Goal: Task Accomplishment & Management: Use online tool/utility

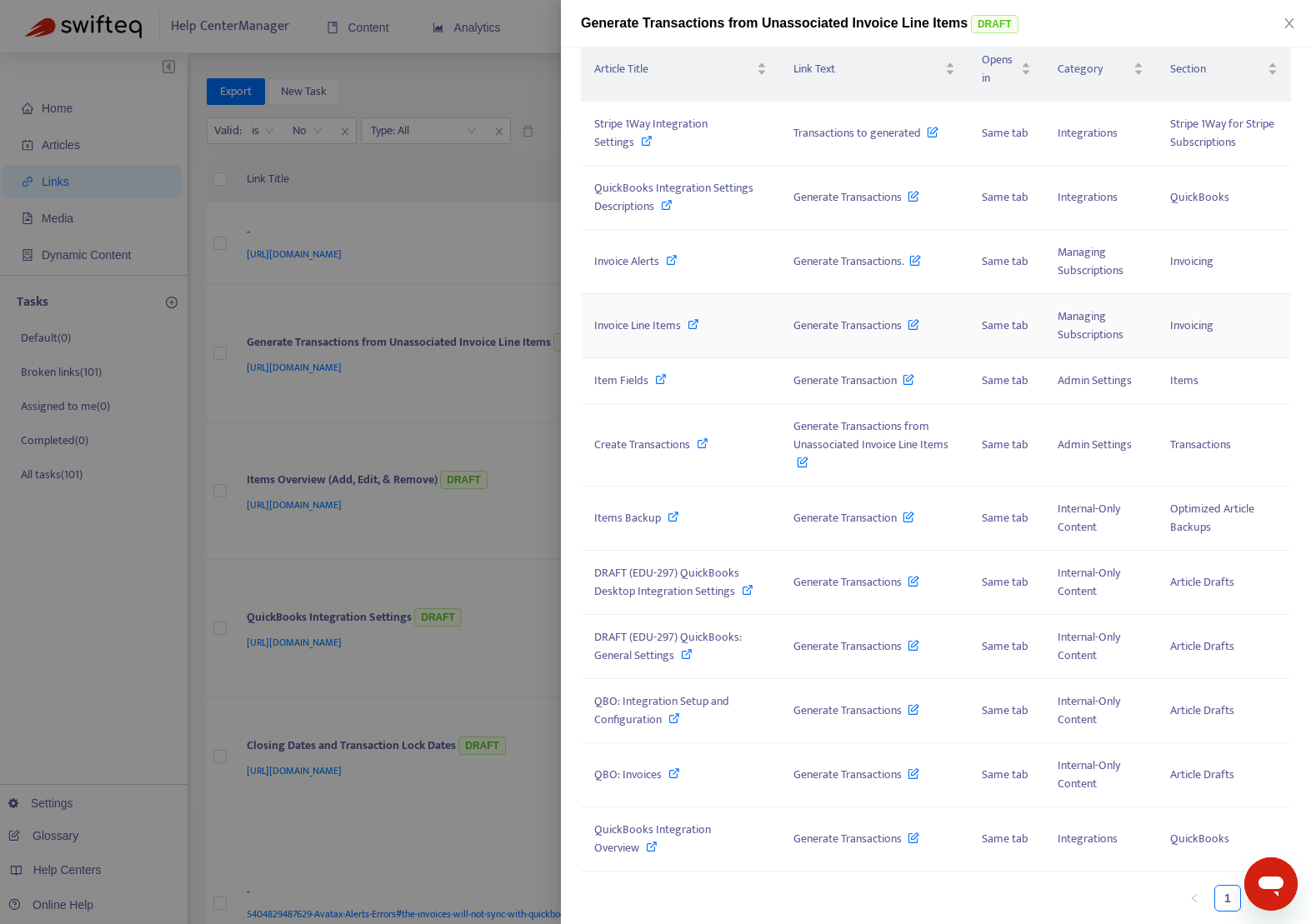
scroll to position [204, 0]
click at [700, 497] on td "Items Backup" at bounding box center [681, 517] width 199 height 64
click at [622, 504] on td "Items Backup" at bounding box center [681, 517] width 199 height 64
click at [622, 516] on span "Items Backup" at bounding box center [627, 516] width 67 height 19
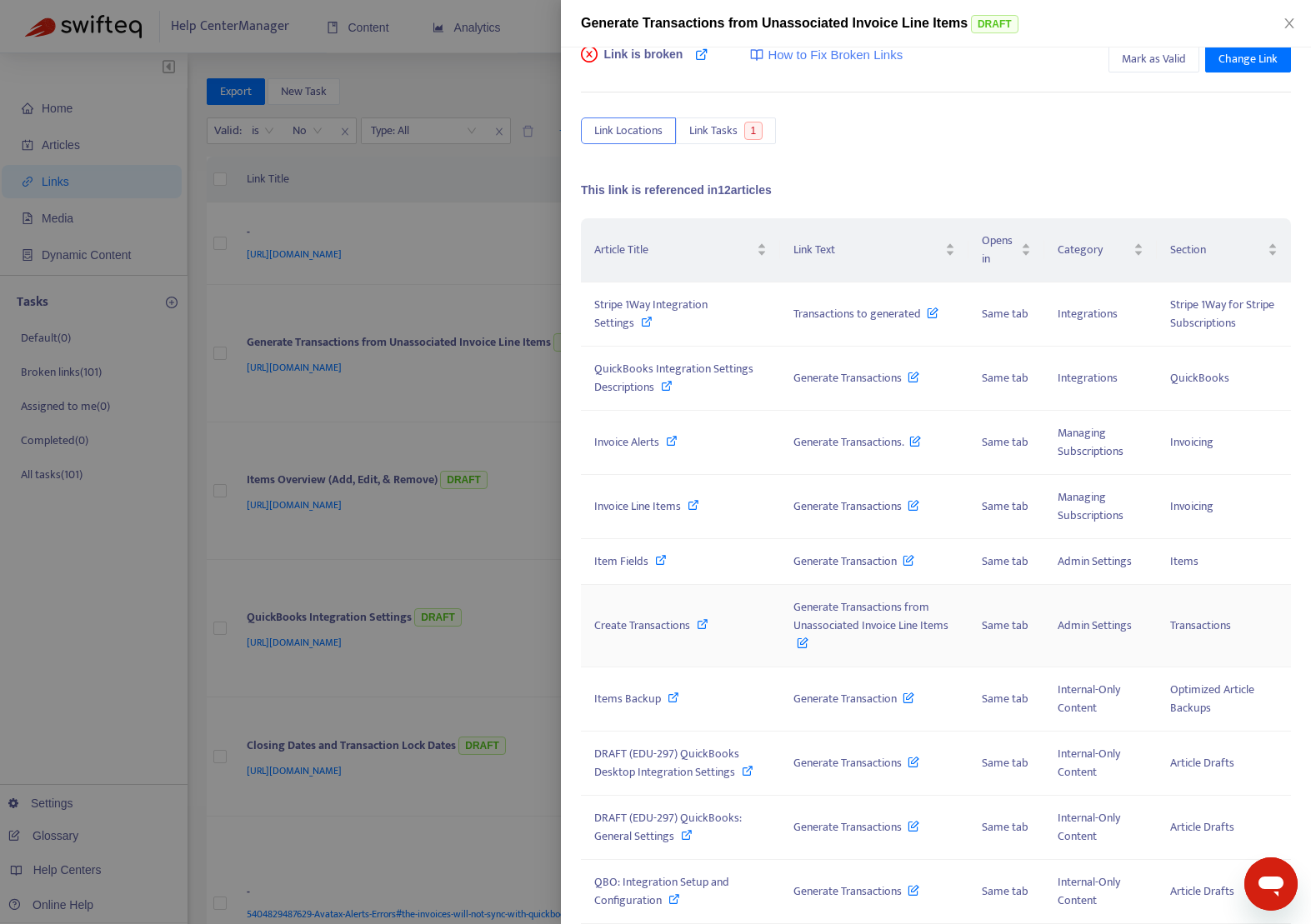
scroll to position [23, 0]
click at [710, 682] on td "Items Backup" at bounding box center [681, 698] width 199 height 64
click at [1147, 50] on span "Mark as Valid" at bounding box center [1153, 58] width 64 height 19
click at [1142, 54] on span "Unmark as Valid" at bounding box center [1147, 58] width 79 height 19
click at [675, 365] on span "QuickBooks Integration Settings Descriptions" at bounding box center [674, 377] width 160 height 37
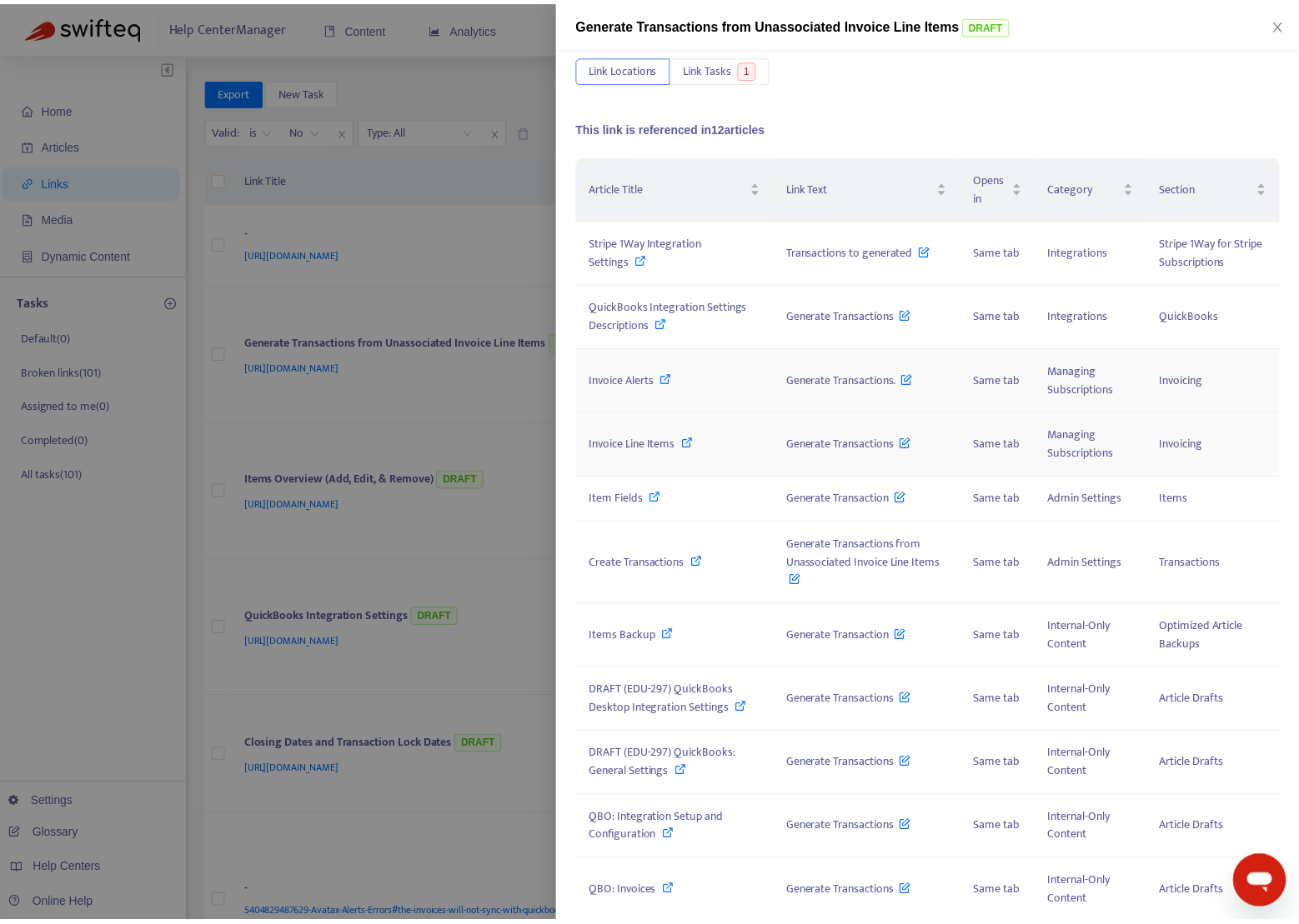
scroll to position [78, 0]
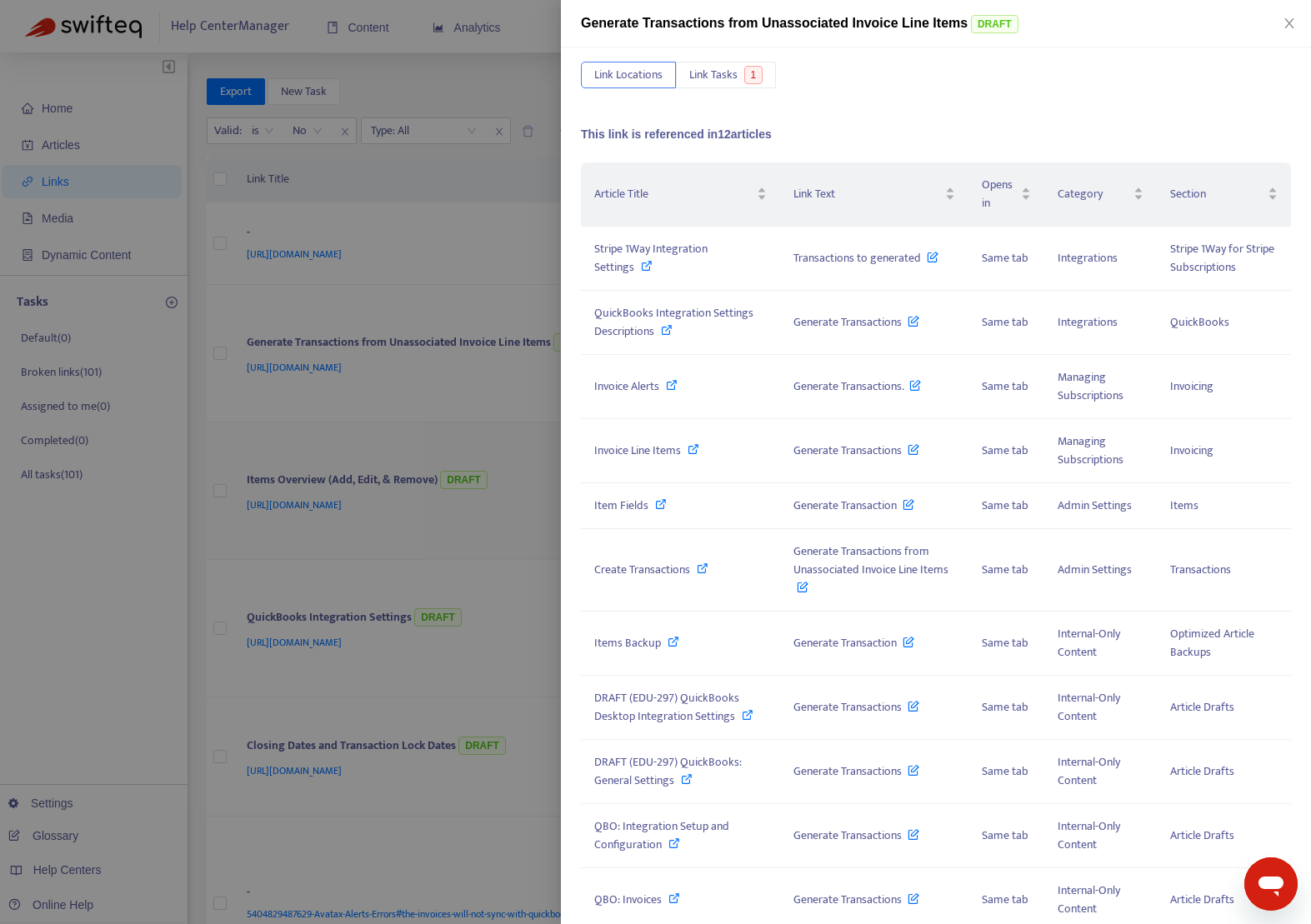
click at [393, 434] on div at bounding box center [655, 462] width 1311 height 924
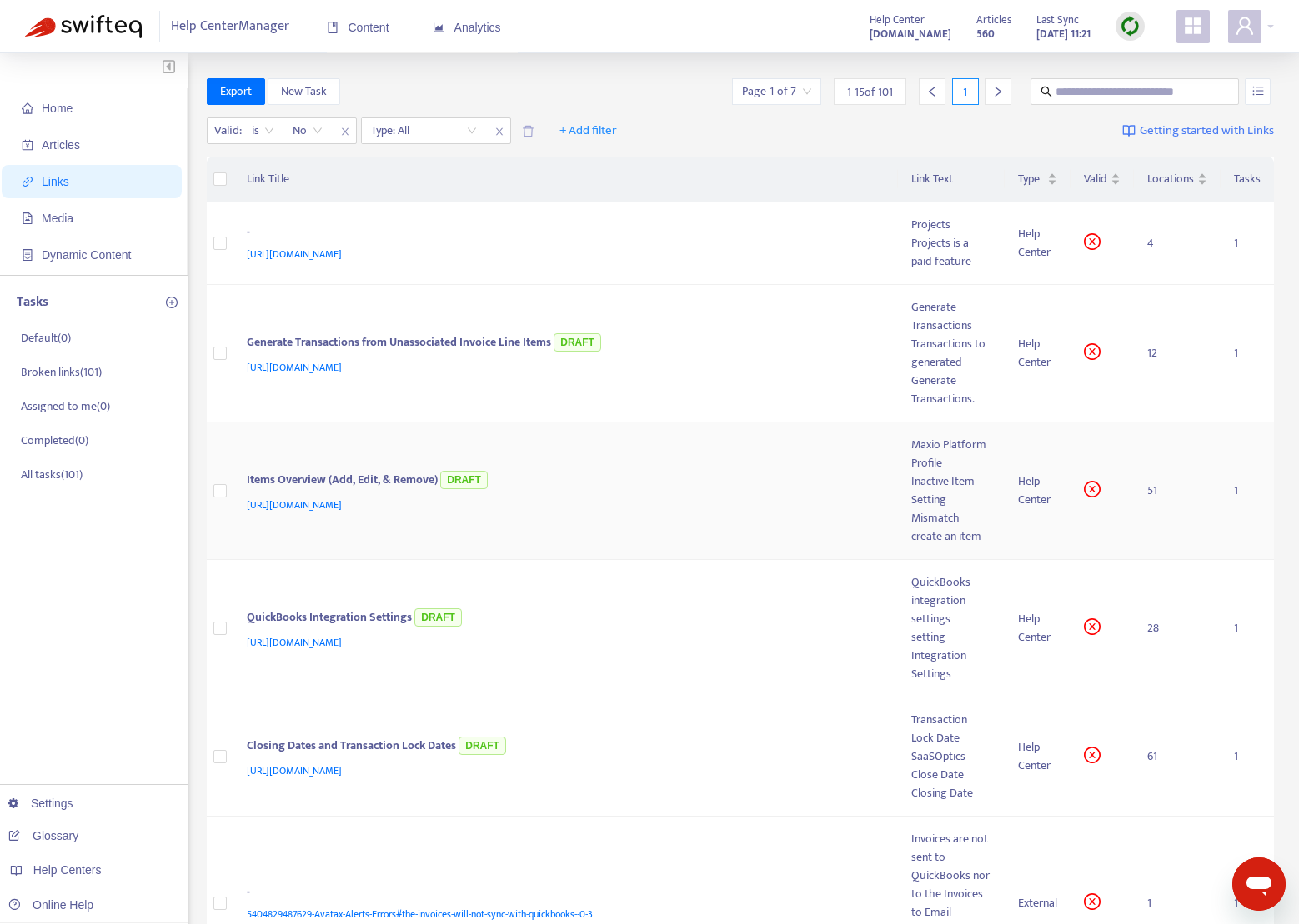
click at [375, 459] on td "Items Overview (Add, Edit, & Remove) DRAFT [URL][DOMAIN_NAME]" at bounding box center [566, 492] width 665 height 138
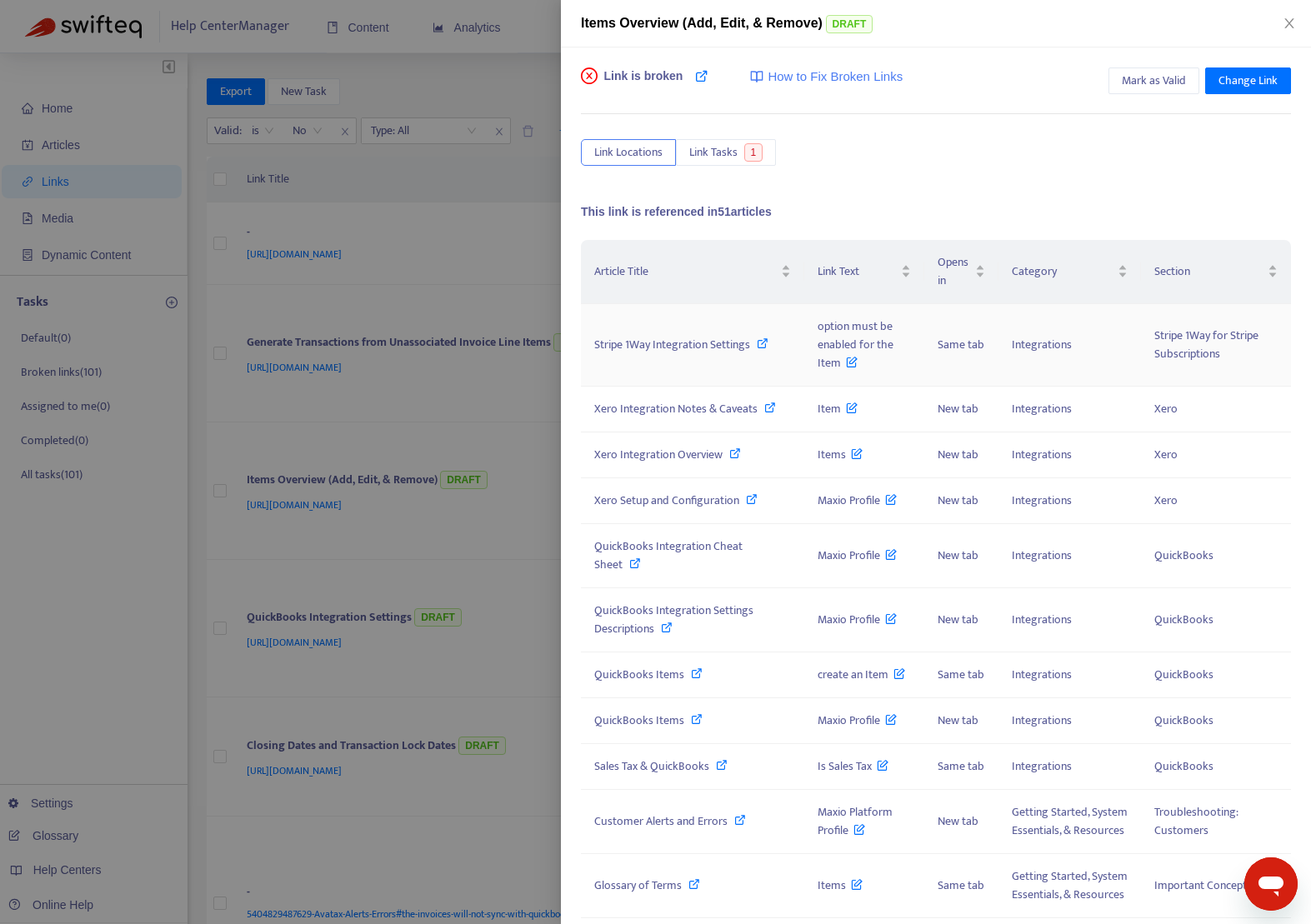
click at [679, 328] on td "Stripe 1Way Integration Settings" at bounding box center [692, 346] width 224 height 83
click at [679, 331] on td "Stripe 1Way Integration Settings" at bounding box center [692, 346] width 224 height 83
click at [679, 346] on span "Stripe 1Way Integration Settings" at bounding box center [672, 344] width 156 height 19
click at [1286, 25] on icon "close" at bounding box center [1289, 24] width 14 height 14
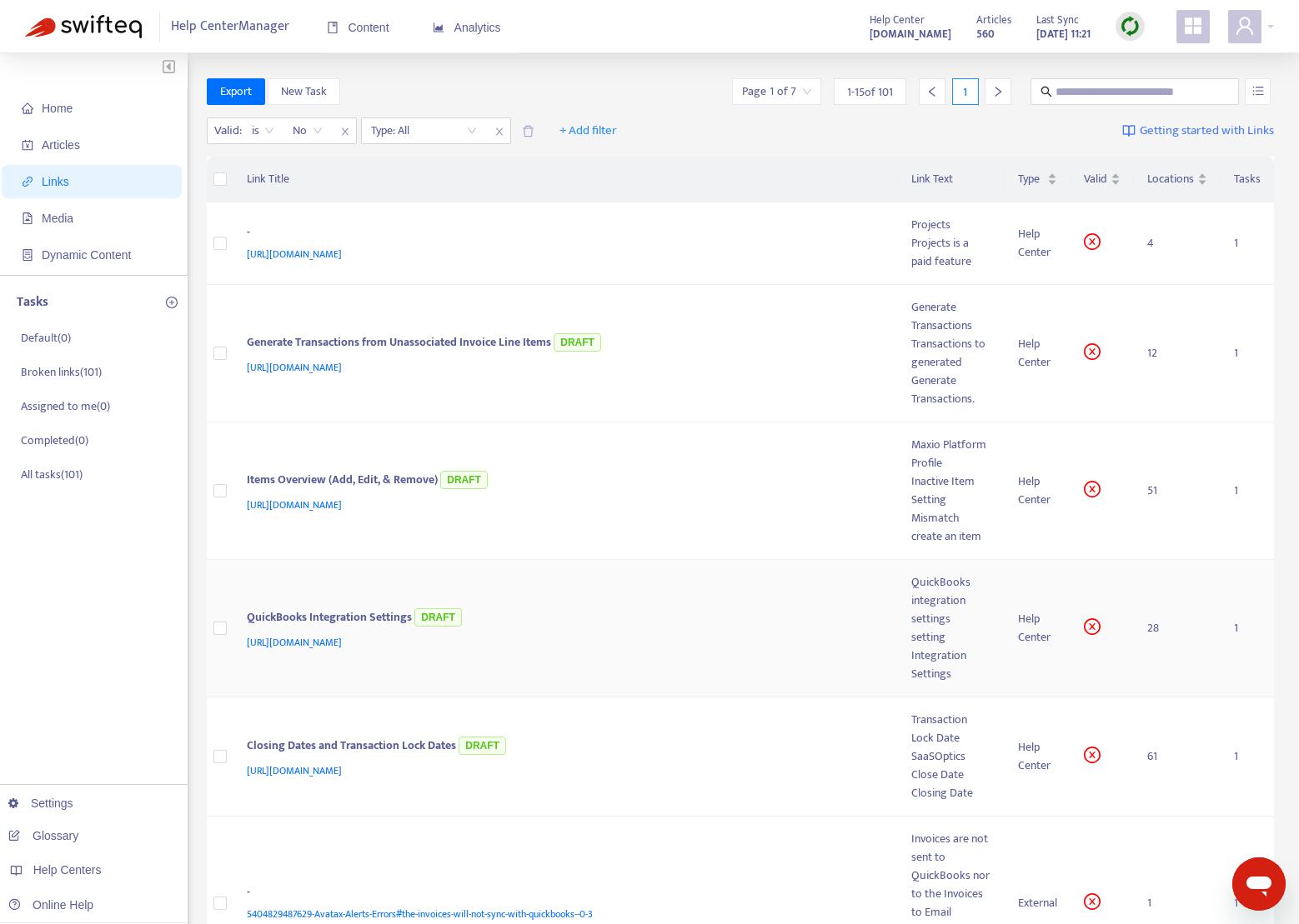
click at [357, 601] on td "QuickBooks Integration Settings DRAFT [URL][DOMAIN_NAME]" at bounding box center [566, 628] width 665 height 138
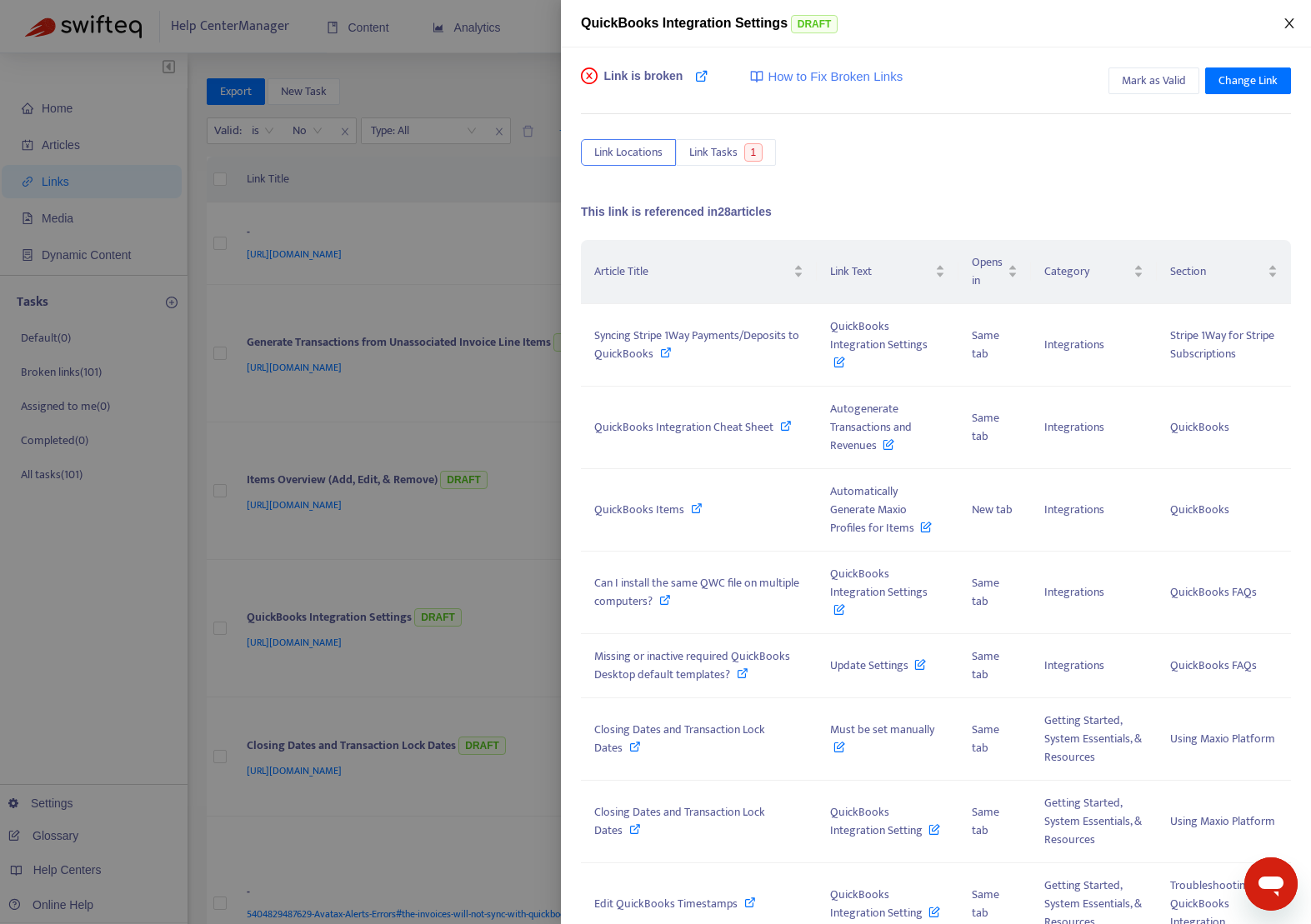
click at [1295, 25] on icon "close" at bounding box center [1289, 24] width 14 height 14
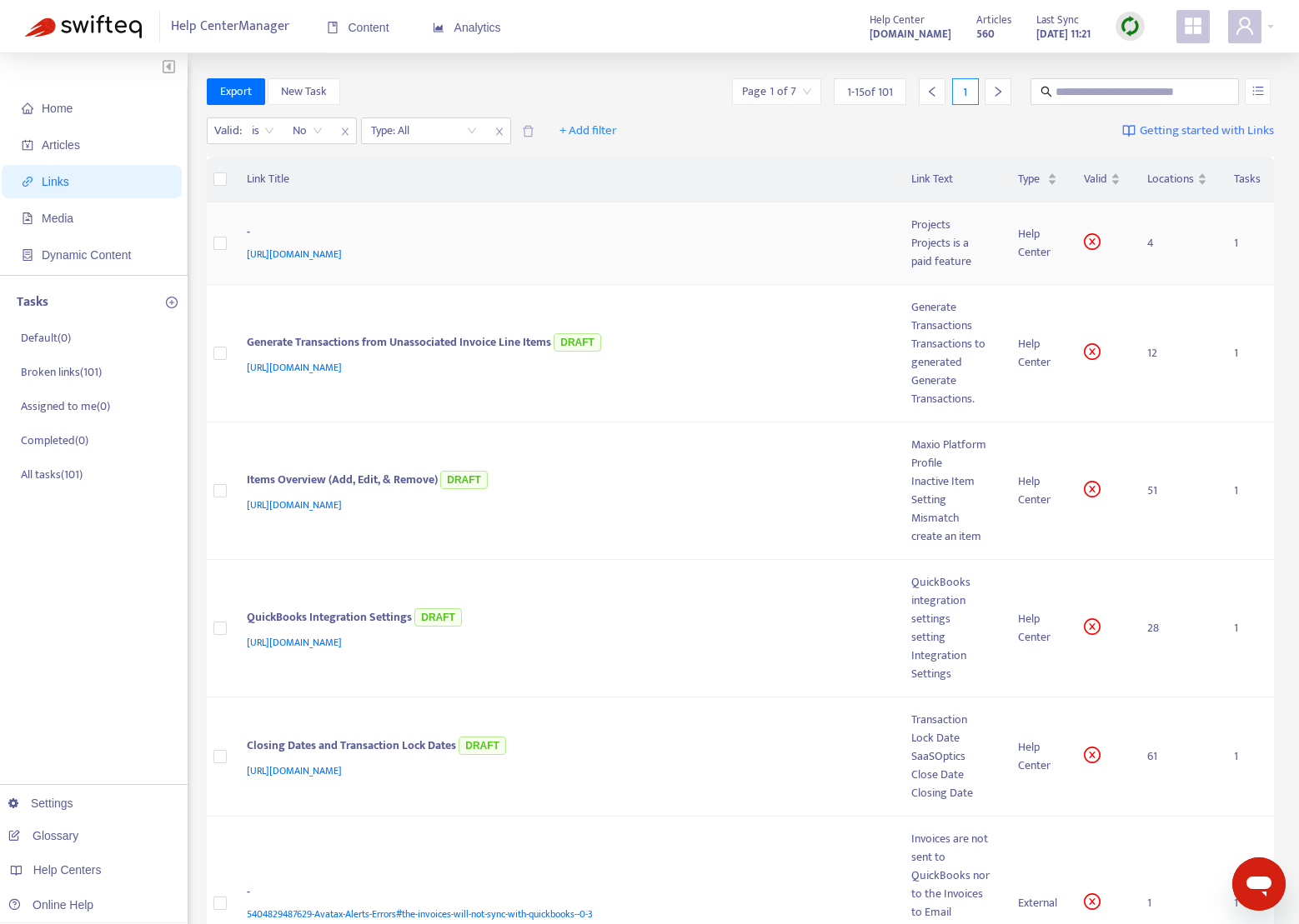
click at [367, 240] on div "-" at bounding box center [562, 234] width 632 height 22
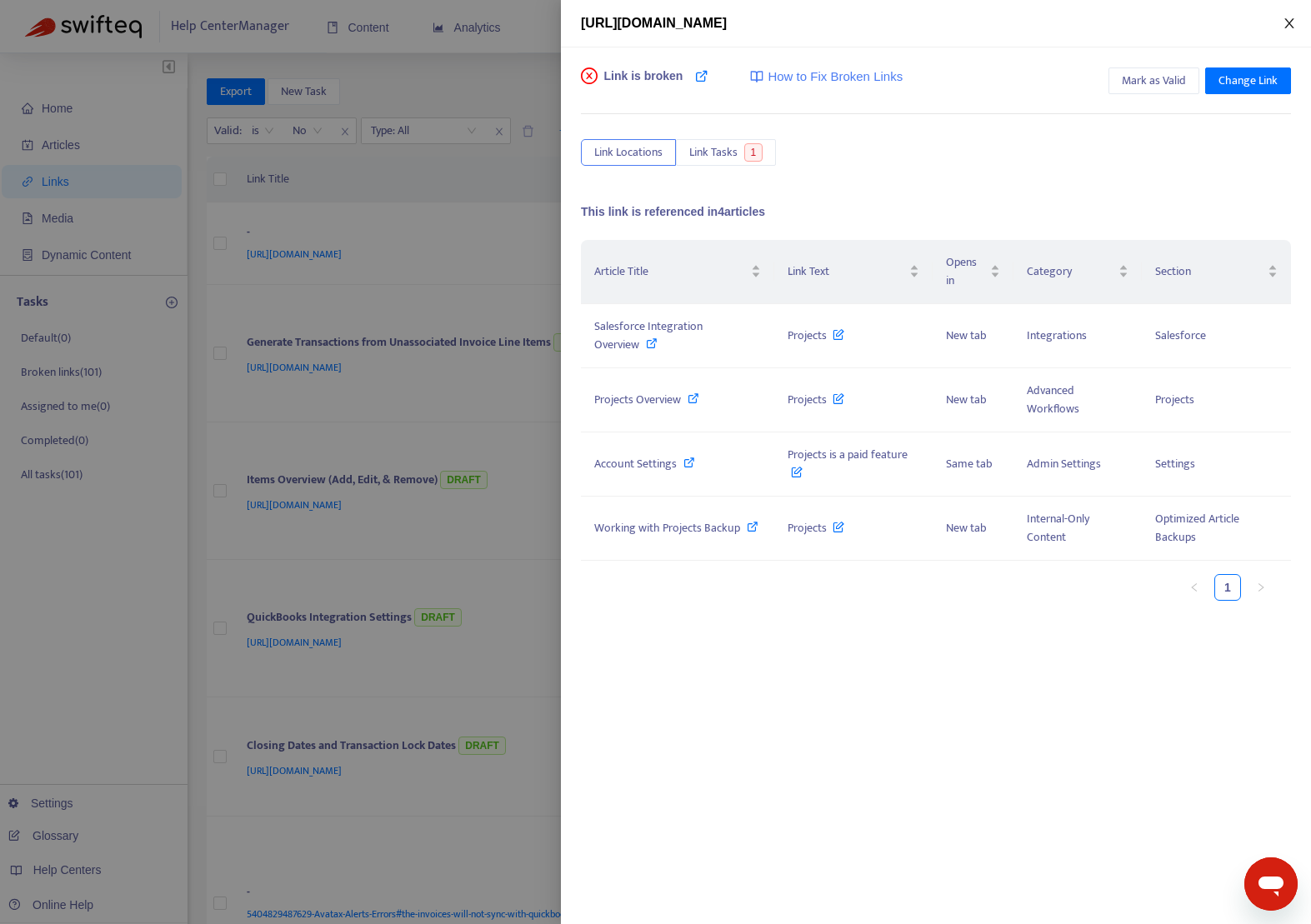
click at [1295, 24] on button "Close" at bounding box center [1289, 24] width 24 height 16
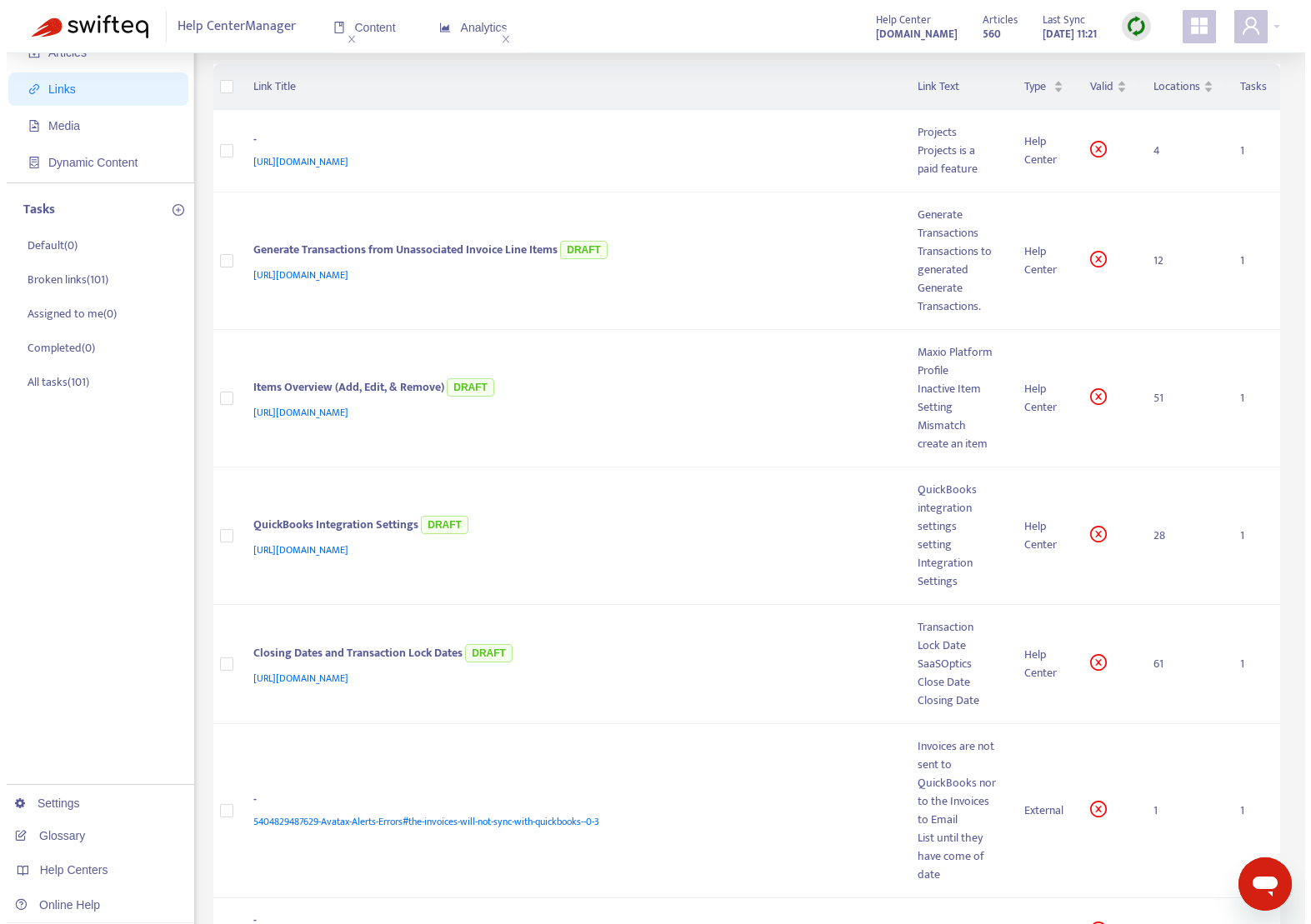
scroll to position [0, 0]
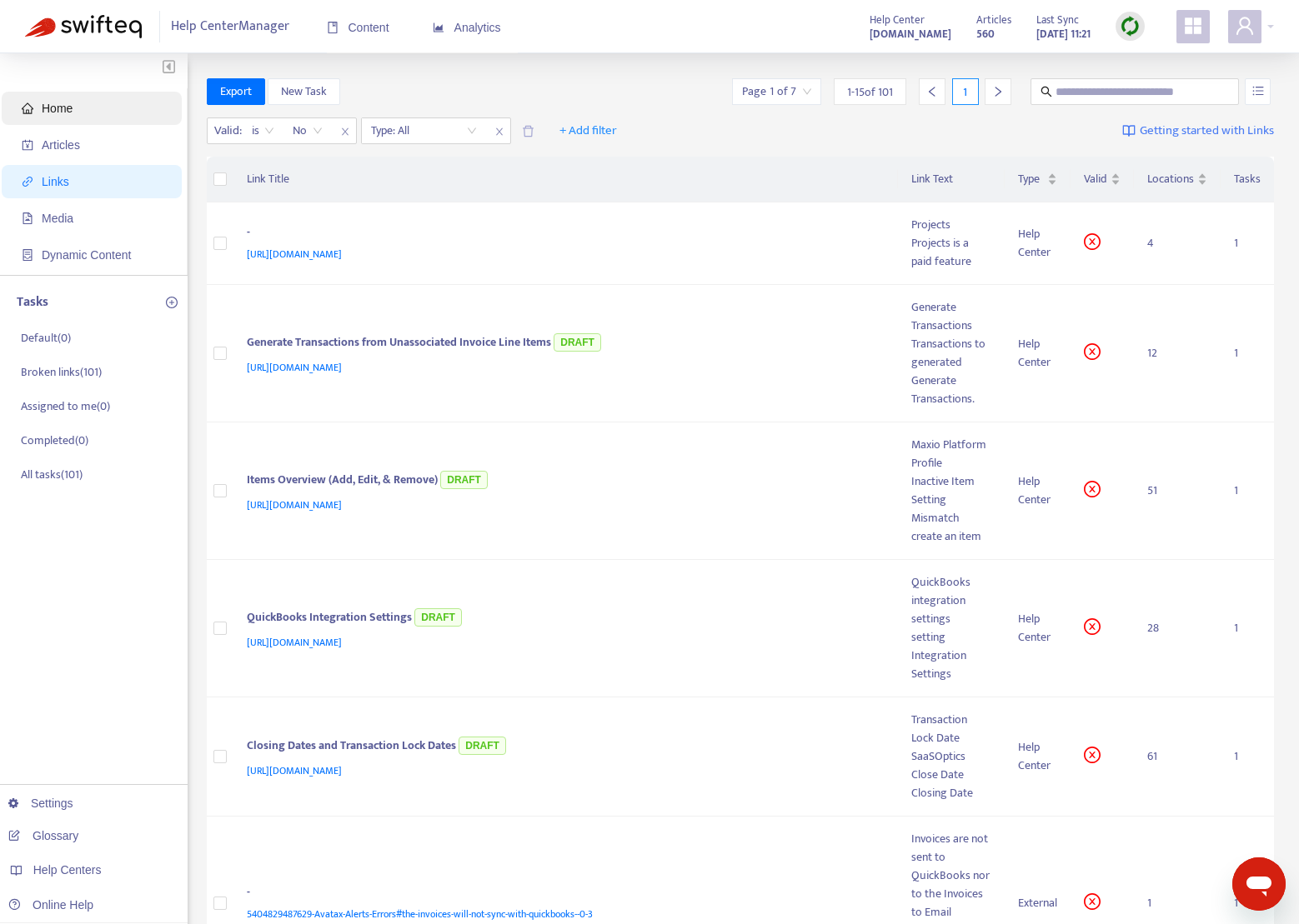
click at [51, 111] on span "Home" at bounding box center [56, 108] width 31 height 14
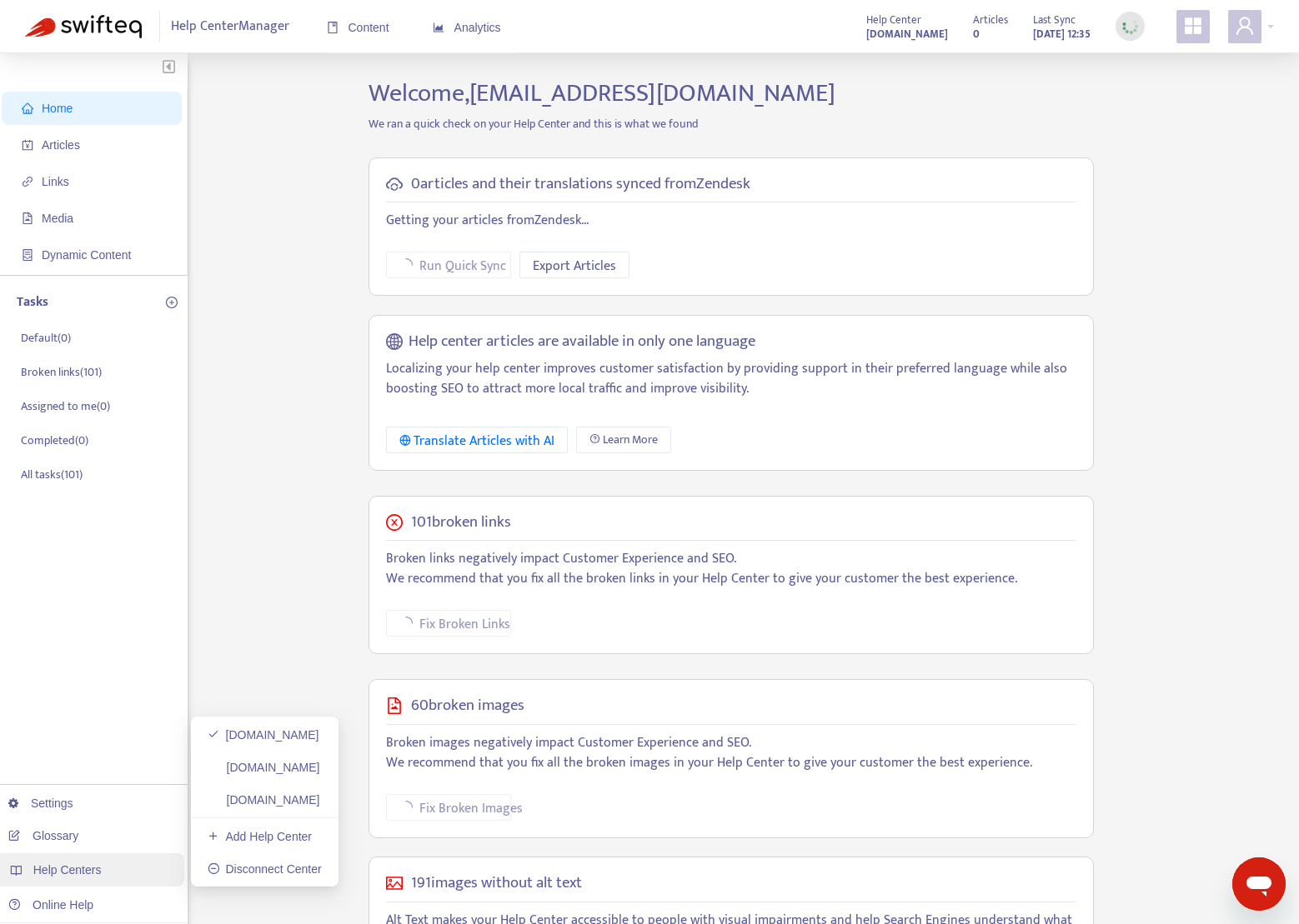
click at [68, 873] on span "Help Centers" at bounding box center [67, 870] width 68 height 14
click at [111, 874] on div "Help Centers" at bounding box center [90, 870] width 189 height 33
click at [267, 770] on link "[DOMAIN_NAME]" at bounding box center [264, 767] width 112 height 14
click at [68, 875] on span "Help Centers" at bounding box center [67, 870] width 68 height 14
click at [251, 764] on link "[DOMAIN_NAME]" at bounding box center [263, 767] width 111 height 14
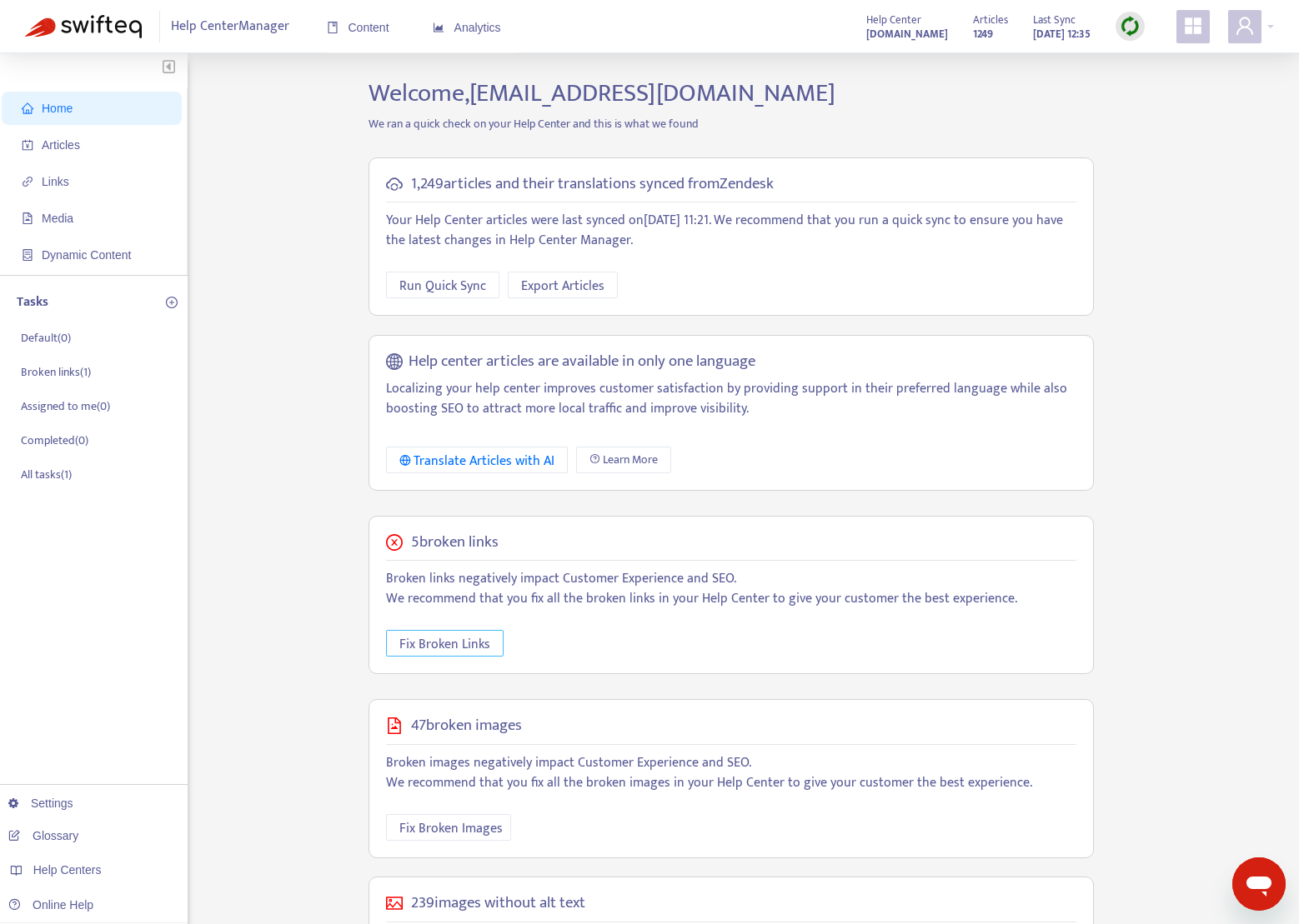
click at [453, 643] on span "Fix Broken Links" at bounding box center [444, 644] width 91 height 21
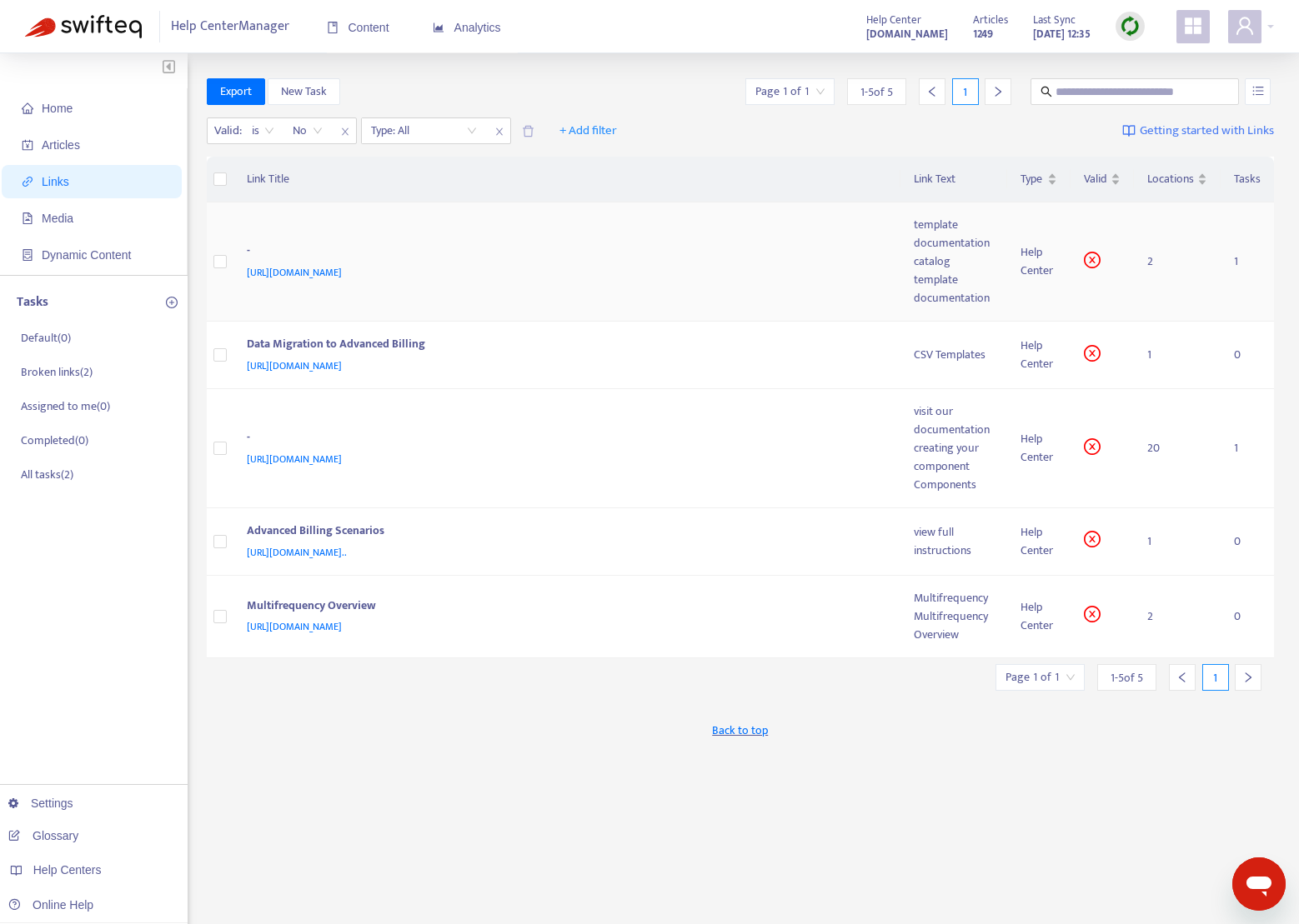
click at [360, 251] on div "-" at bounding box center [564, 252] width 635 height 22
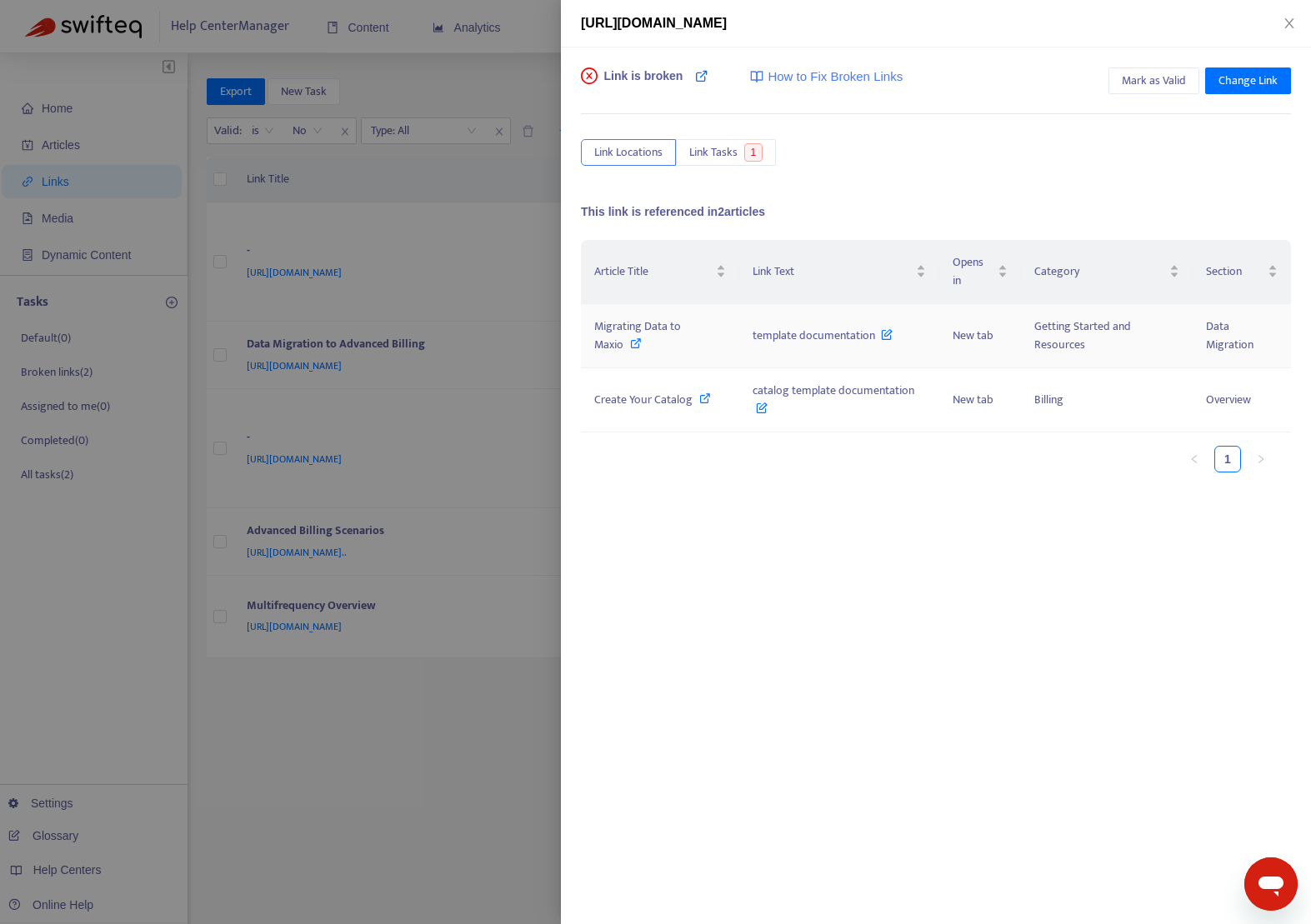
click at [642, 325] on span "Migrating Data to Maxio" at bounding box center [637, 335] width 87 height 37
click at [633, 401] on span "Create Your Catalog" at bounding box center [643, 399] width 98 height 19
click at [442, 434] on div at bounding box center [655, 462] width 1311 height 924
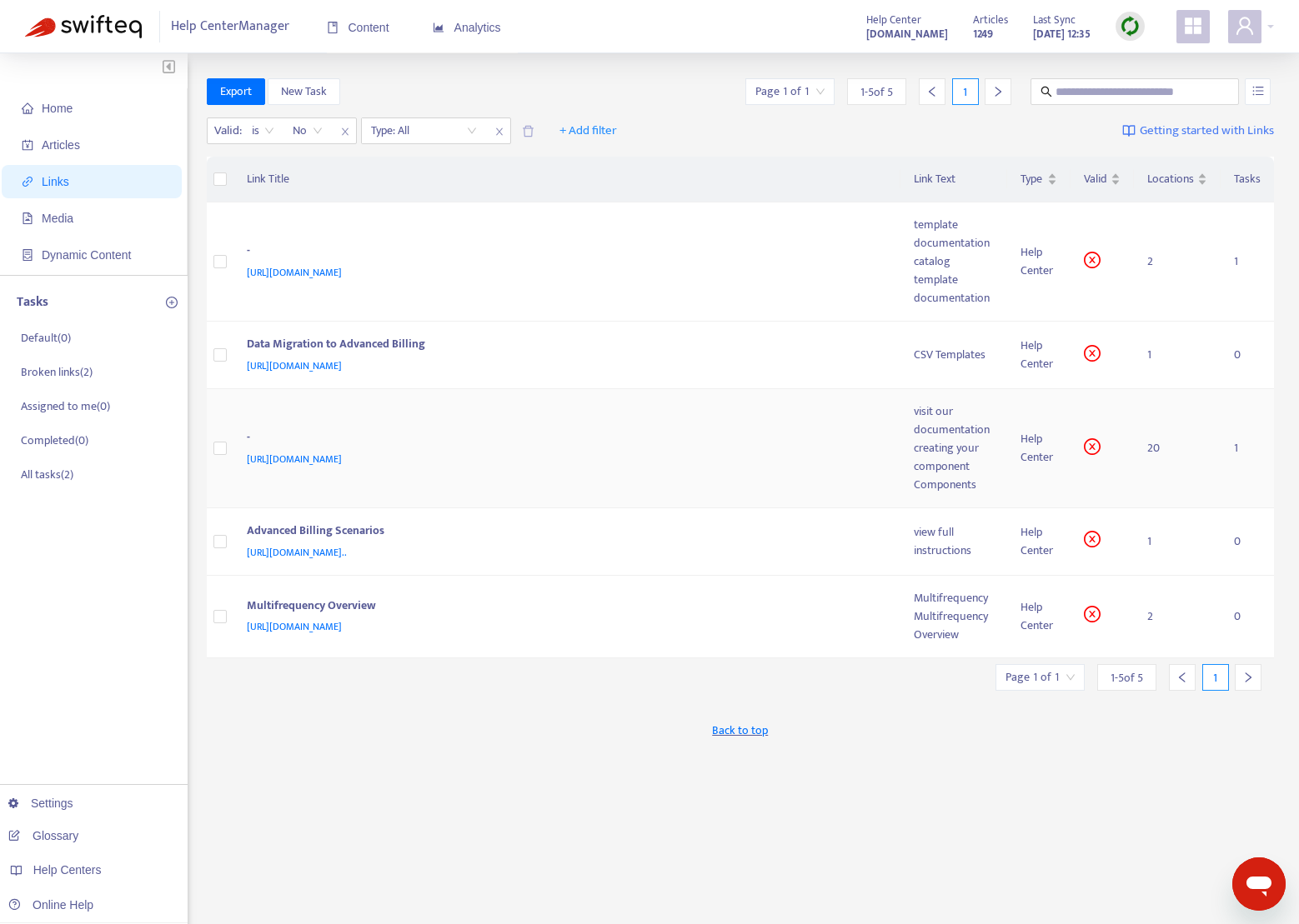
click at [408, 444] on div "-" at bounding box center [564, 439] width 635 height 22
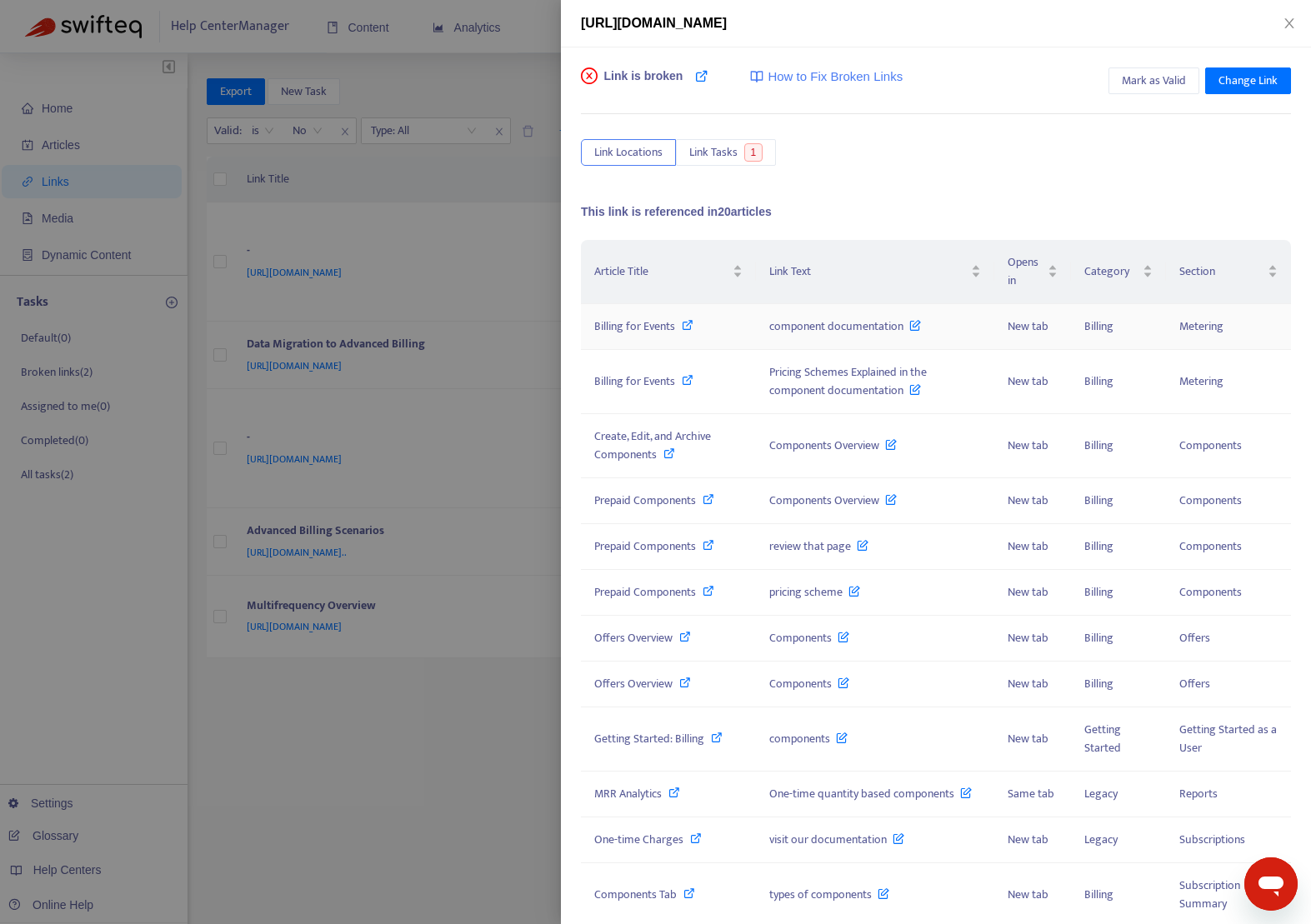
click at [650, 326] on span "Billing for Events" at bounding box center [634, 325] width 81 height 19
click at [850, 324] on span "component documentation" at bounding box center [845, 325] width 152 height 19
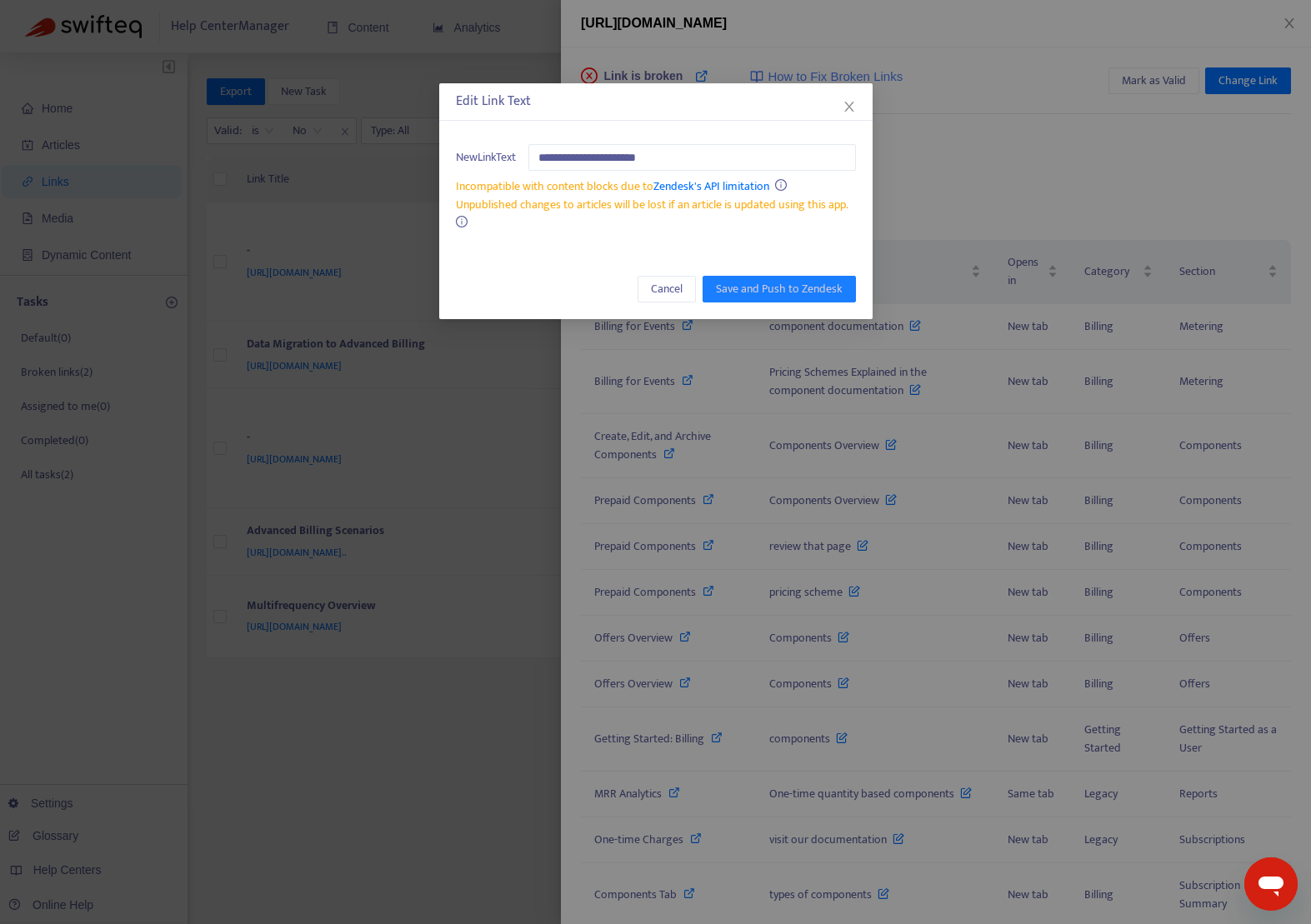
click at [849, 100] on icon "close" at bounding box center [849, 107] width 14 height 14
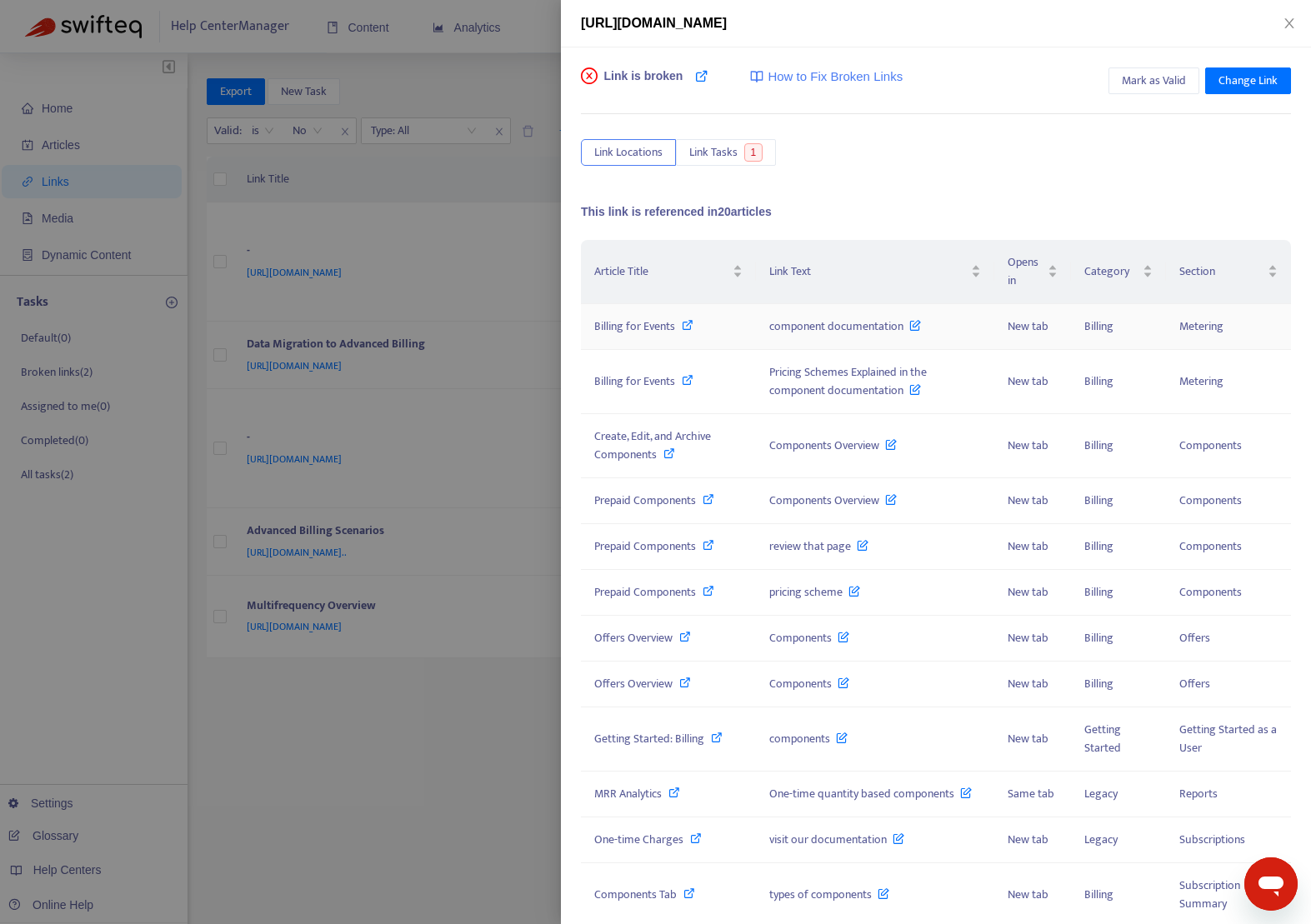
click at [633, 326] on span "Billing for Events" at bounding box center [634, 325] width 81 height 19
click at [627, 382] on span "Billing for Events" at bounding box center [634, 380] width 81 height 19
click at [637, 500] on span "Prepaid Components" at bounding box center [644, 499] width 101 height 19
click at [845, 278] on span "Link Text" at bounding box center [868, 271] width 197 height 19
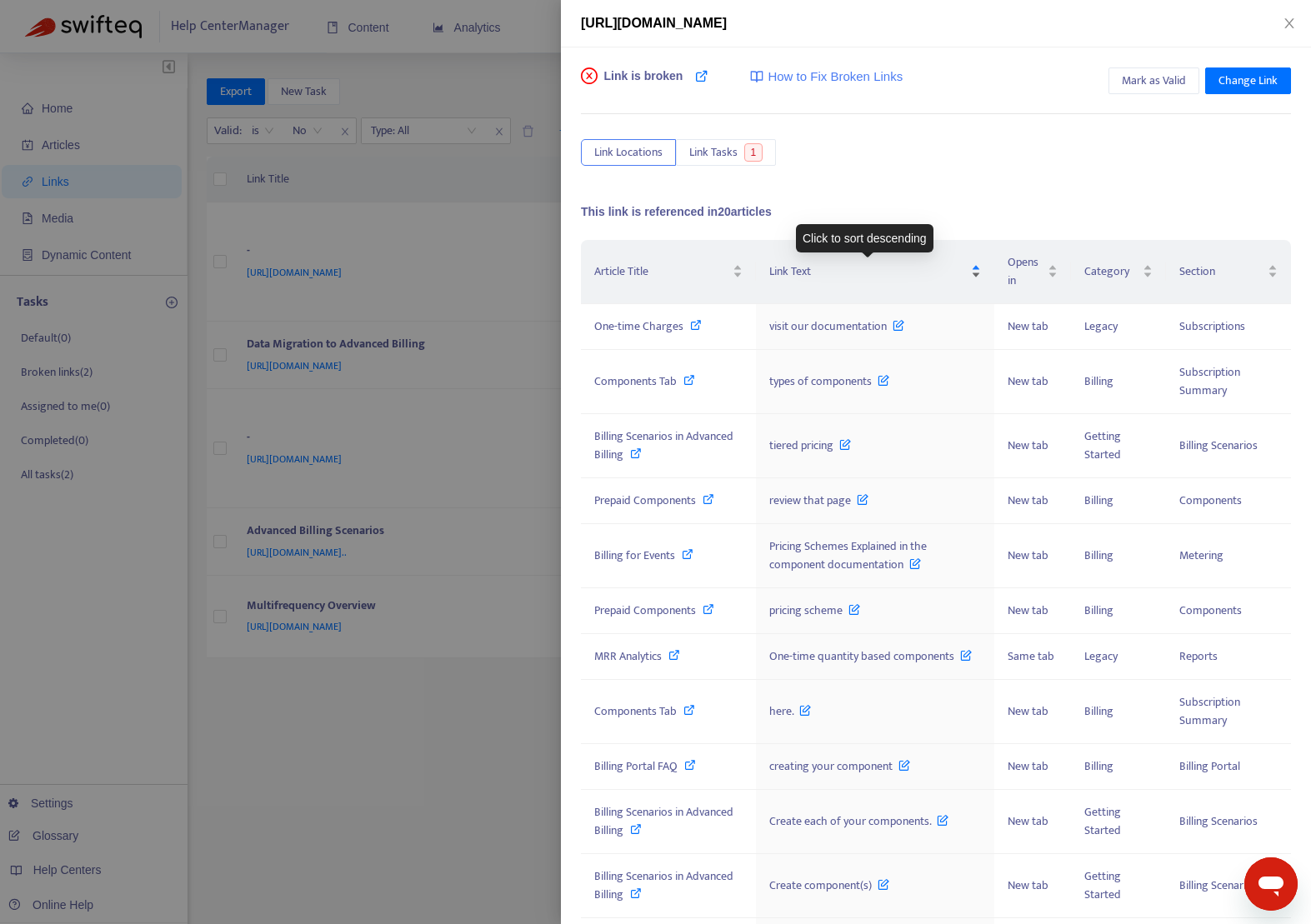
click at [962, 271] on div "Link Text" at bounding box center [875, 271] width 211 height 19
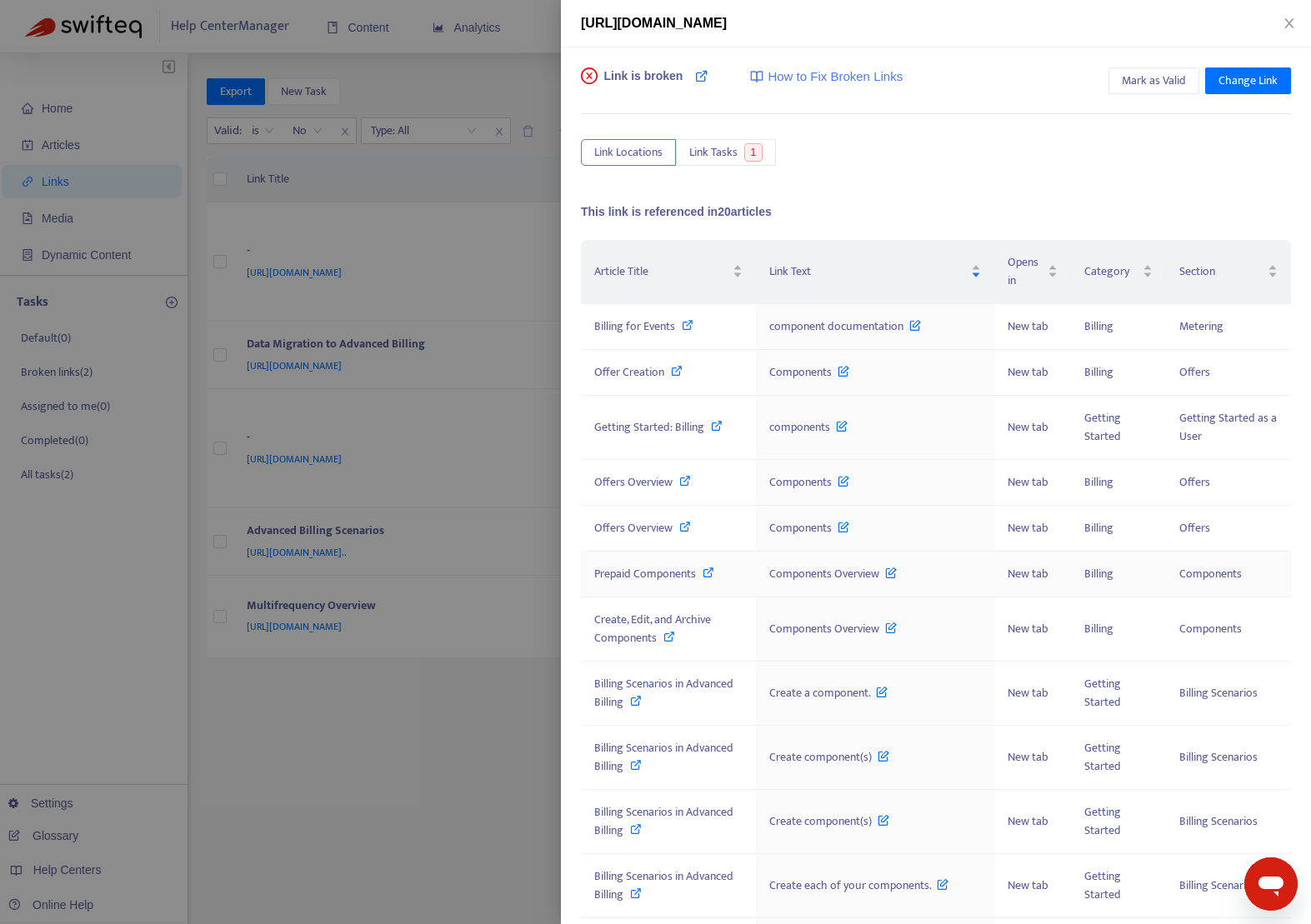
click at [617, 577] on span "Prepaid Components" at bounding box center [644, 573] width 101 height 19
click at [631, 621] on span "Create, Edit, and Archive Components" at bounding box center [652, 628] width 116 height 37
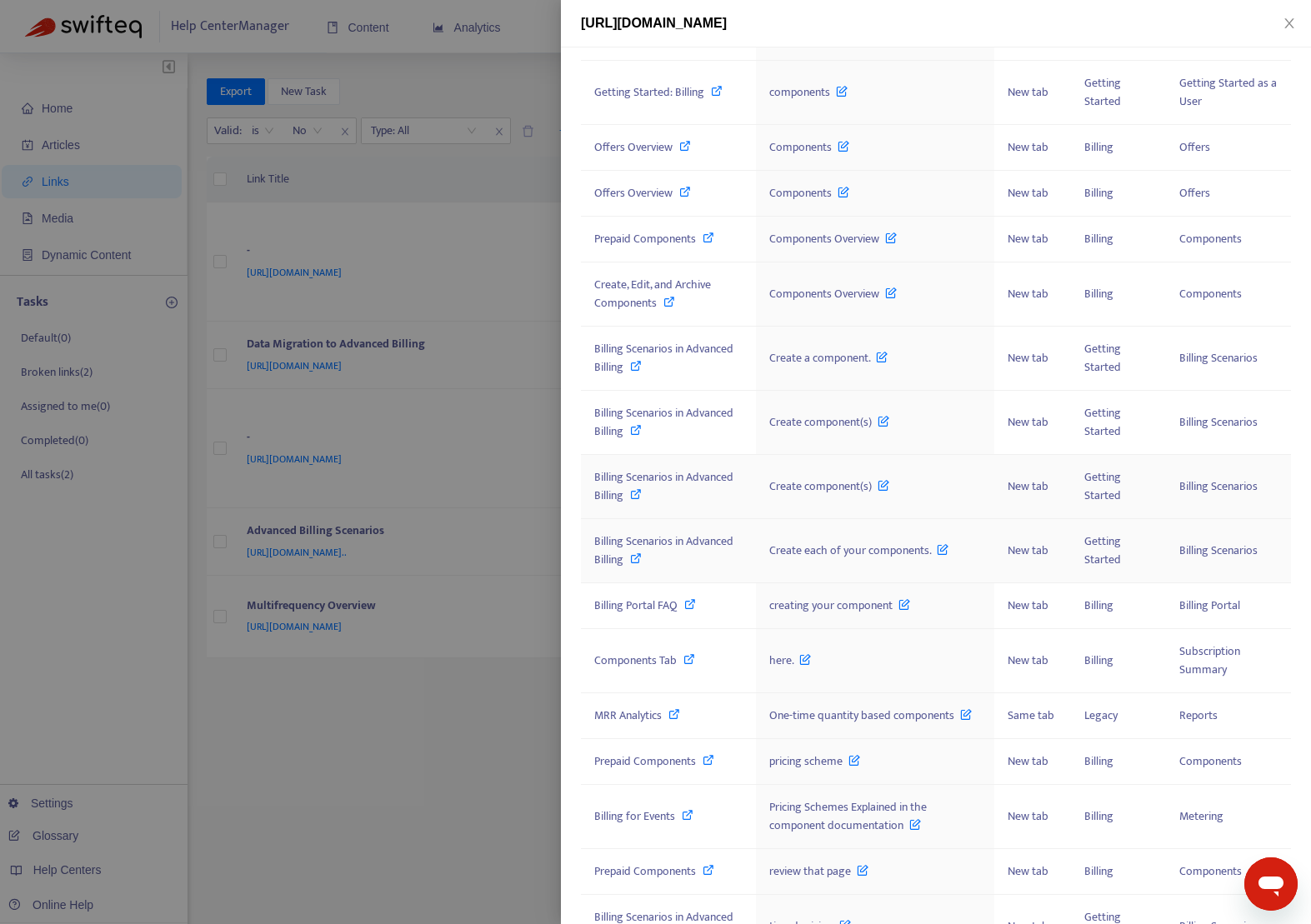
scroll to position [337, 0]
click at [615, 345] on span "Billing Scenarios in Advanced Billing" at bounding box center [663, 357] width 139 height 37
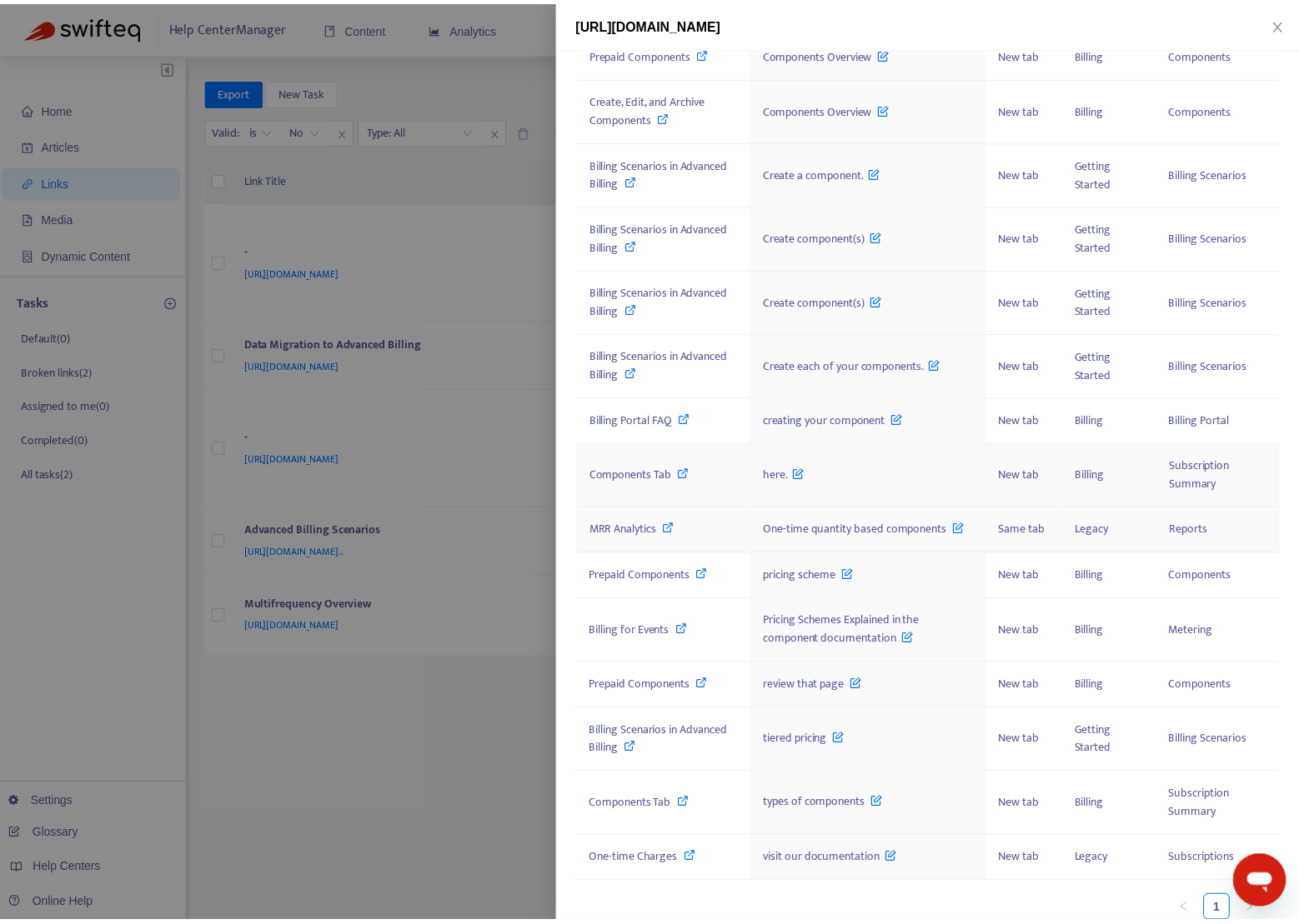
scroll to position [533, 0]
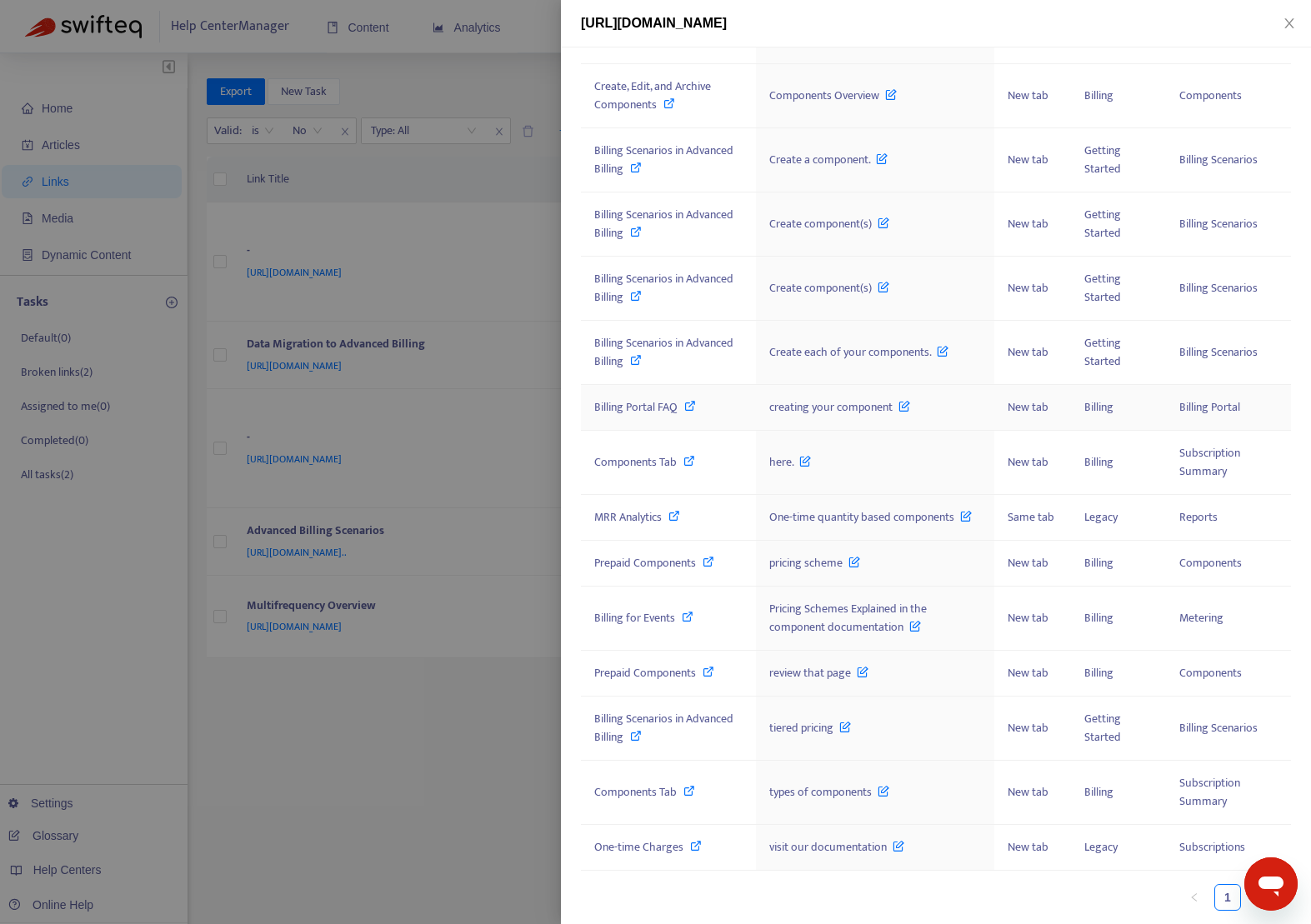
click at [619, 407] on span "Billing Portal FAQ" at bounding box center [635, 407] width 84 height 19
click at [624, 456] on span "Components Tab" at bounding box center [635, 461] width 83 height 19
click at [629, 515] on span "MRR Analytics" at bounding box center [627, 516] width 68 height 19
click at [646, 560] on span "Prepaid Components" at bounding box center [644, 562] width 101 height 19
click at [639, 621] on span "Billing for Events" at bounding box center [634, 618] width 81 height 19
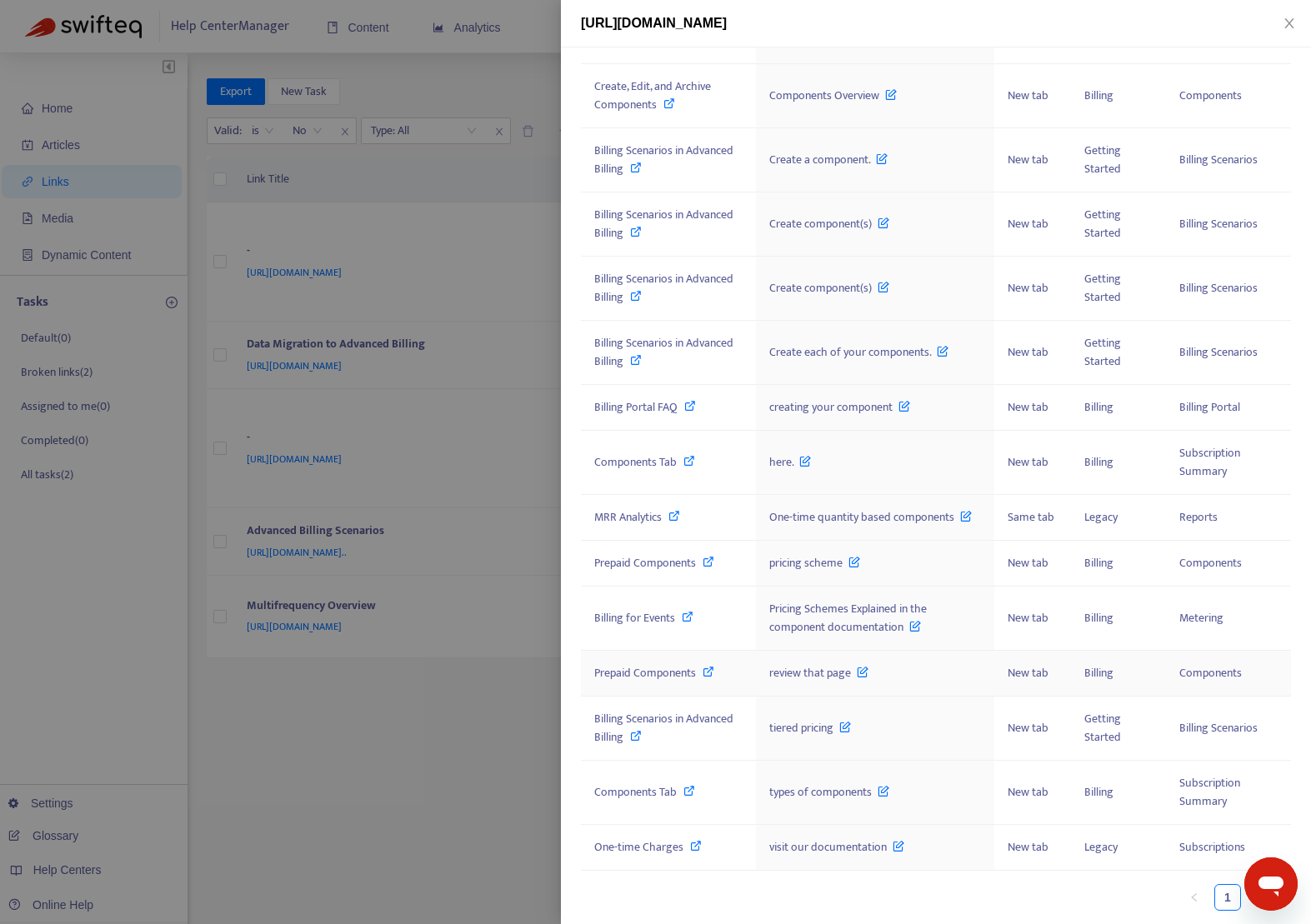
click at [624, 670] on span "Prepaid Components" at bounding box center [644, 672] width 101 height 19
click at [660, 740] on div "Billing Scenarios in Advanced Billing" at bounding box center [668, 728] width 149 height 36
click at [626, 792] on span "Components Tab" at bounding box center [635, 791] width 83 height 19
click at [624, 848] on span "One-time Charges" at bounding box center [638, 846] width 90 height 19
click at [430, 772] on div at bounding box center [655, 462] width 1311 height 924
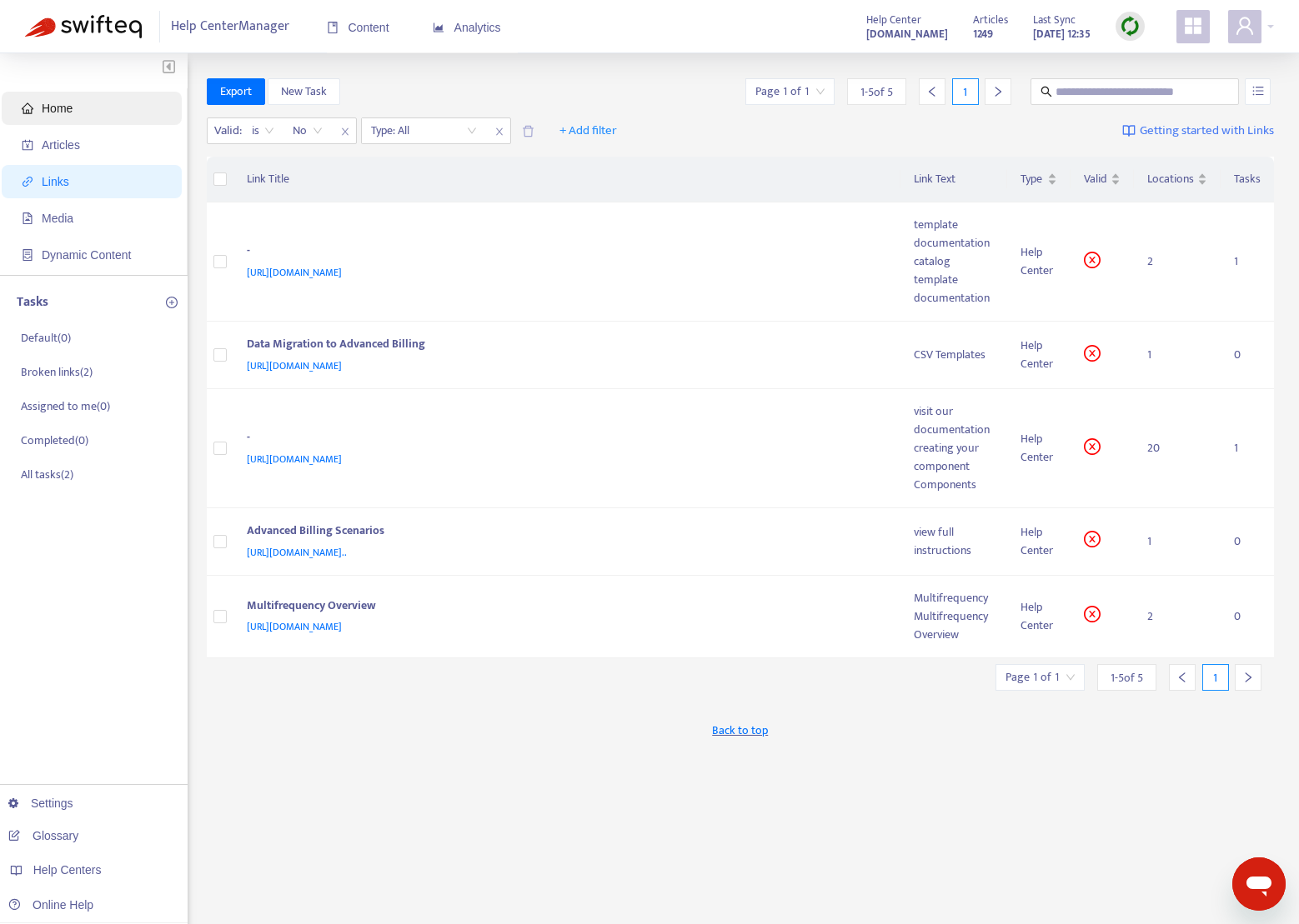
click at [84, 112] on span "Home" at bounding box center [95, 108] width 147 height 33
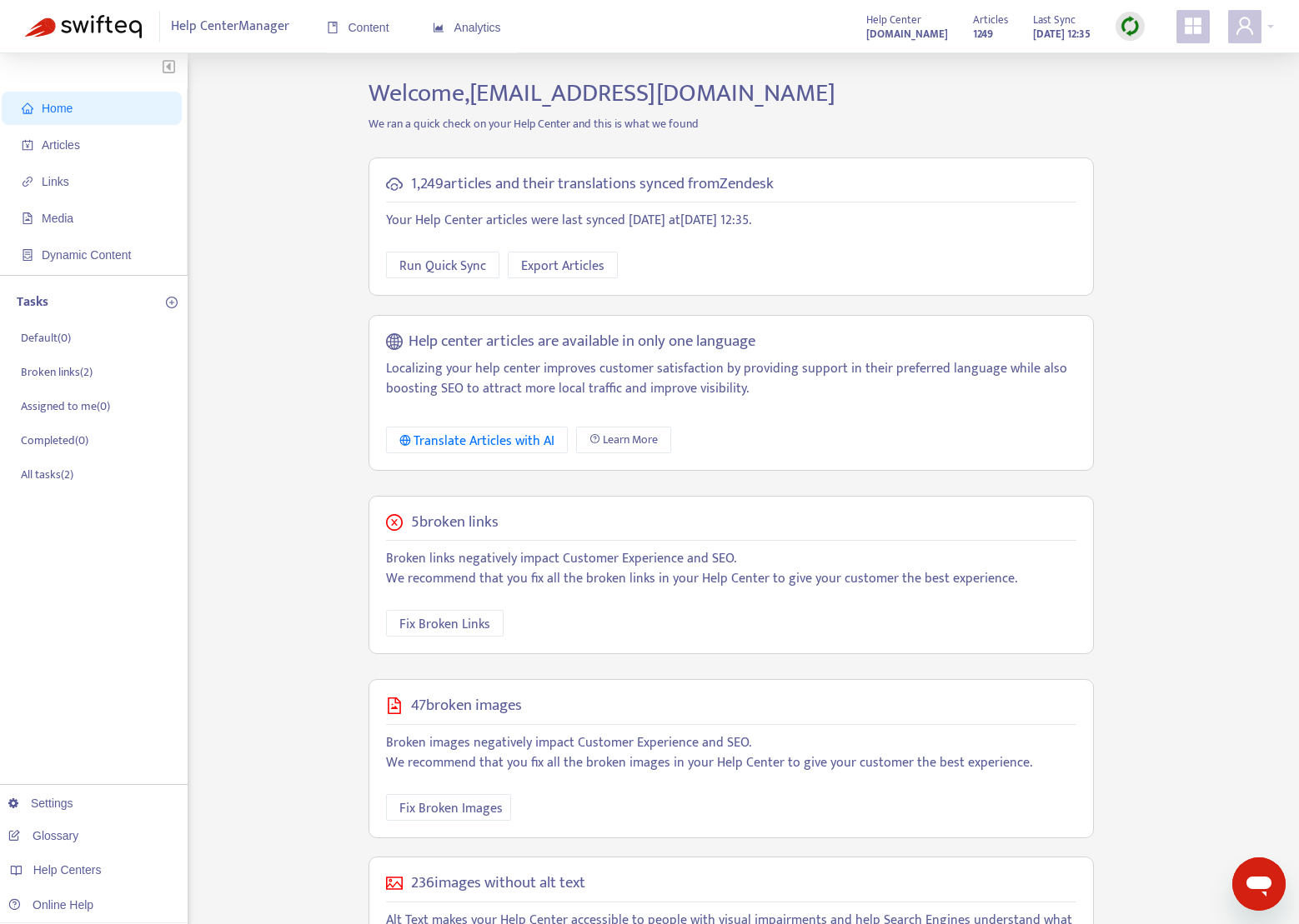
click at [1134, 21] on img at bounding box center [1129, 26] width 21 height 21
click at [1133, 58] on link "Quick Sync" at bounding box center [1164, 60] width 71 height 19
click at [434, 617] on span "Fix Broken Links" at bounding box center [444, 624] width 91 height 21
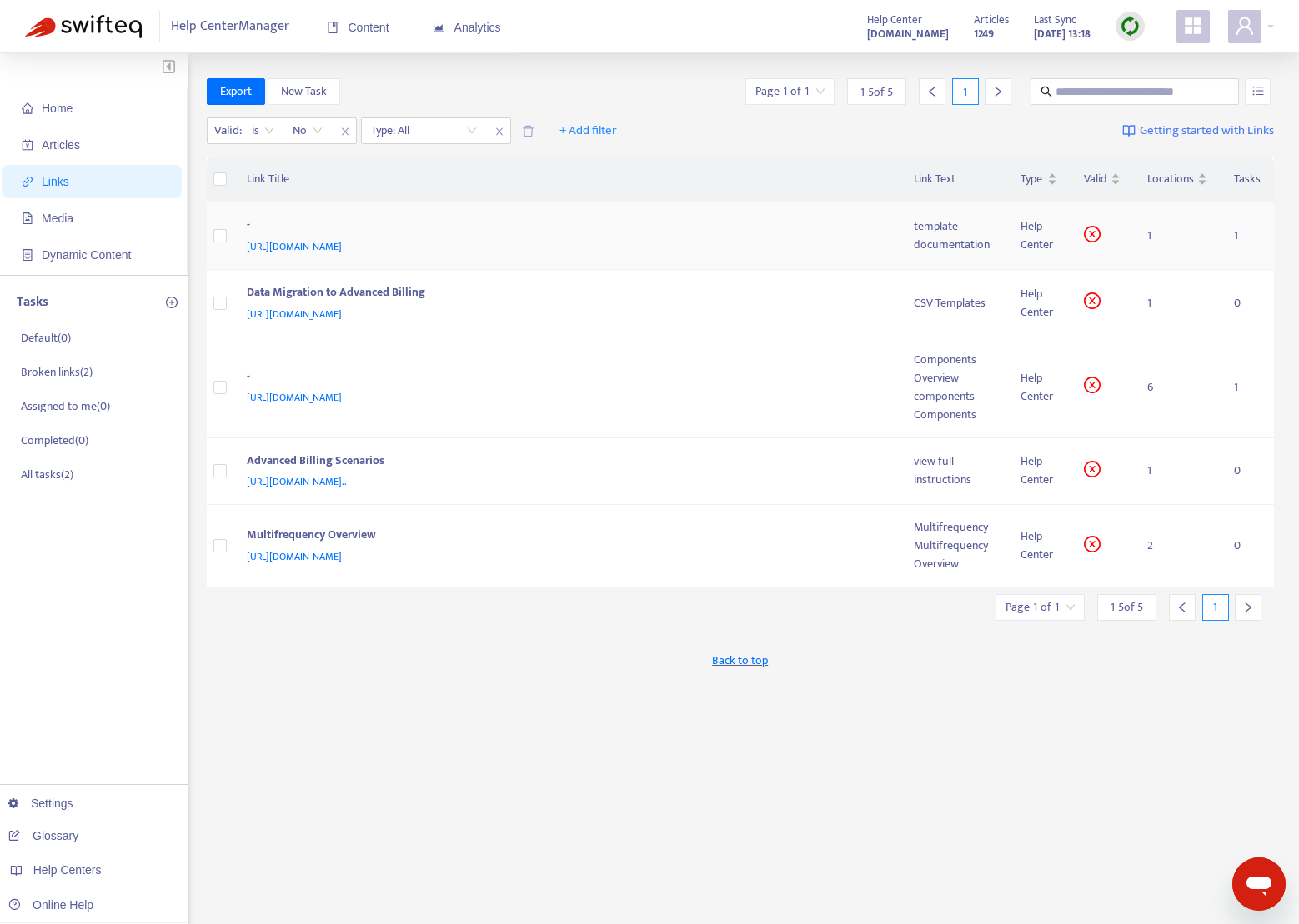
click at [392, 231] on div "-" at bounding box center [564, 227] width 635 height 22
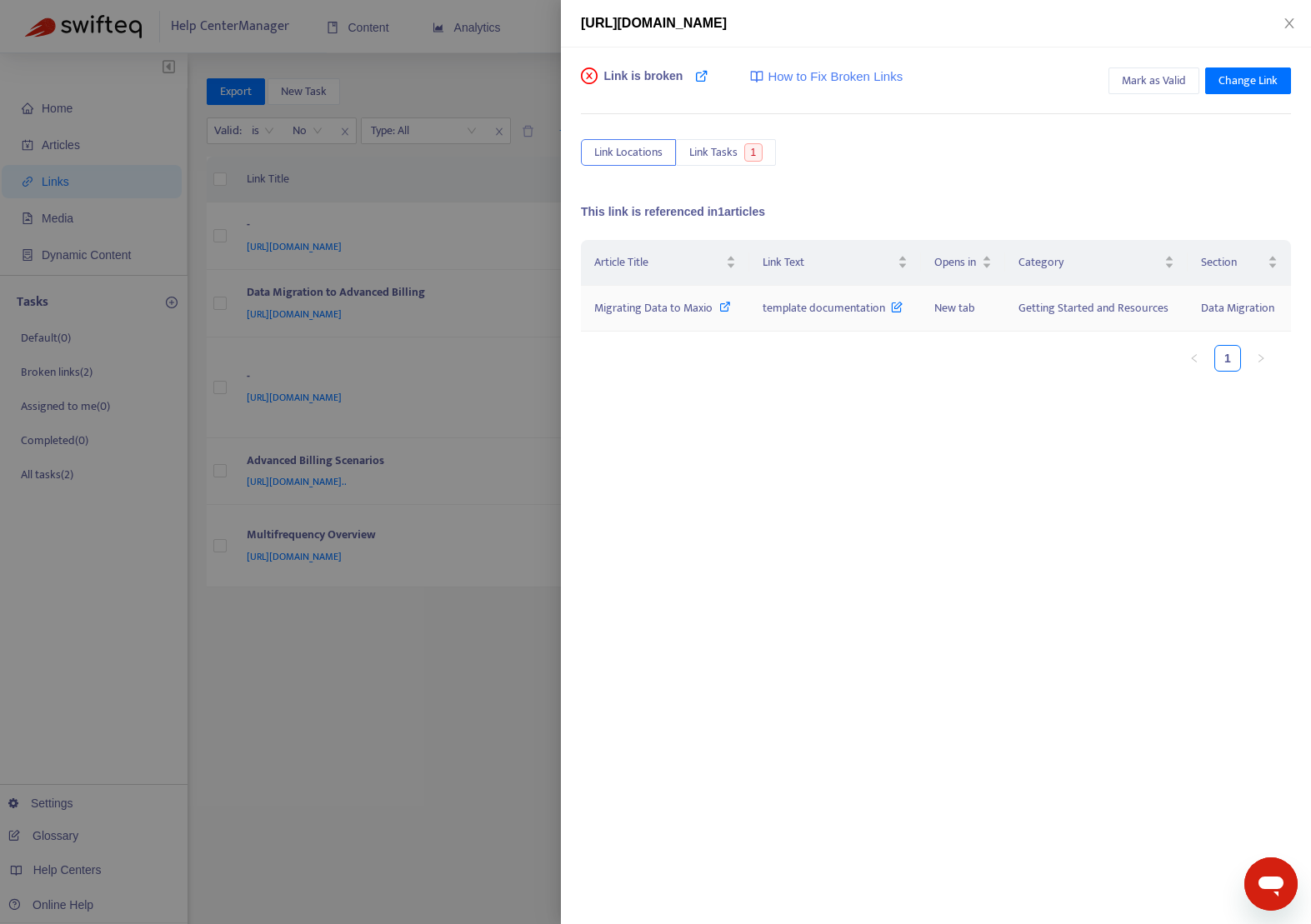
click at [650, 305] on span "Migrating Data to Maxio" at bounding box center [653, 307] width 118 height 19
click at [1282, 17] on icon "close" at bounding box center [1289, 24] width 14 height 14
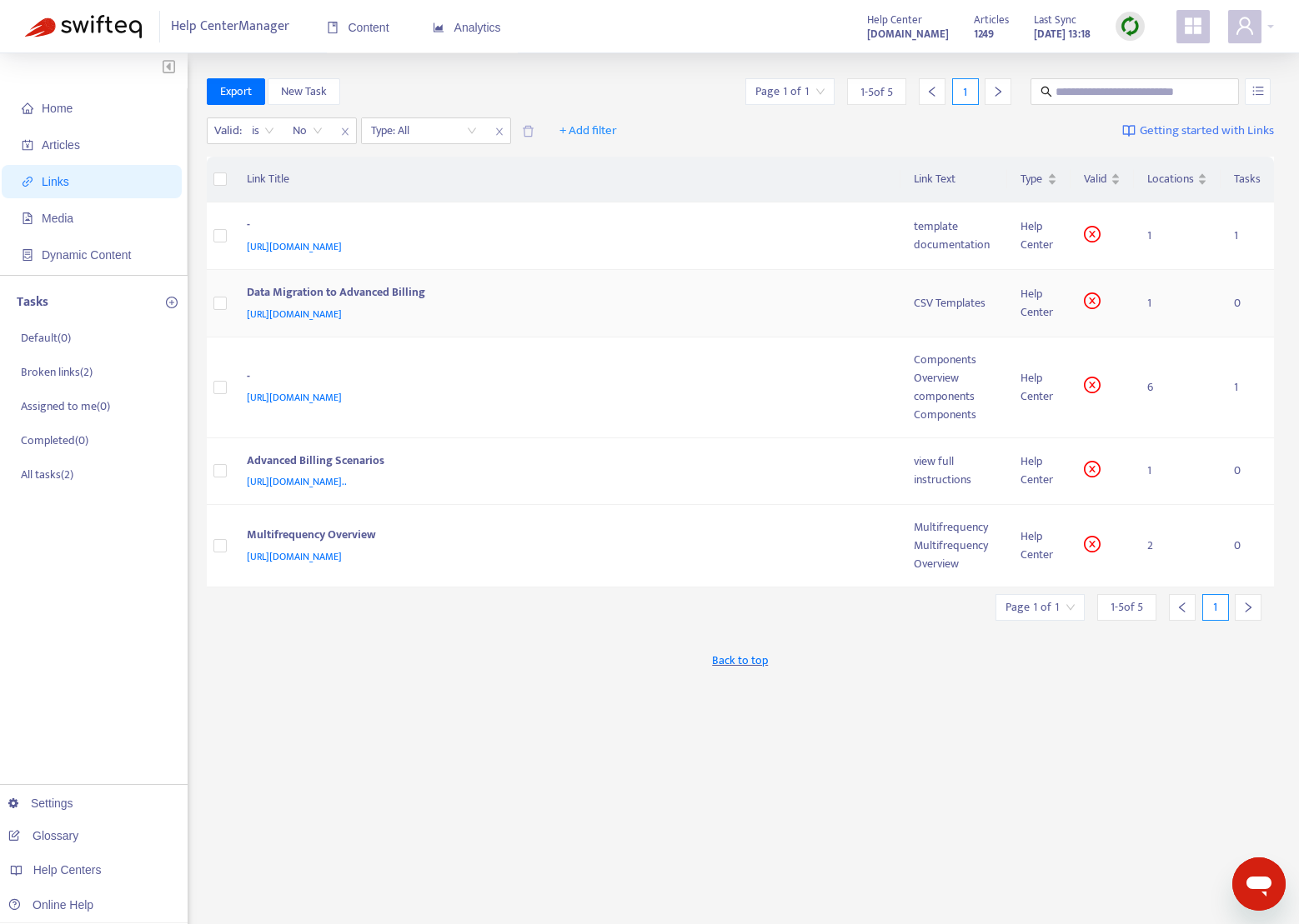
click at [321, 290] on div "Data Migration to Advanced Billing" at bounding box center [564, 295] width 635 height 22
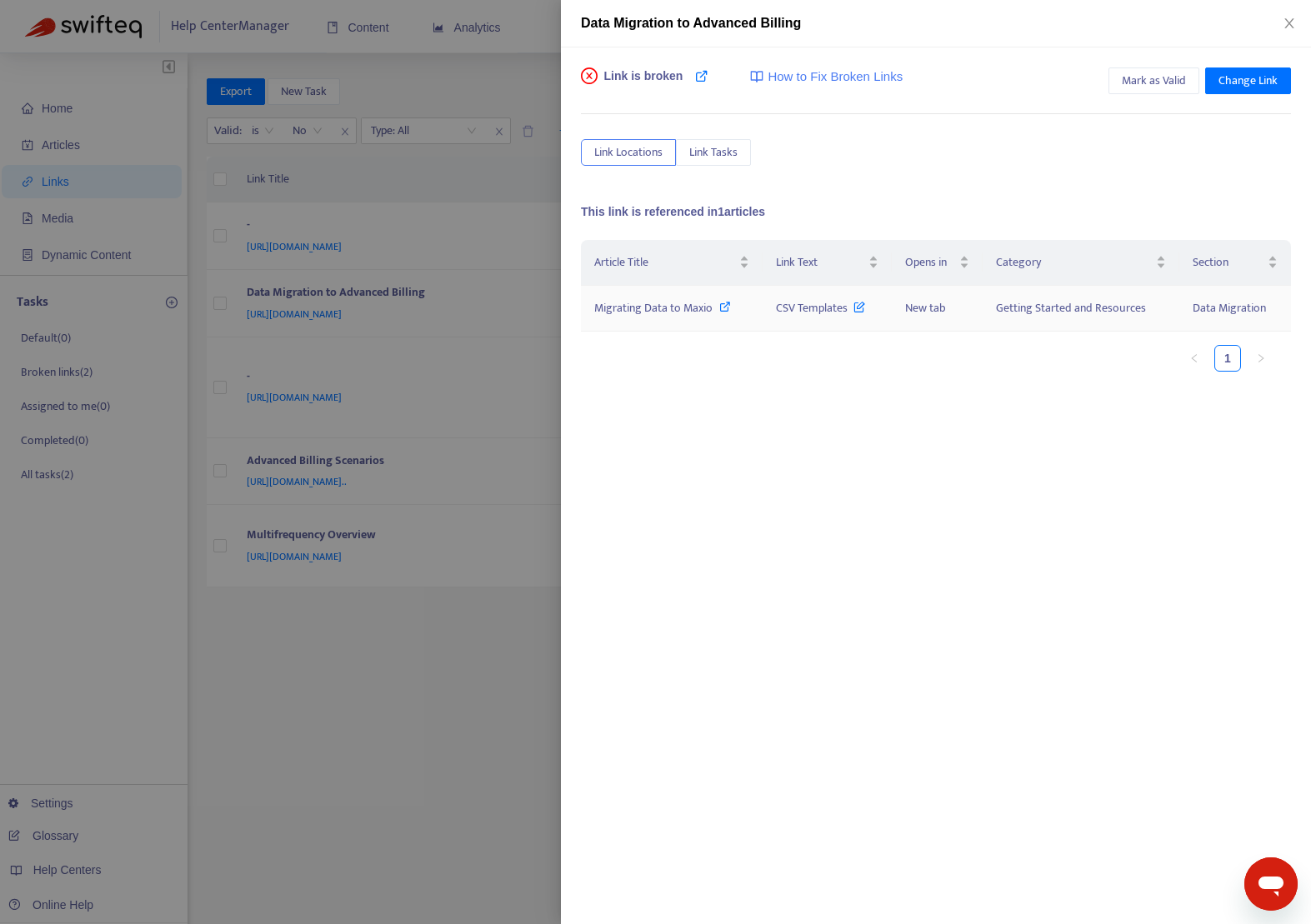
click at [647, 306] on span "Migrating Data to Maxio" at bounding box center [653, 307] width 118 height 19
click at [362, 230] on div at bounding box center [655, 462] width 1311 height 924
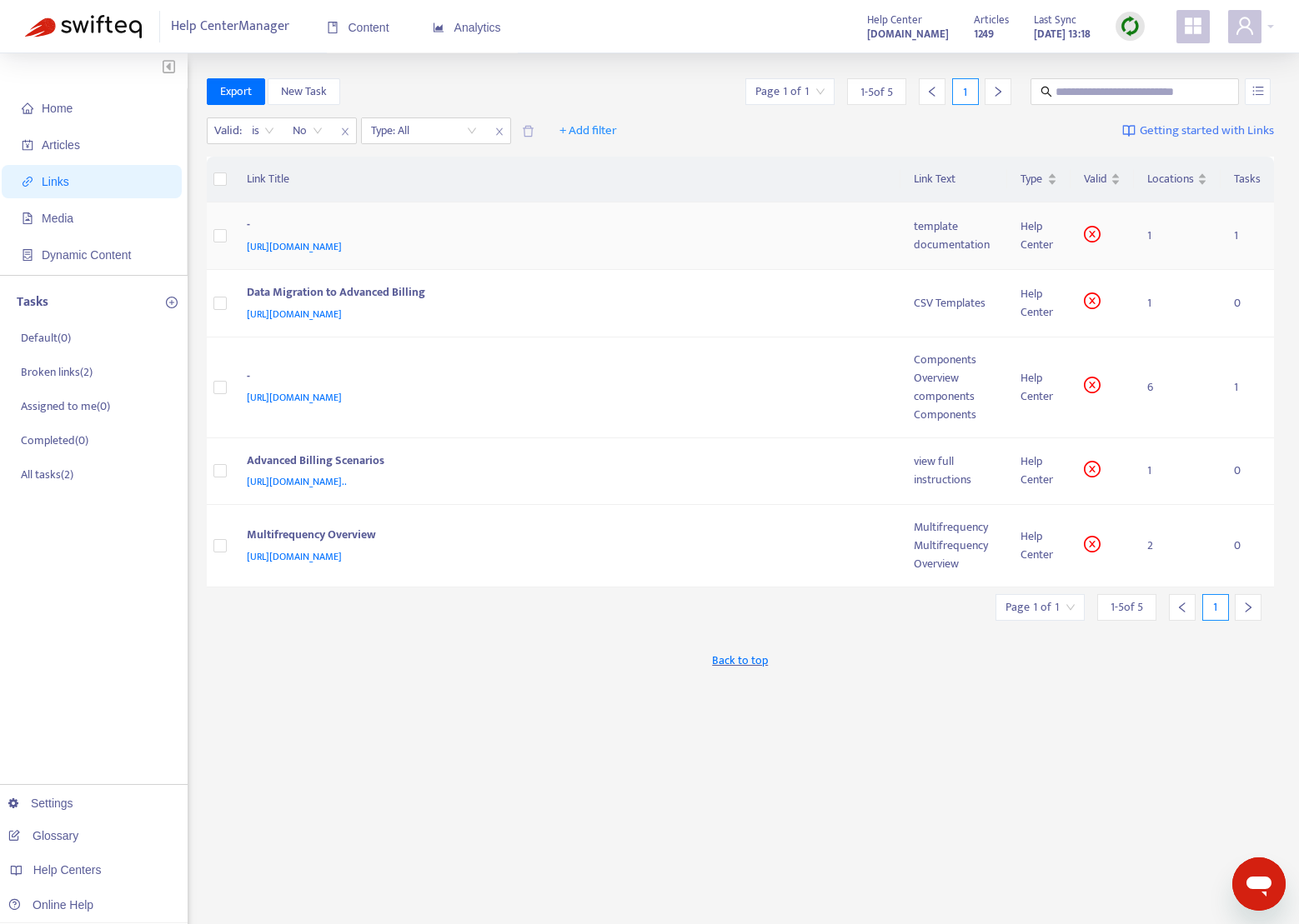
click at [366, 224] on div "-" at bounding box center [564, 227] width 635 height 22
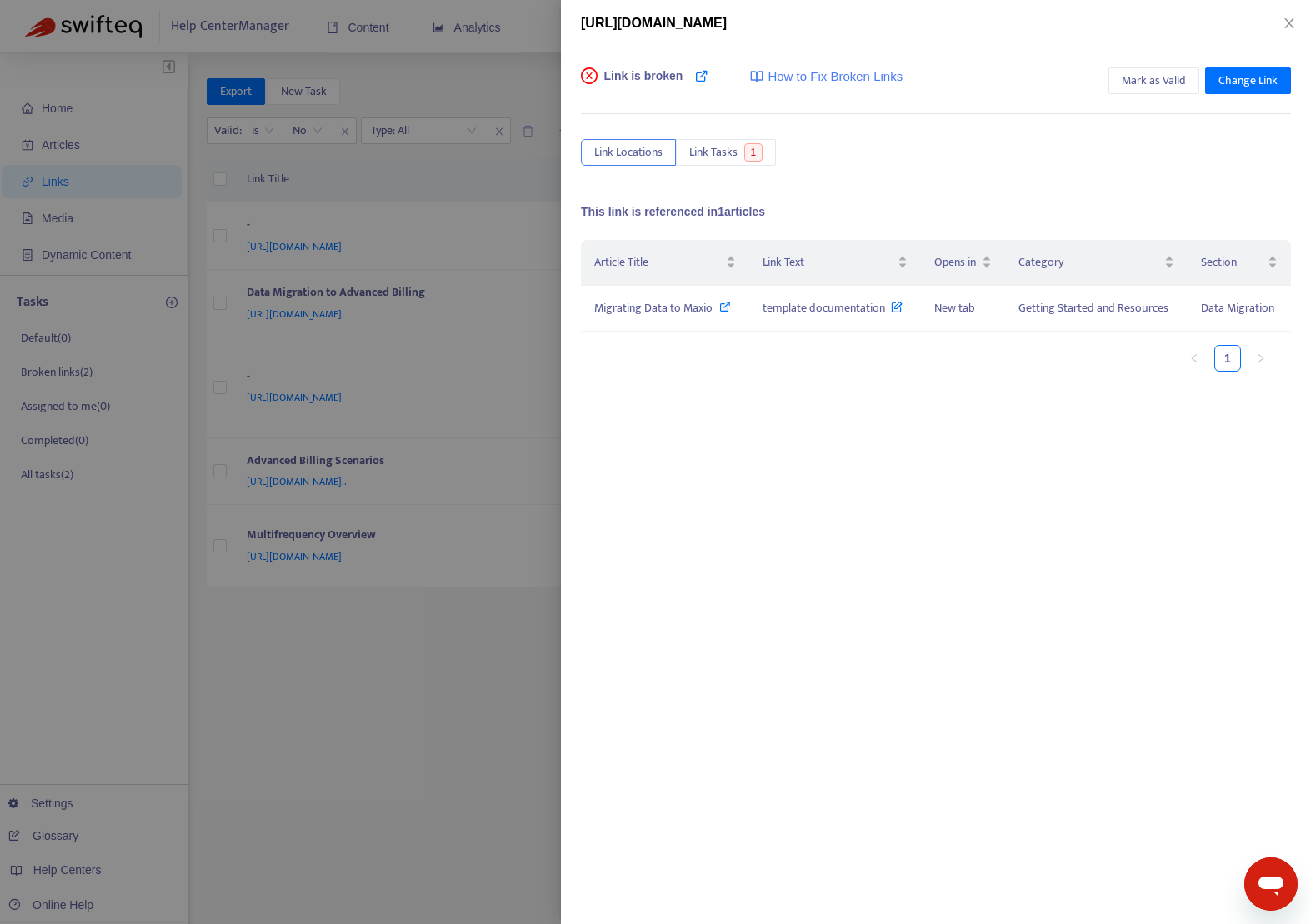
click at [338, 290] on div at bounding box center [655, 462] width 1311 height 924
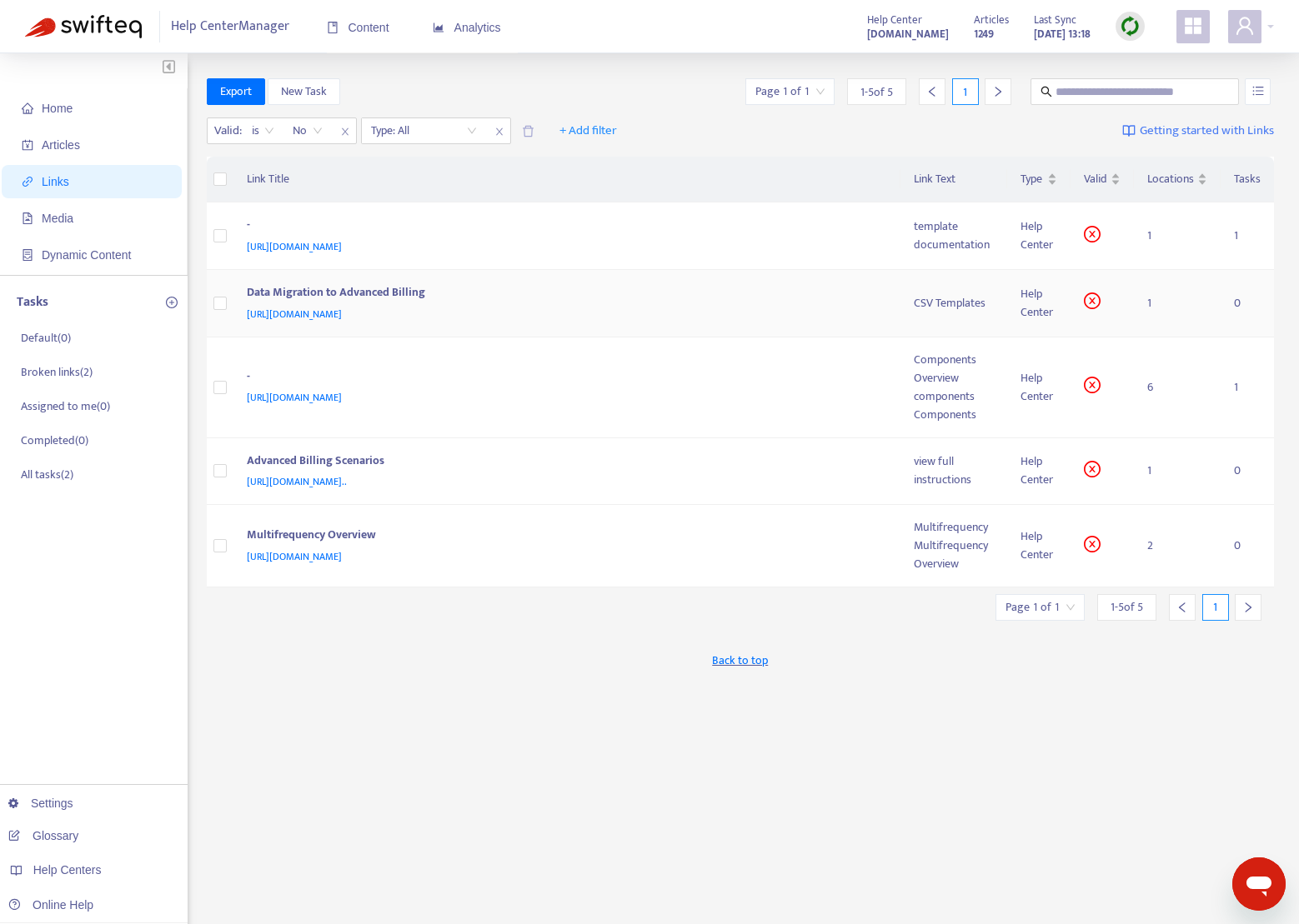
click at [339, 291] on div "Data Migration to Advanced Billing" at bounding box center [564, 295] width 635 height 22
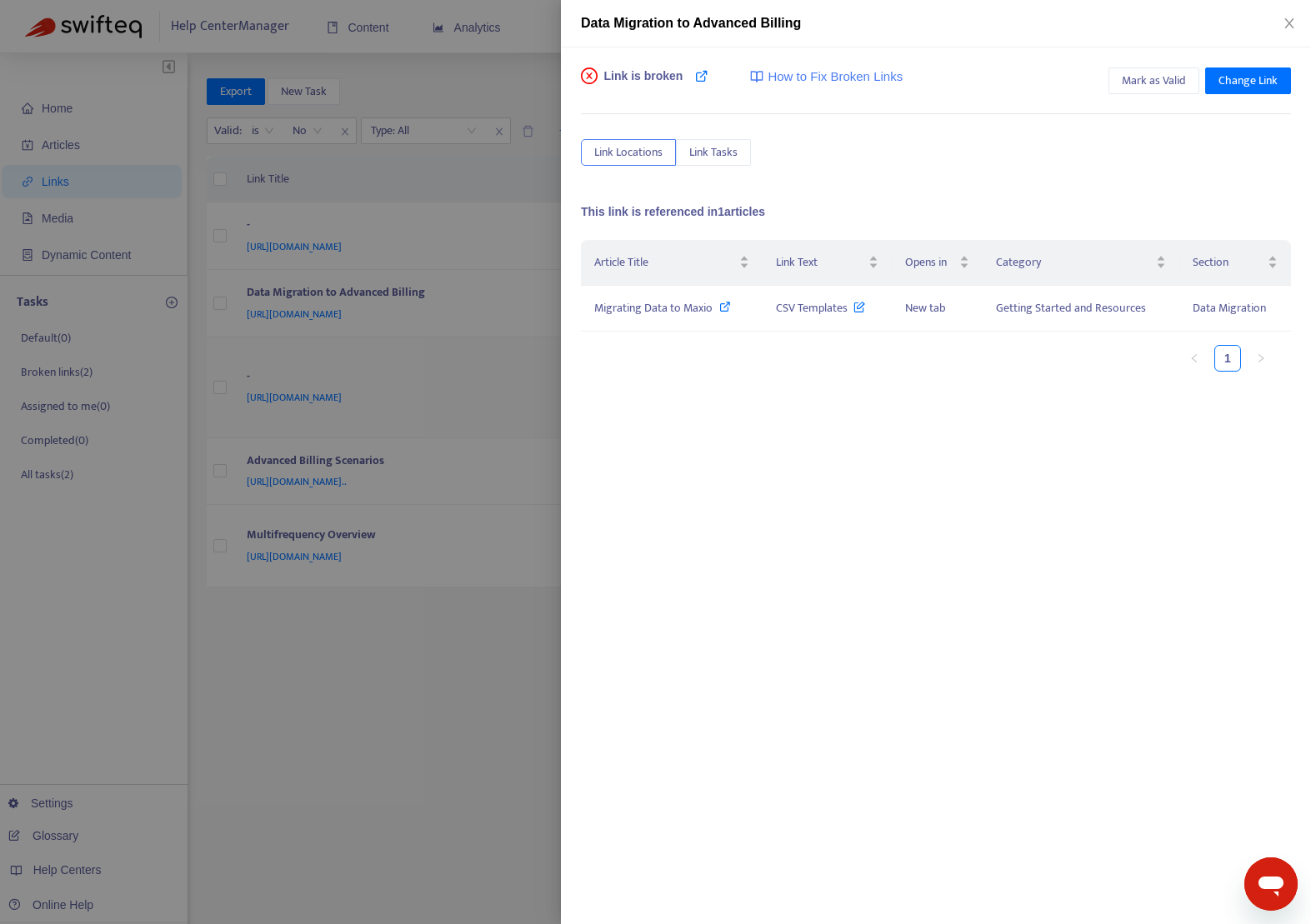
click at [355, 383] on div at bounding box center [655, 462] width 1311 height 924
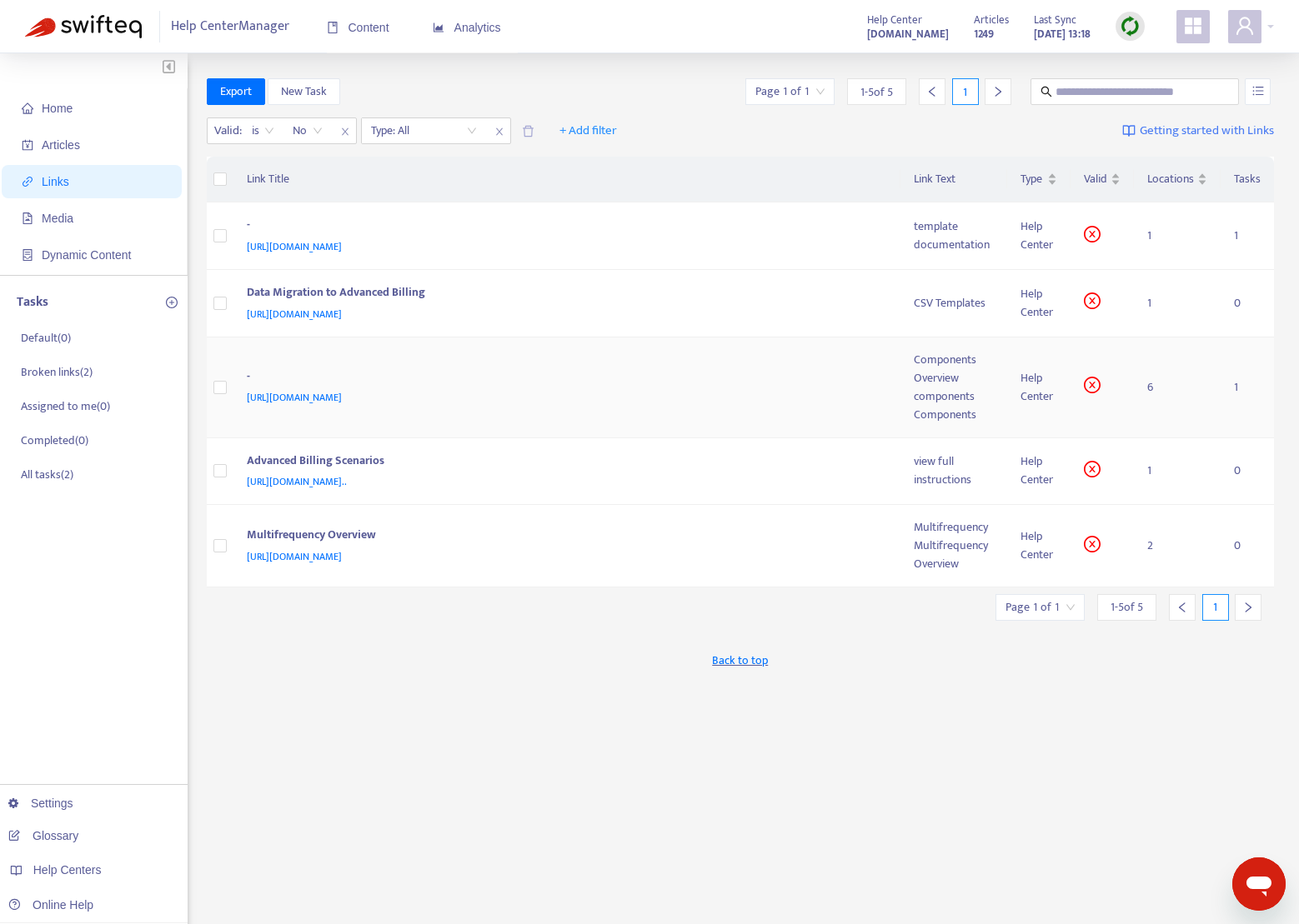
click at [356, 373] on div "-" at bounding box center [564, 378] width 635 height 22
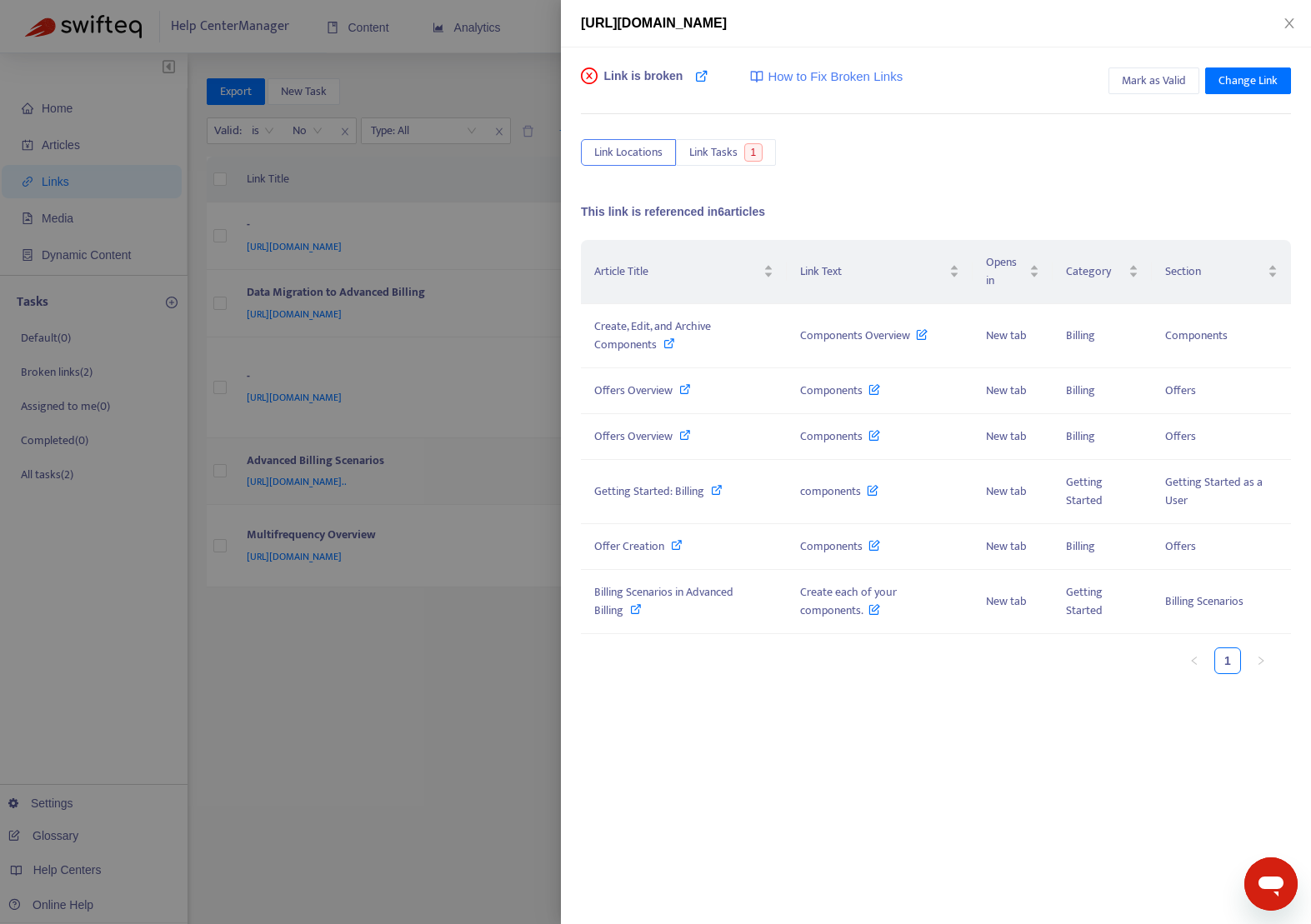
click at [417, 455] on div at bounding box center [655, 462] width 1311 height 924
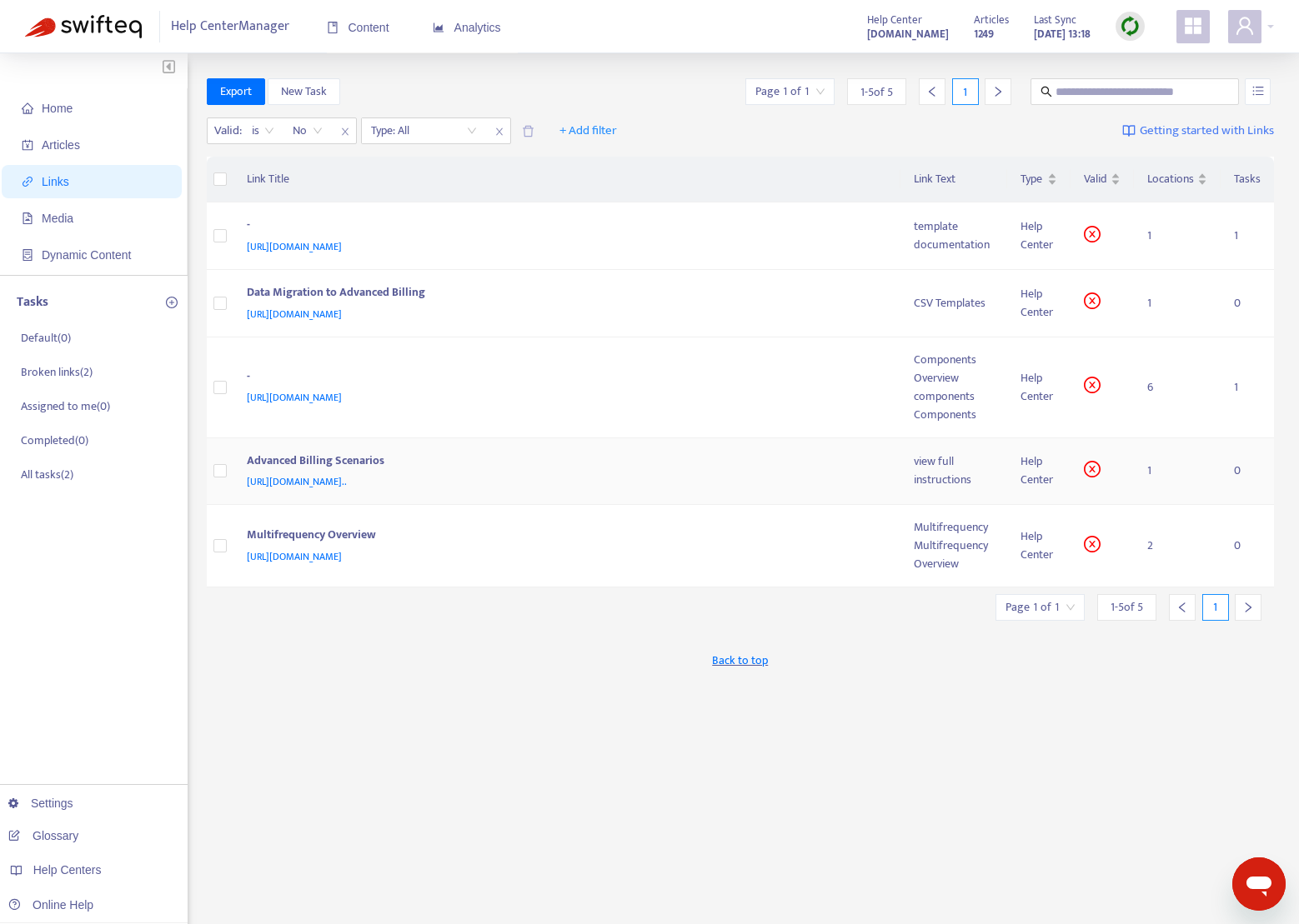
click at [351, 457] on div "Advanced Billing Scenarios" at bounding box center [564, 463] width 635 height 22
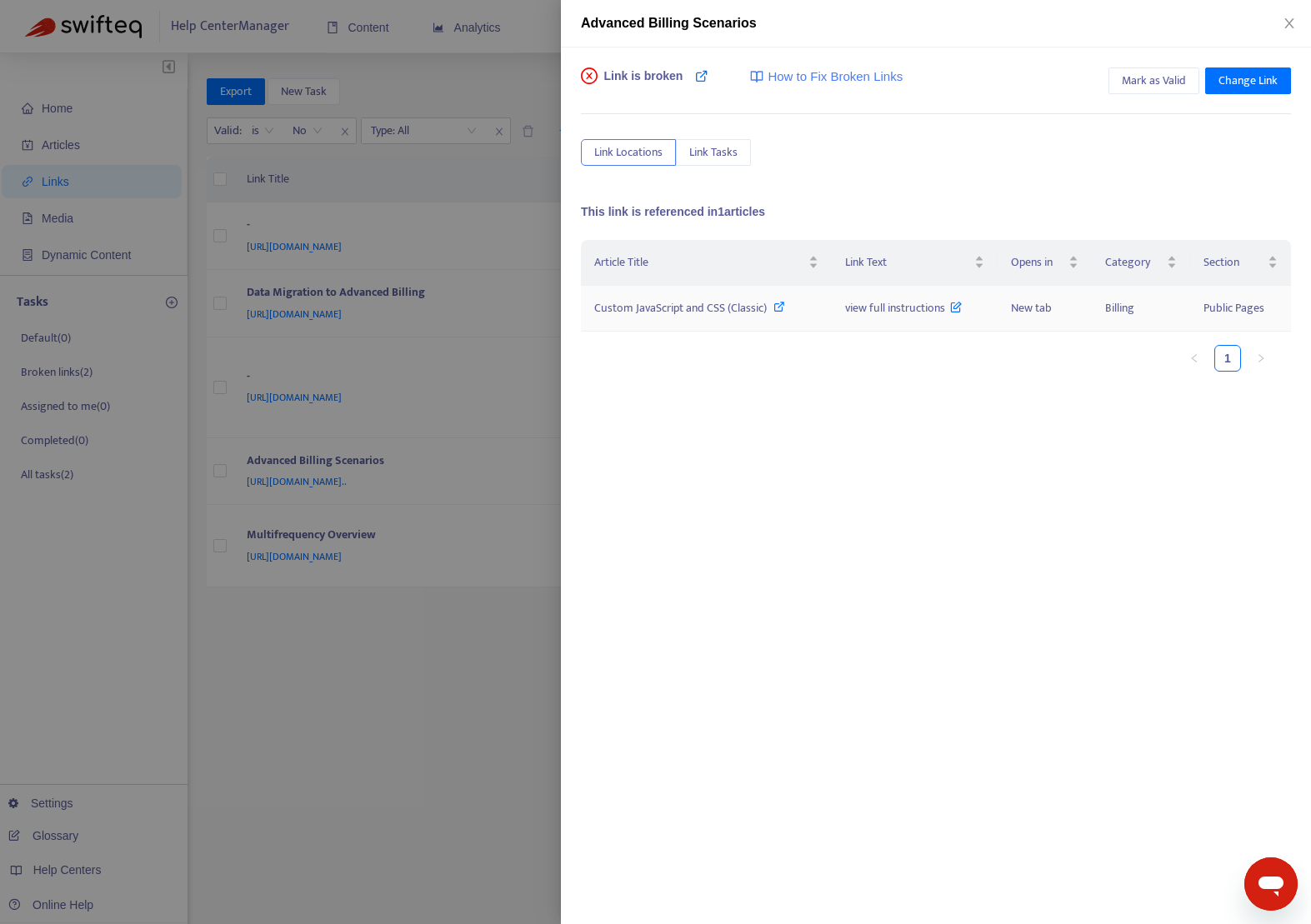
click at [639, 308] on span "Custom JavaScript and CSS (Classic)" at bounding box center [680, 307] width 172 height 19
click at [1290, 25] on icon "close" at bounding box center [1288, 24] width 9 height 10
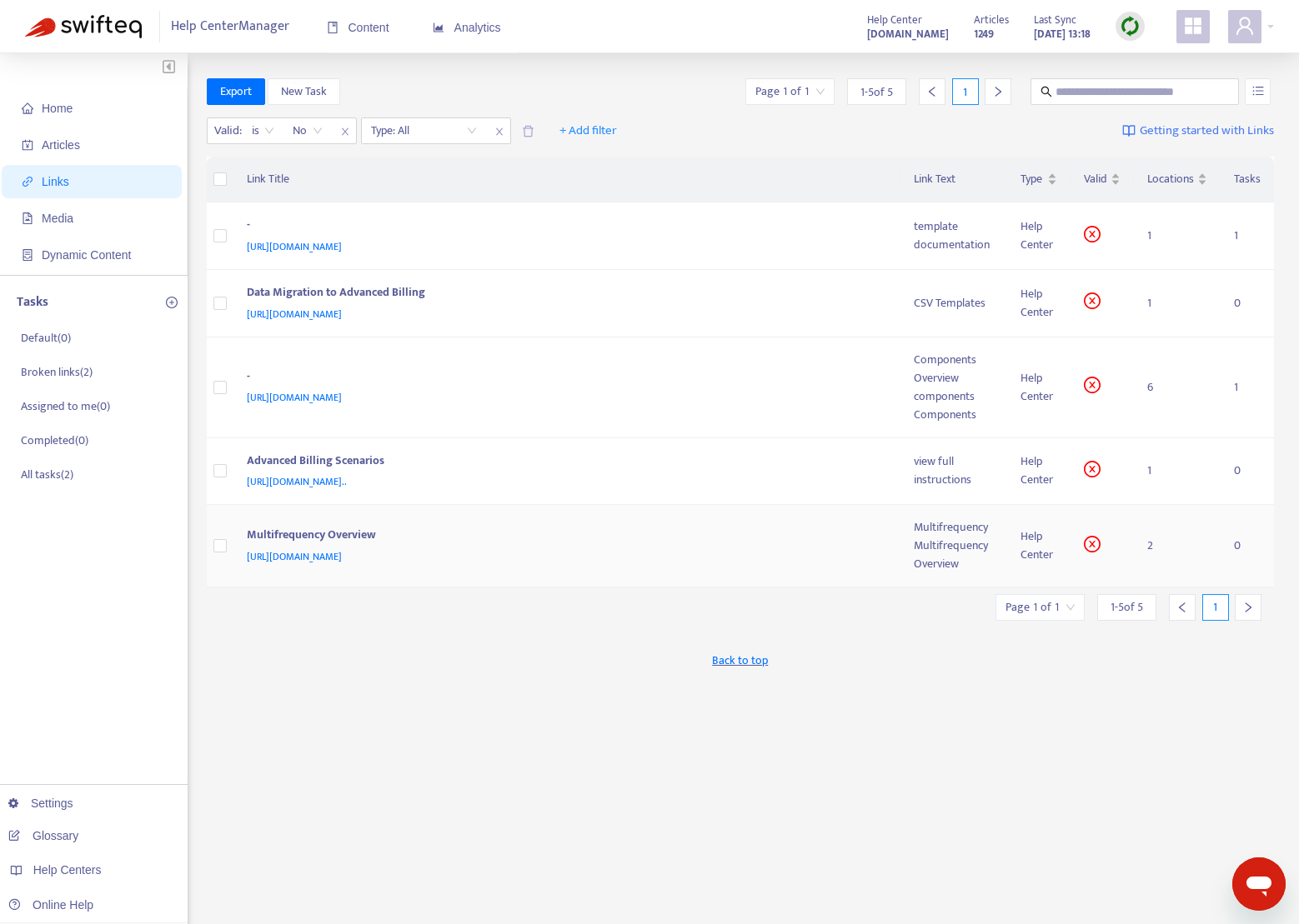
click at [340, 534] on div "Multifrequency Overview" at bounding box center [564, 537] width 635 height 22
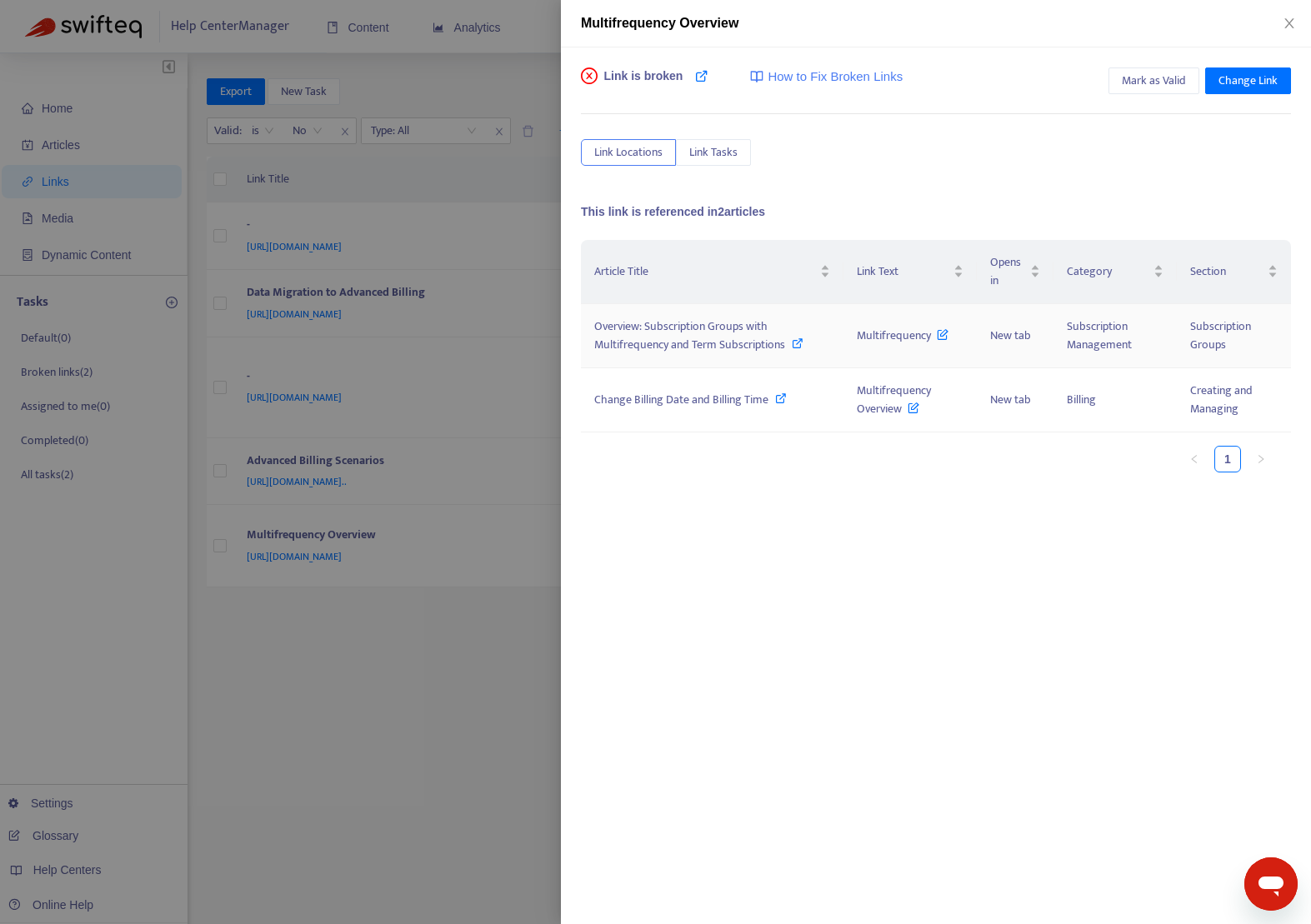
click at [671, 342] on span "Overview: Subscription Groups with Multifrequency and Term Subscriptions" at bounding box center [689, 335] width 191 height 37
click at [678, 395] on span "Change Billing Date and Billing Time" at bounding box center [681, 399] width 174 height 19
click at [1290, 24] on icon "close" at bounding box center [1289, 24] width 14 height 14
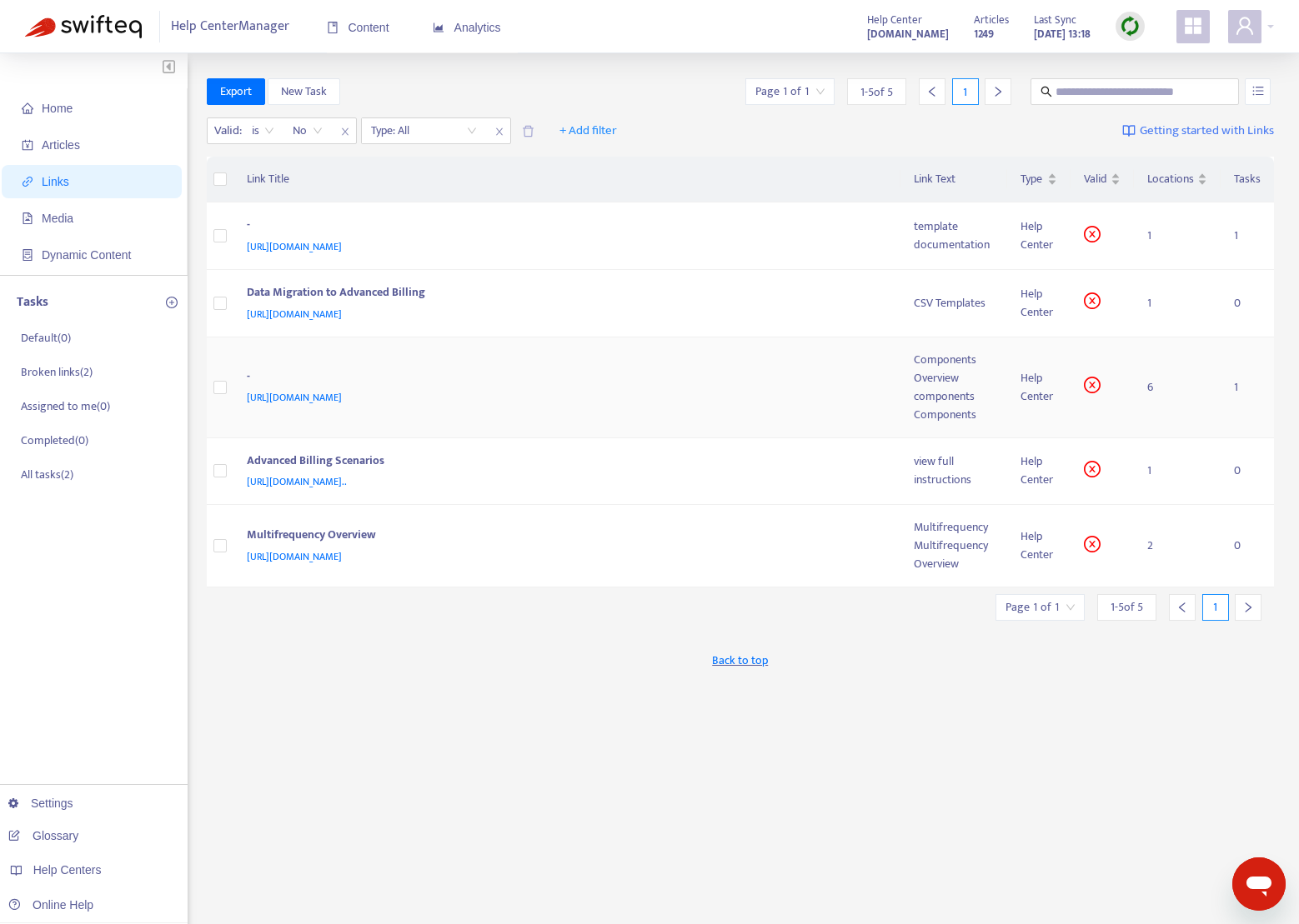
click at [392, 365] on td "- [URL][DOMAIN_NAME]" at bounding box center [567, 388] width 667 height 100
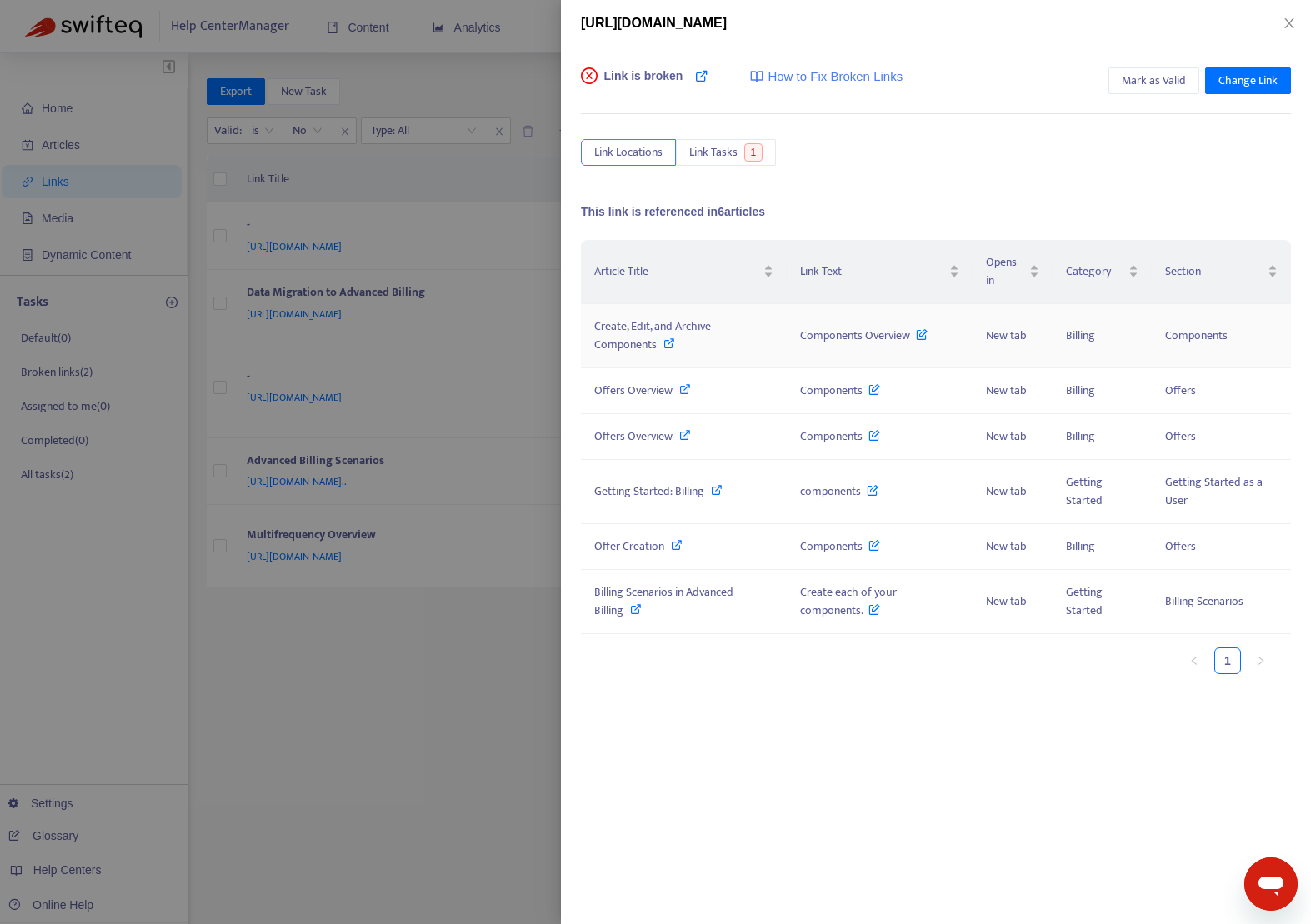
click at [618, 344] on span "Create, Edit, and Archive Components" at bounding box center [652, 335] width 116 height 37
click at [621, 390] on span "Offers Overview" at bounding box center [633, 390] width 79 height 19
click at [632, 437] on span "Offers Overview" at bounding box center [633, 435] width 79 height 19
click at [636, 493] on span "Getting Started: Billing" at bounding box center [649, 491] width 110 height 19
click at [635, 495] on span "Getting Started: Billing" at bounding box center [649, 491] width 110 height 19
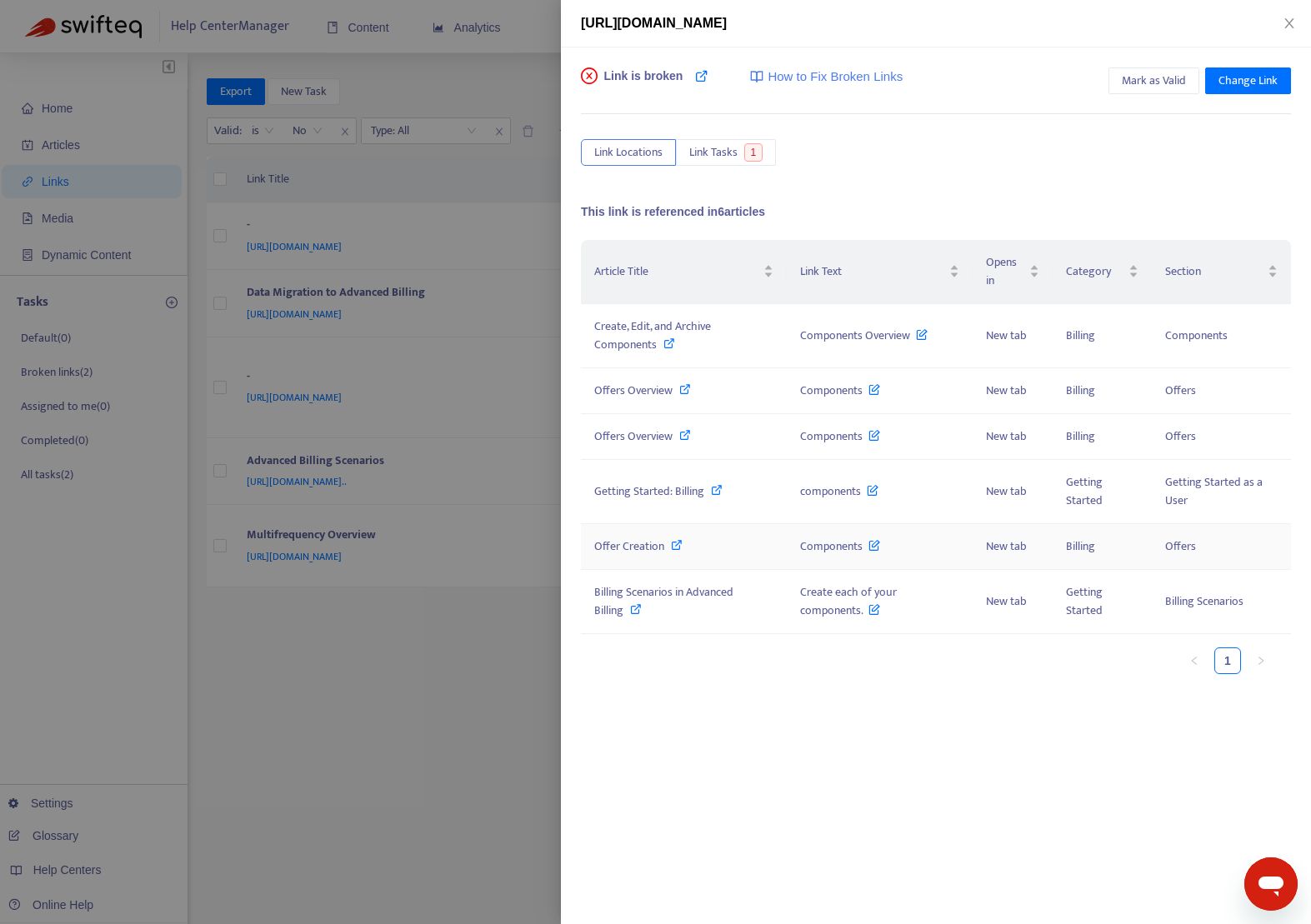
click at [617, 546] on span "Offer Creation" at bounding box center [628, 546] width 70 height 19
click at [668, 598] on span "Billing Scenarios in Advanced Billing" at bounding box center [663, 601] width 139 height 37
click at [1295, 23] on button "Close" at bounding box center [1289, 24] width 24 height 16
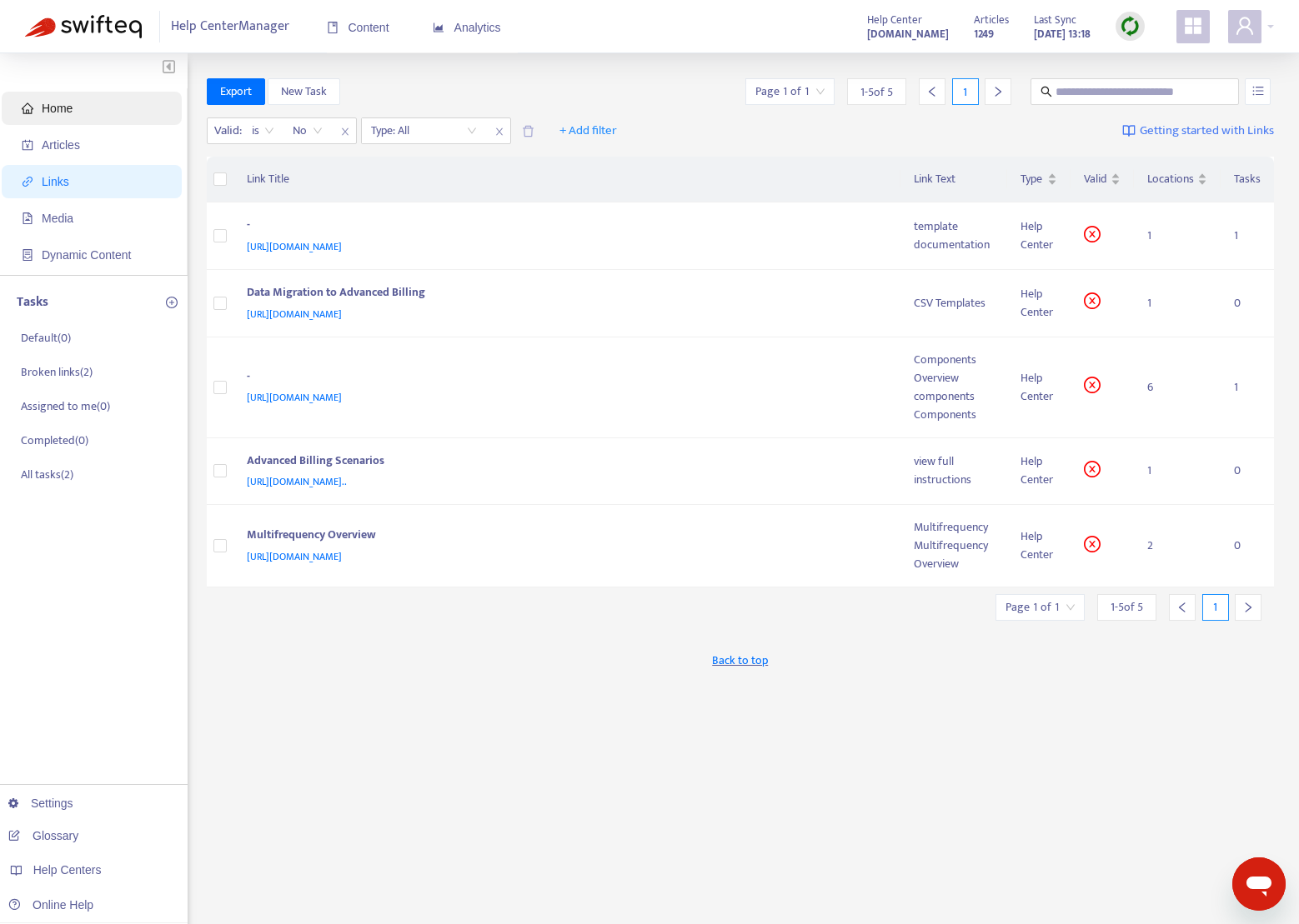
click at [50, 110] on span "Home" at bounding box center [56, 108] width 31 height 14
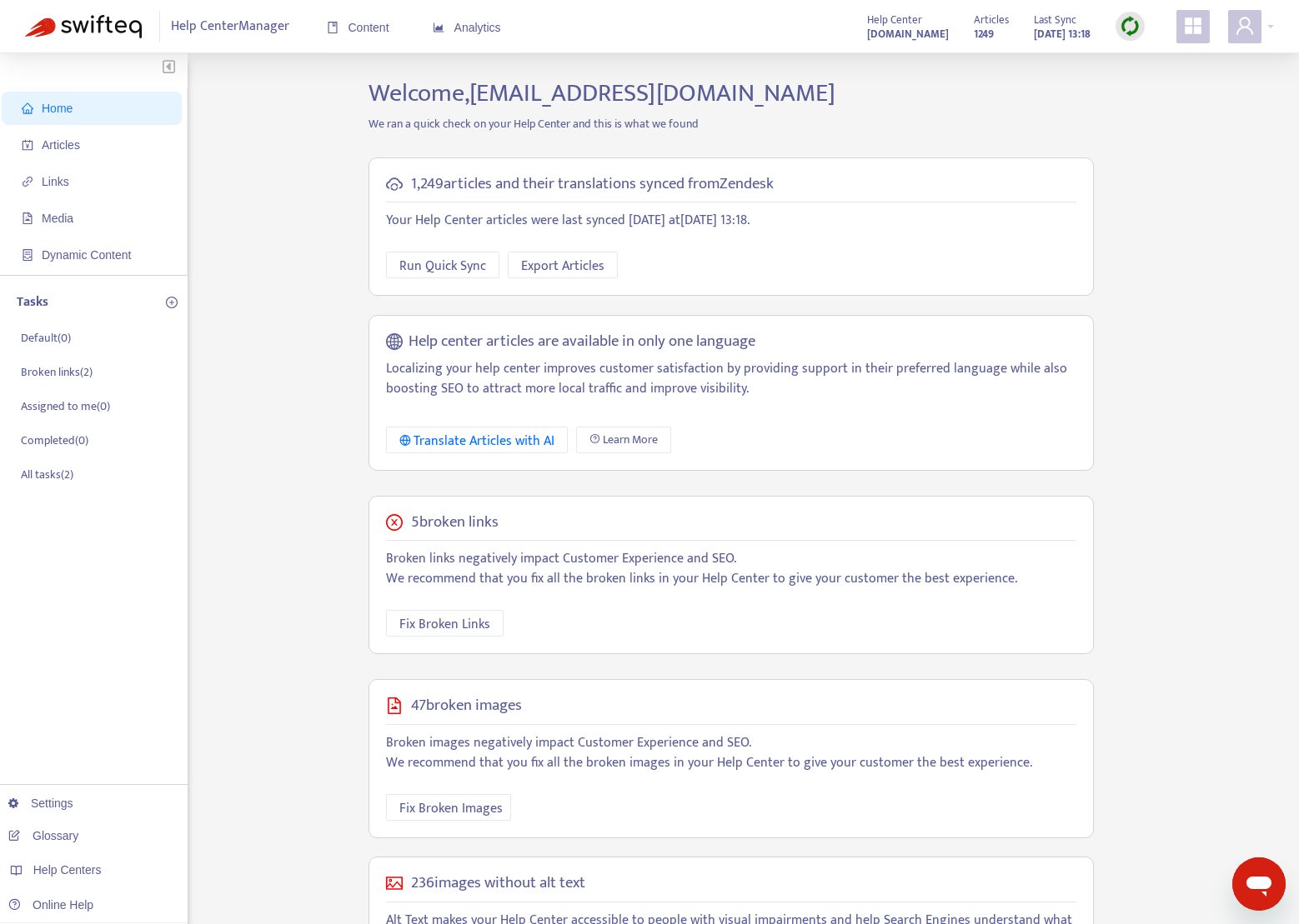
click at [1130, 32] on img at bounding box center [1129, 26] width 21 height 21
click at [1133, 55] on link "Quick Sync" at bounding box center [1164, 60] width 71 height 19
click at [443, 617] on span "Fix Broken Links" at bounding box center [444, 624] width 91 height 21
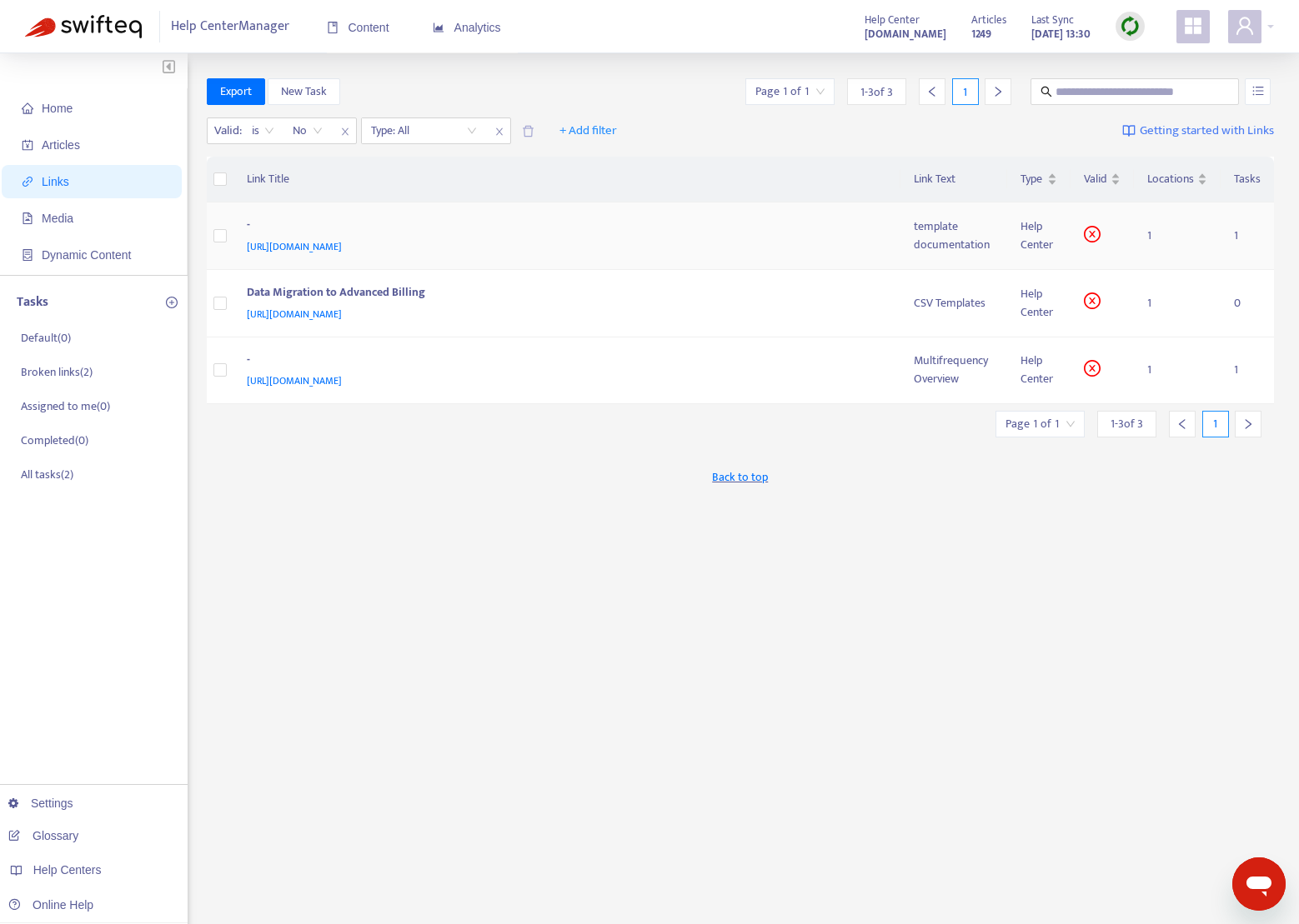
click at [317, 231] on div "-" at bounding box center [564, 227] width 635 height 22
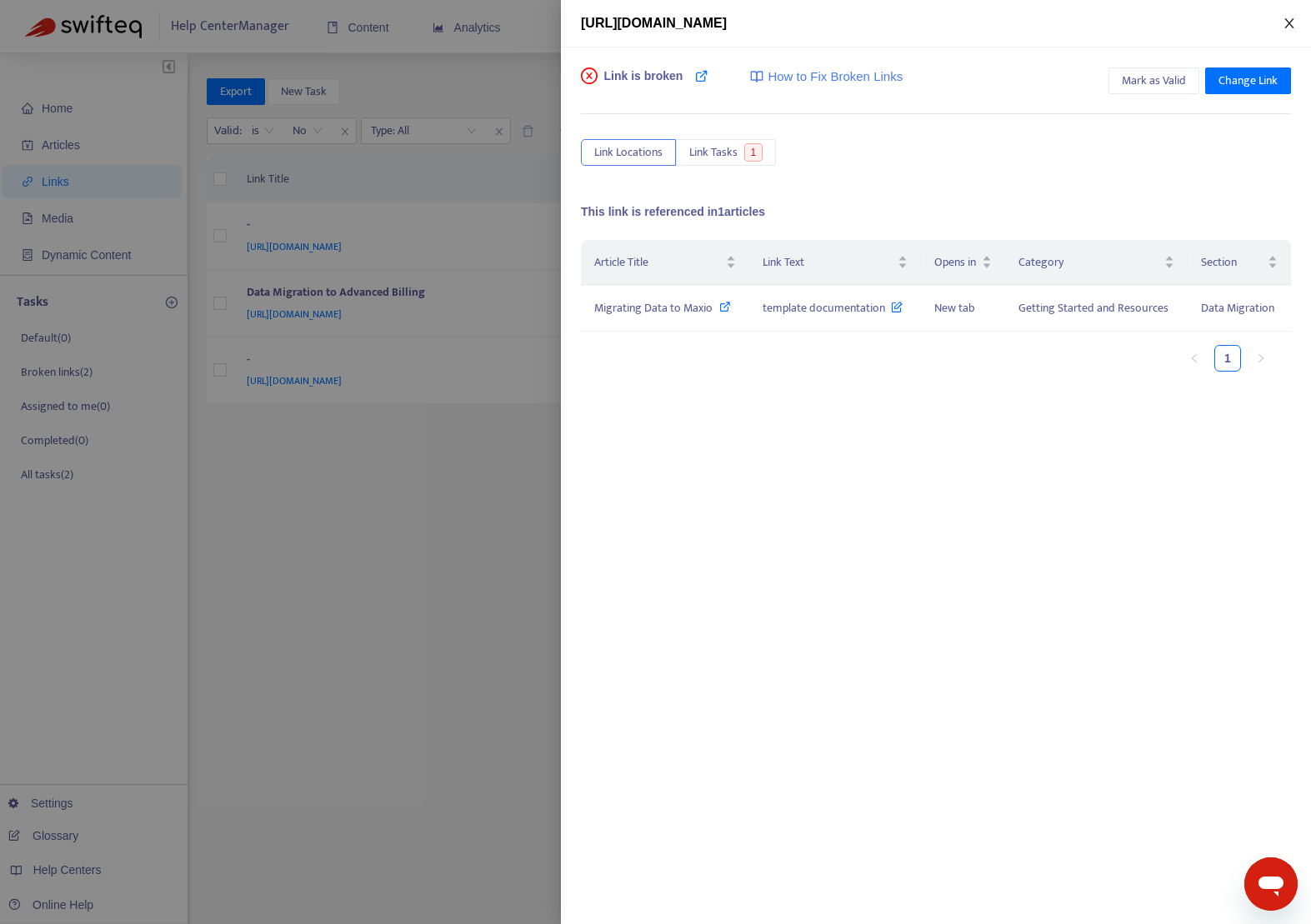
click at [1290, 30] on icon "close" at bounding box center [1289, 24] width 14 height 14
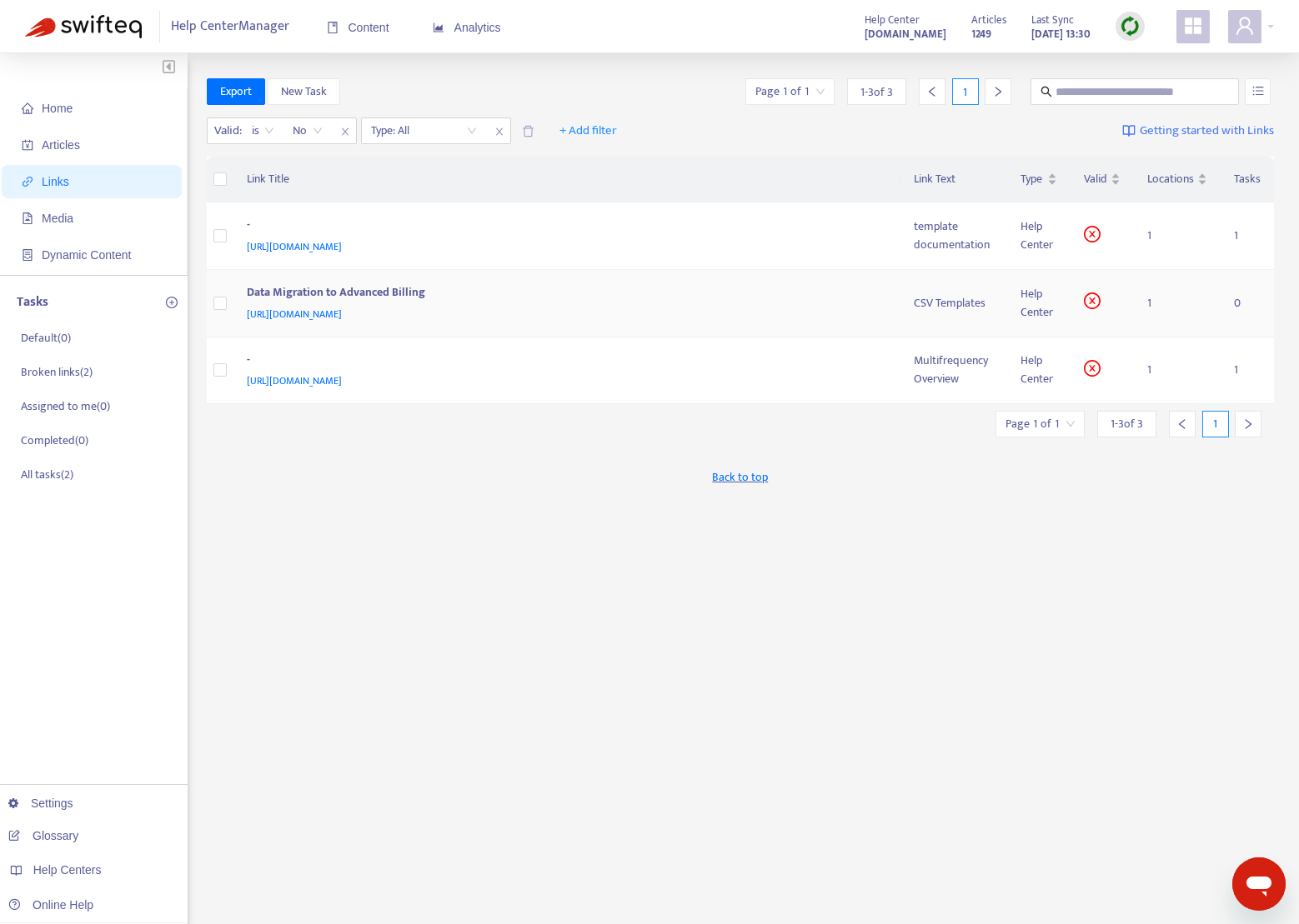
click at [398, 288] on div "Data Migration to Advanced Billing" at bounding box center [564, 295] width 635 height 22
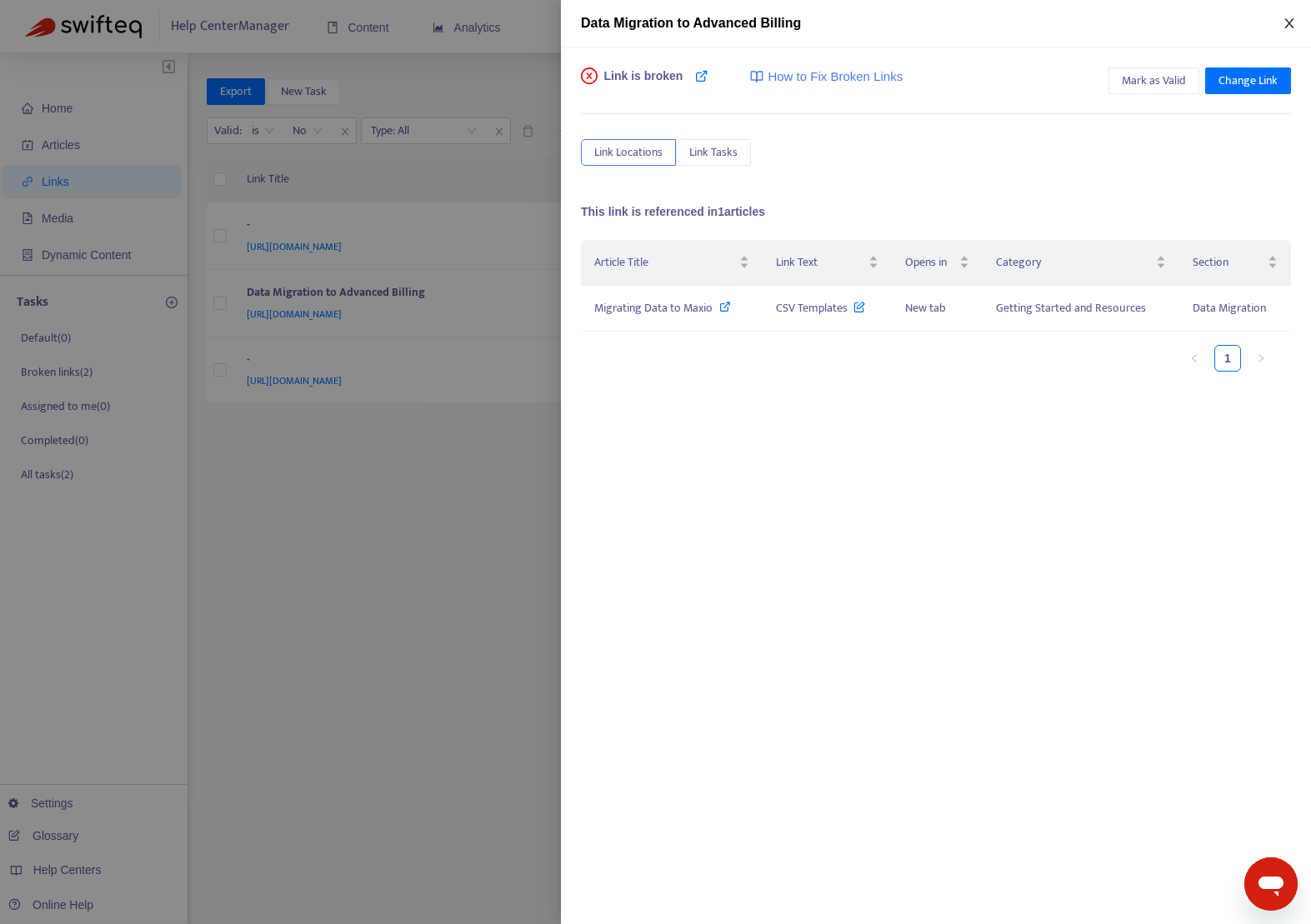
drag, startPoint x: 1290, startPoint y: 24, endPoint x: 1258, endPoint y: 33, distance: 33.2
click at [1290, 24] on icon "close" at bounding box center [1289, 24] width 14 height 14
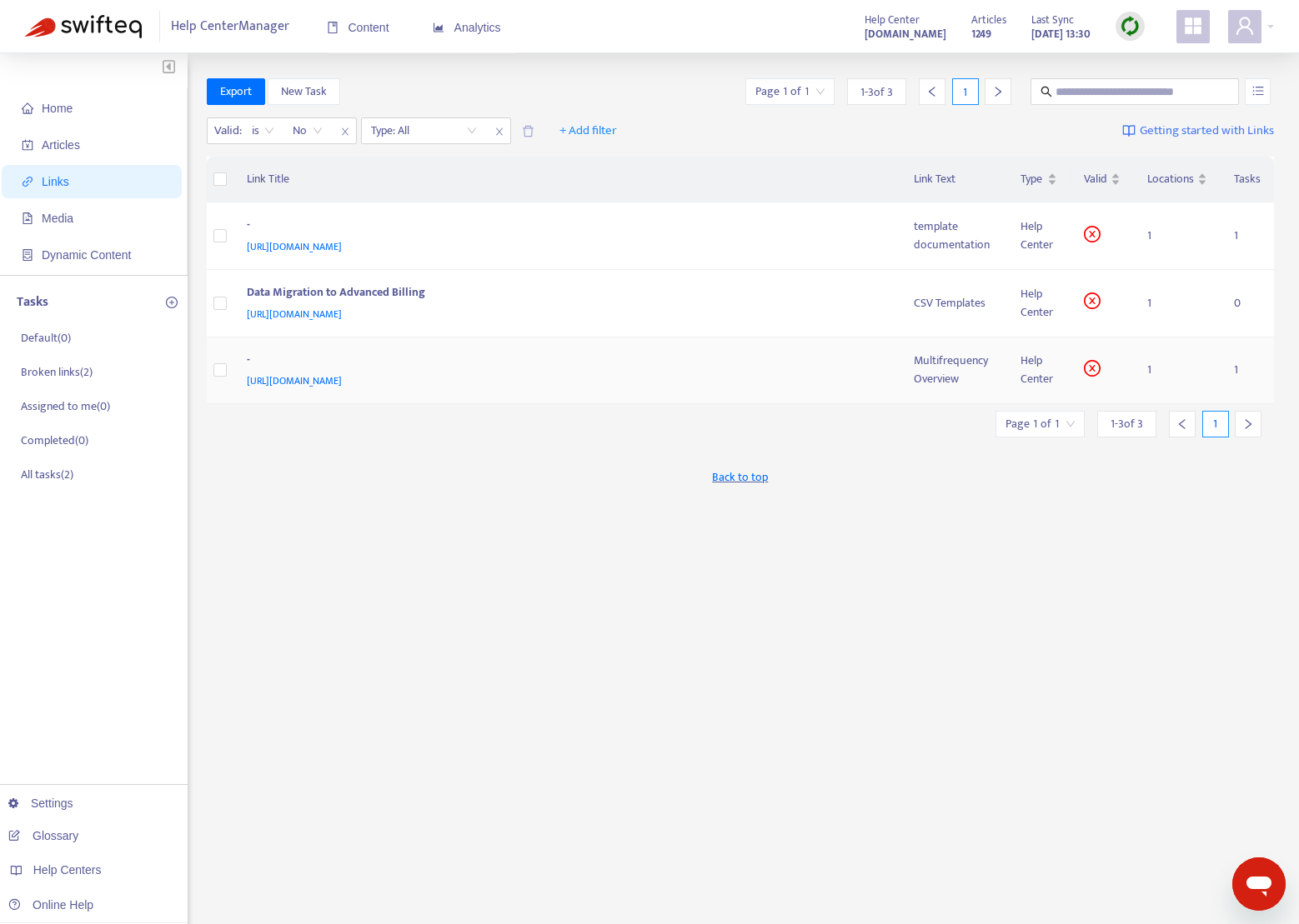
click at [473, 368] on div "-" at bounding box center [564, 362] width 635 height 22
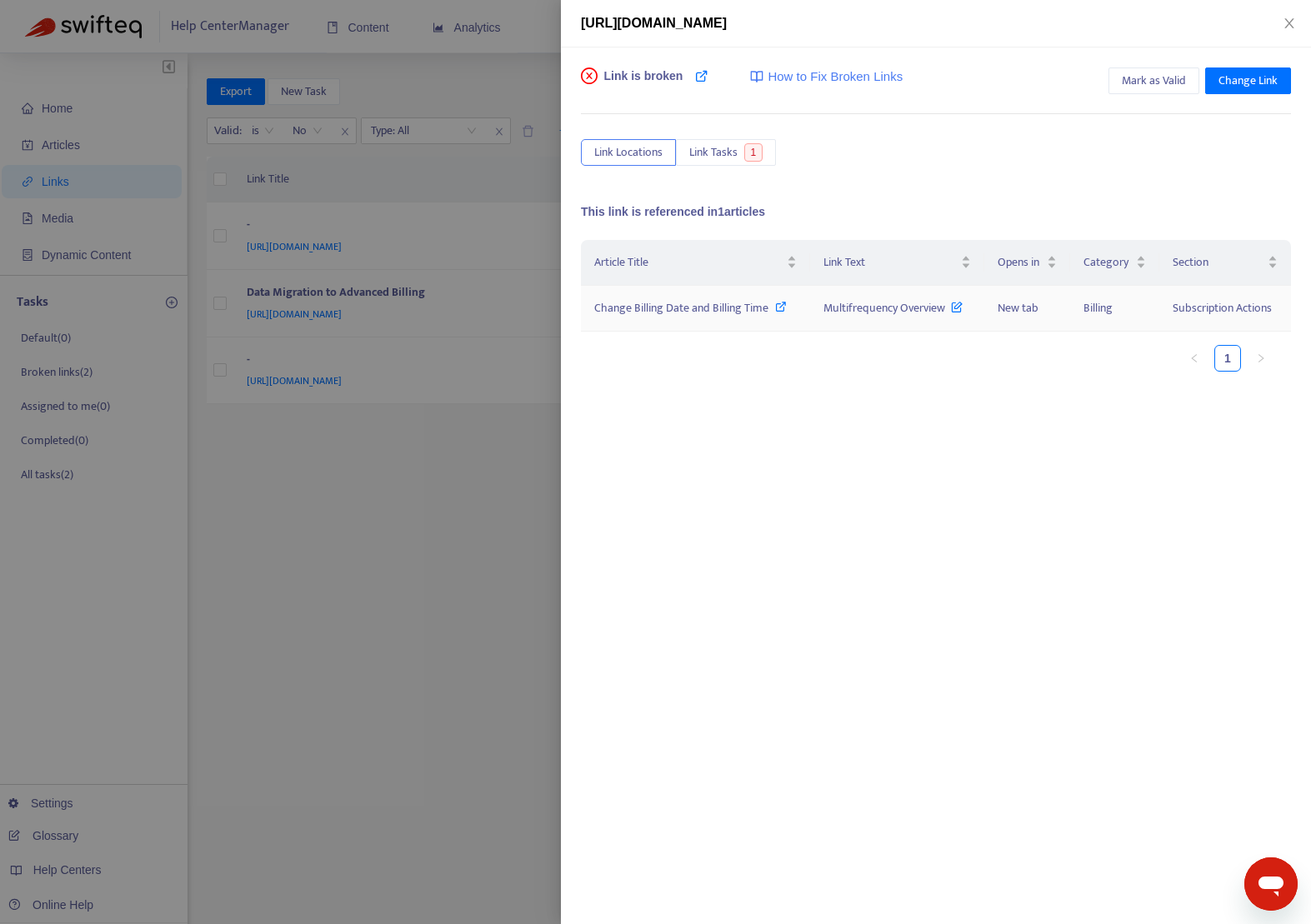
click at [671, 305] on span "Change Billing Date and Billing Time" at bounding box center [681, 307] width 174 height 19
drag, startPoint x: 1286, startPoint y: 27, endPoint x: 1279, endPoint y: 35, distance: 10.6
click at [1286, 28] on icon "close" at bounding box center [1289, 24] width 14 height 14
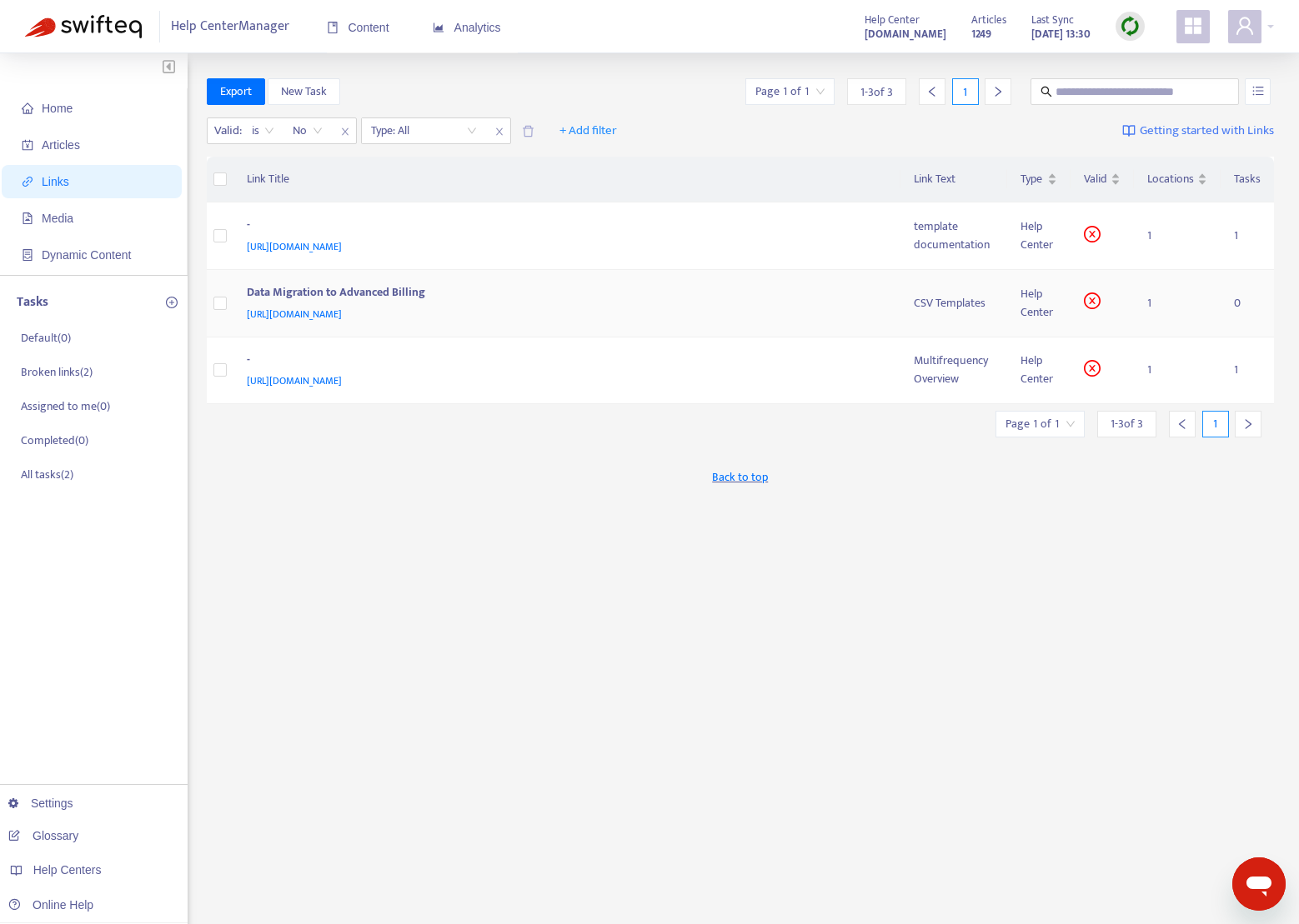
click at [477, 295] on div "Data Migration to Advanced Billing" at bounding box center [564, 295] width 635 height 22
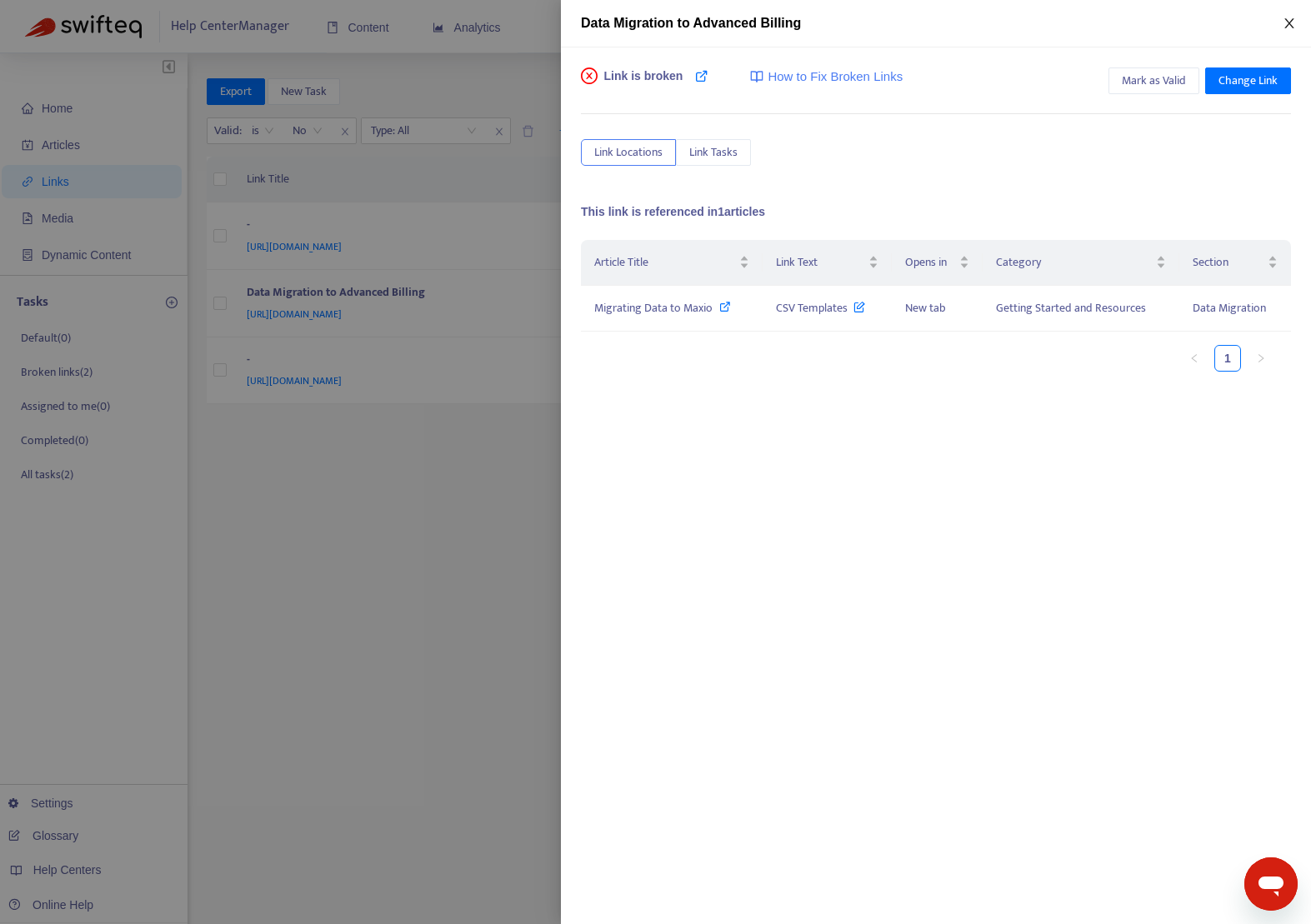
click at [1288, 23] on icon "close" at bounding box center [1288, 24] width 9 height 10
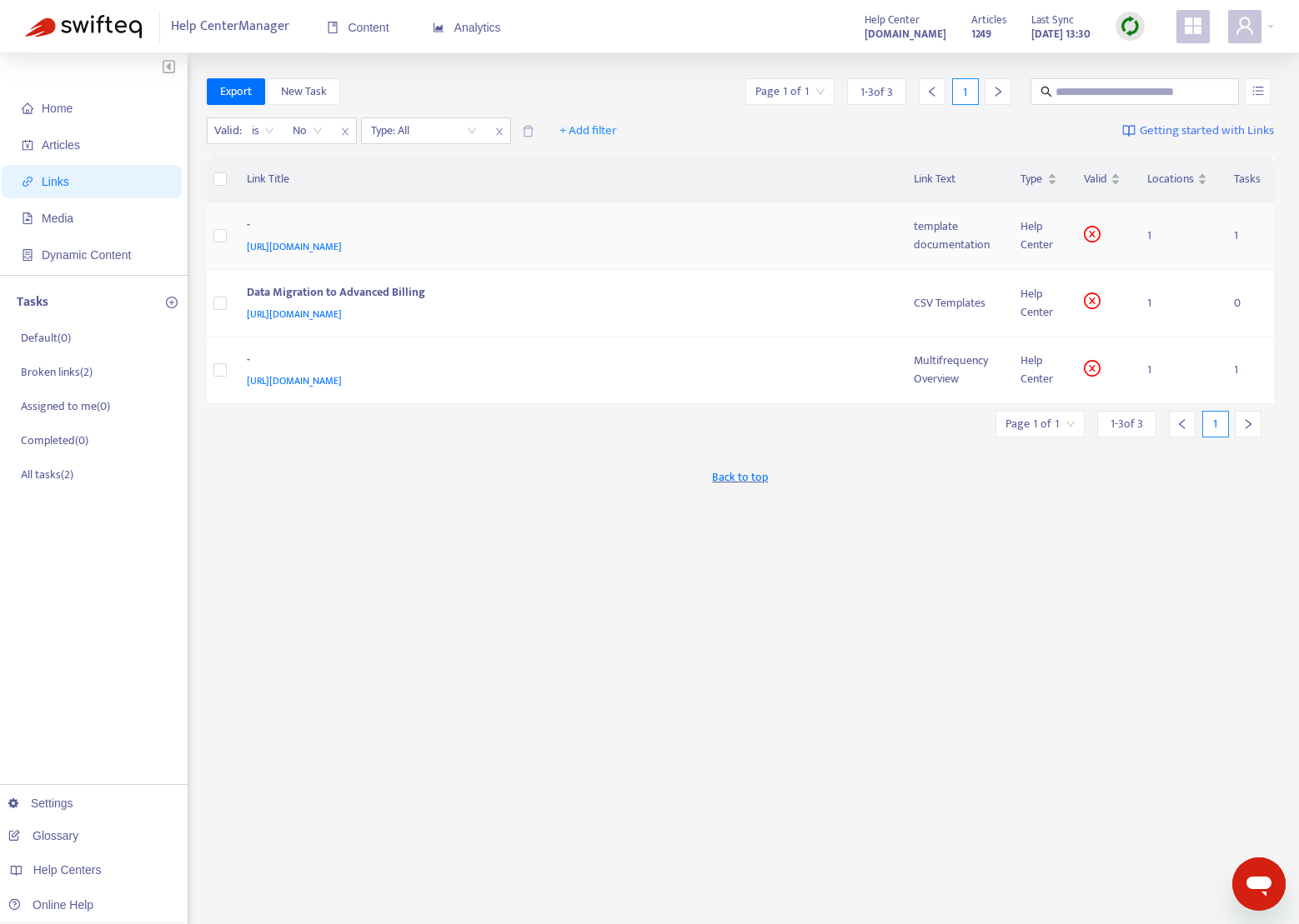
click at [500, 232] on div "-" at bounding box center [564, 227] width 635 height 22
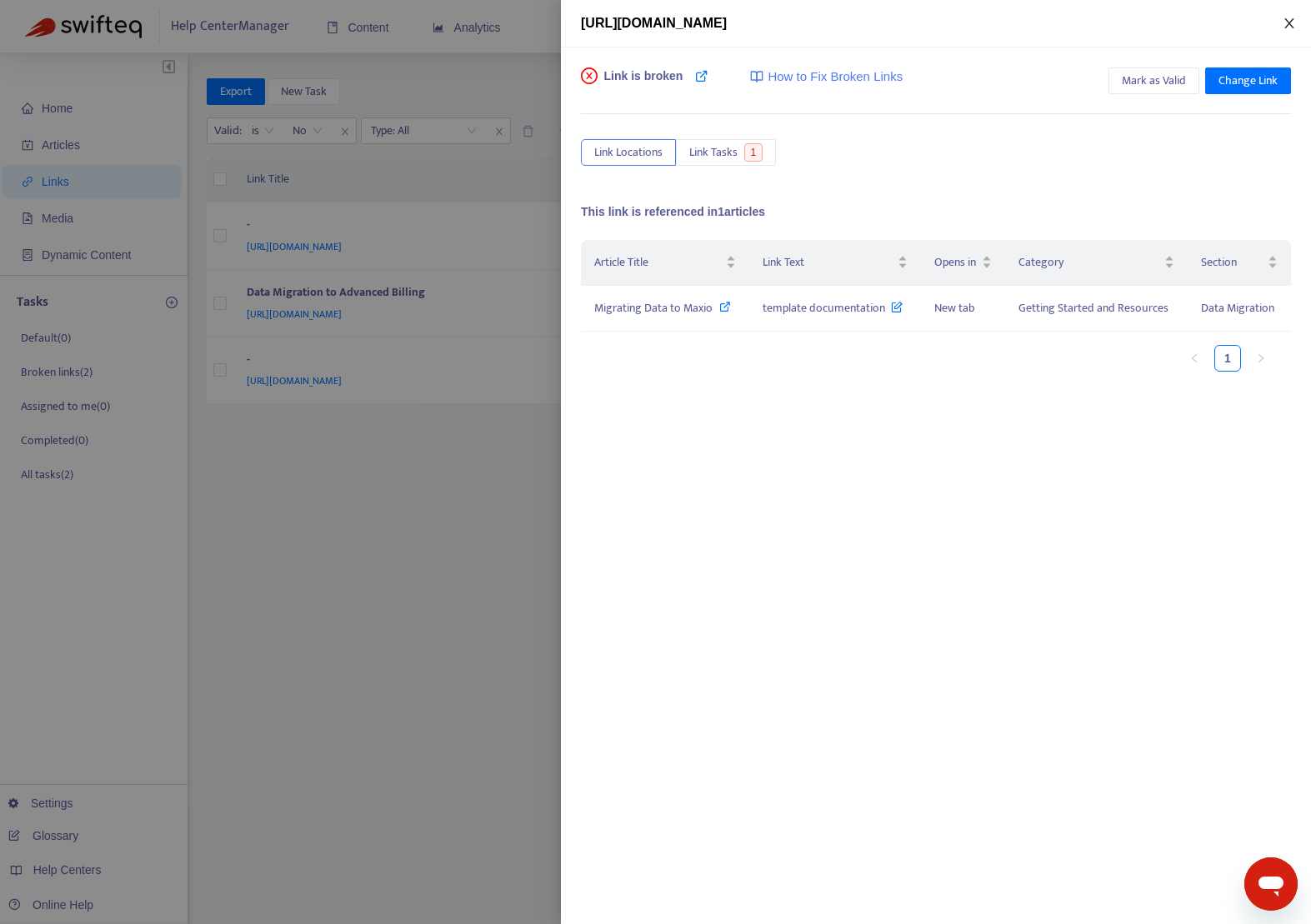
click at [1285, 19] on icon "close" at bounding box center [1289, 24] width 14 height 14
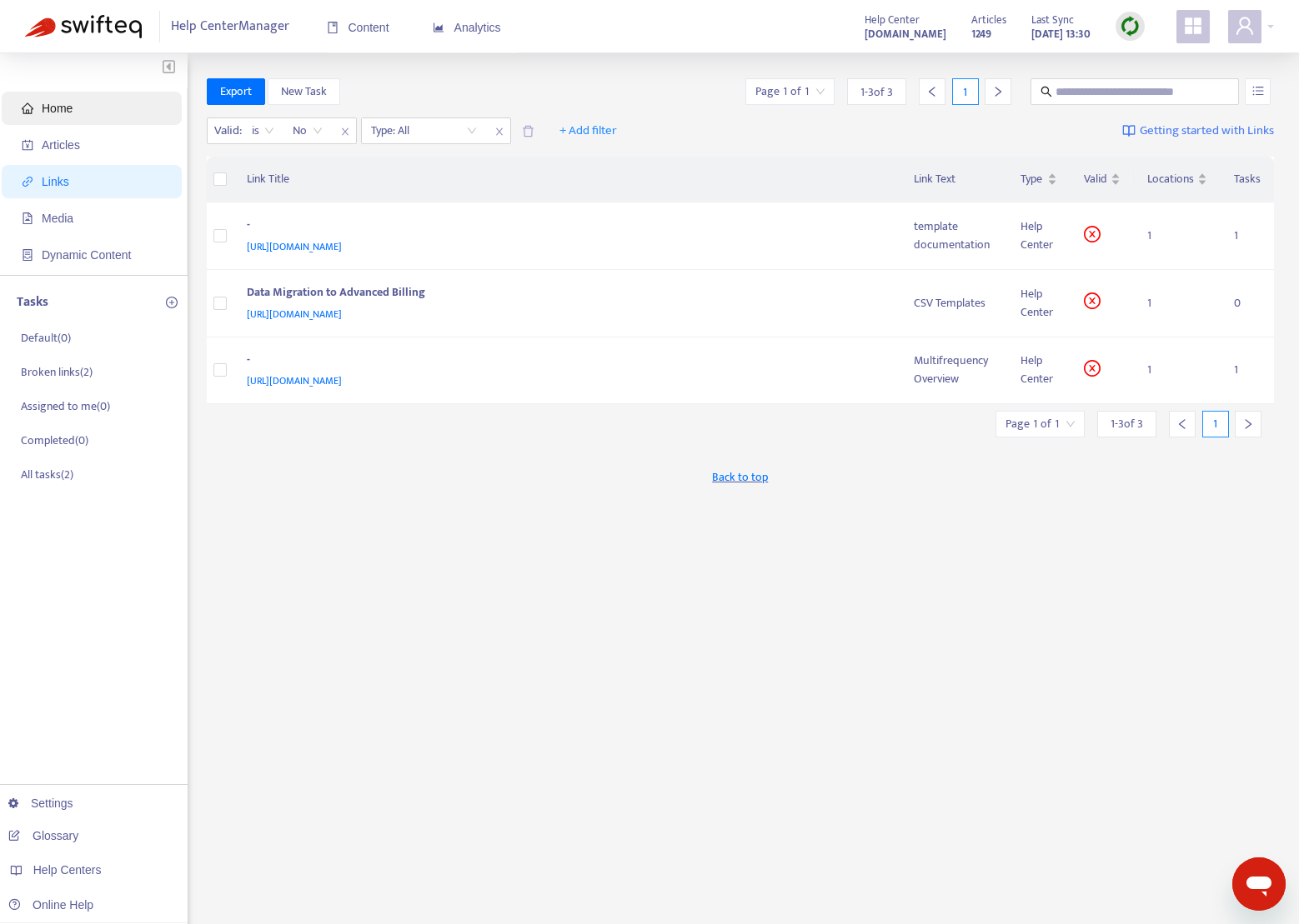
click at [84, 123] on ul "Home Articles Links Media Dynamic Content" at bounding box center [94, 181] width 187 height 186
click at [84, 108] on span "Home" at bounding box center [95, 108] width 147 height 33
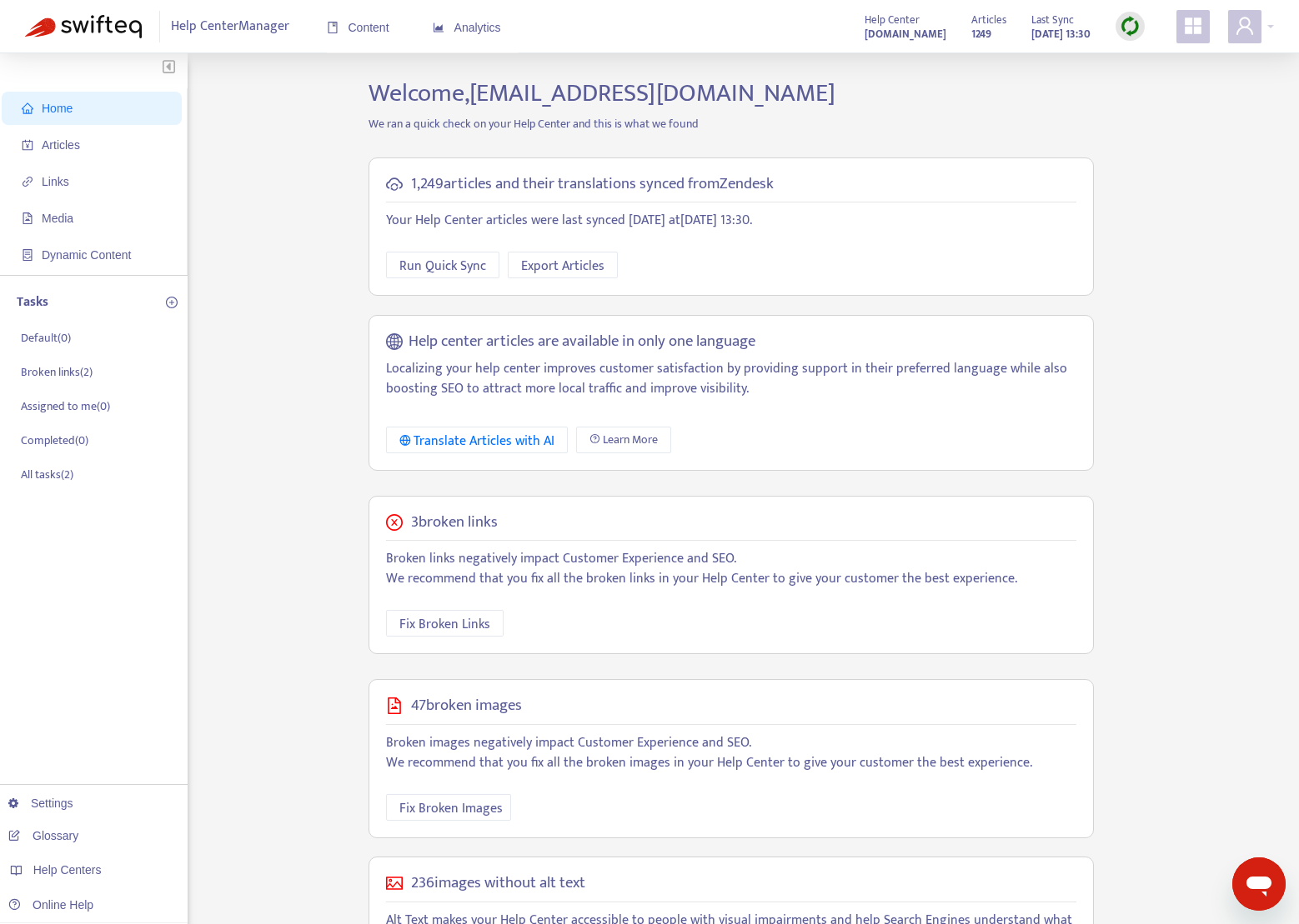
click at [1127, 23] on img at bounding box center [1129, 26] width 21 height 21
click at [1150, 62] on link "Quick Sync" at bounding box center [1164, 60] width 71 height 19
click at [471, 621] on span "Fix Broken Links" at bounding box center [444, 624] width 91 height 21
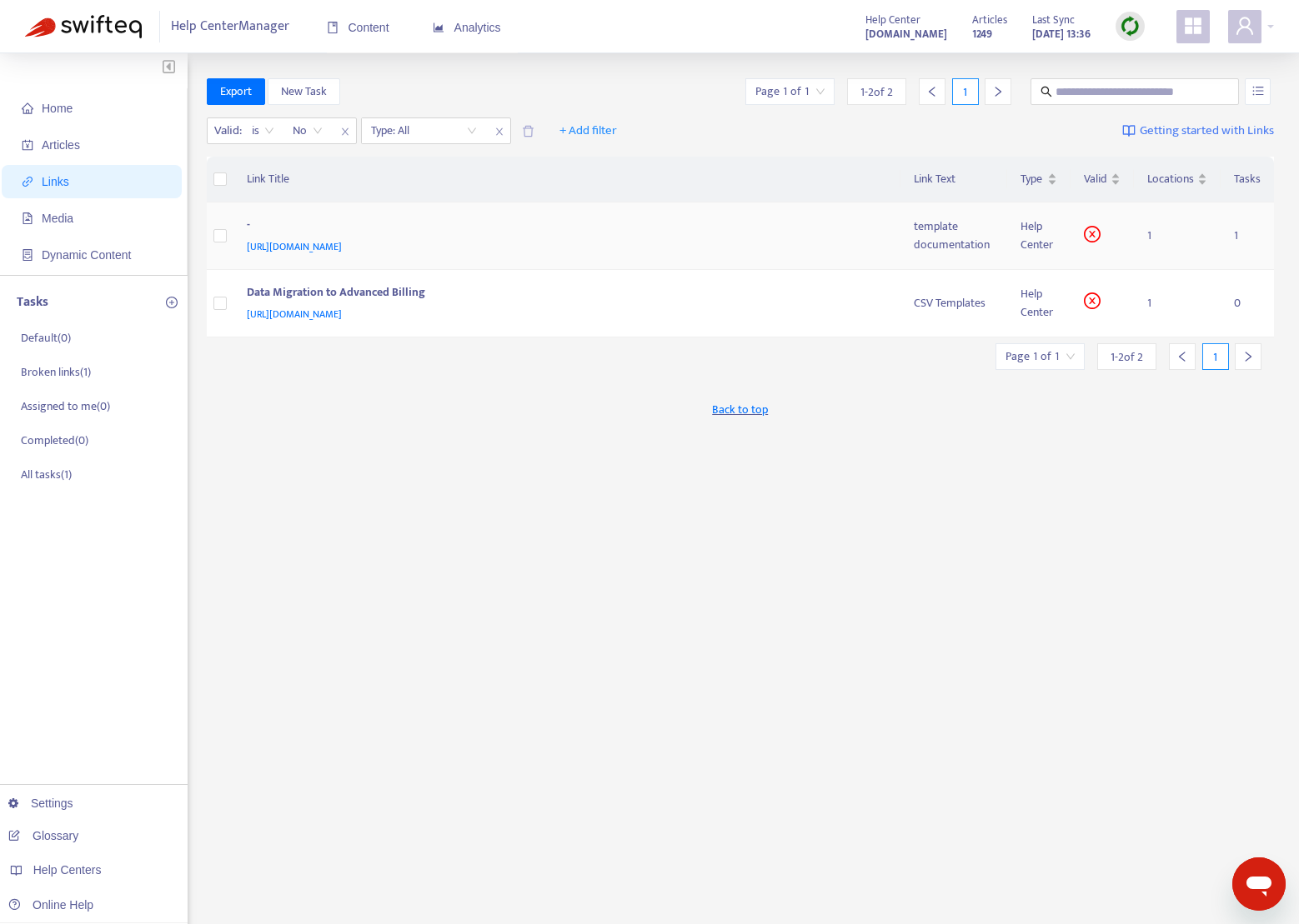
click at [453, 234] on div "-" at bounding box center [564, 227] width 635 height 22
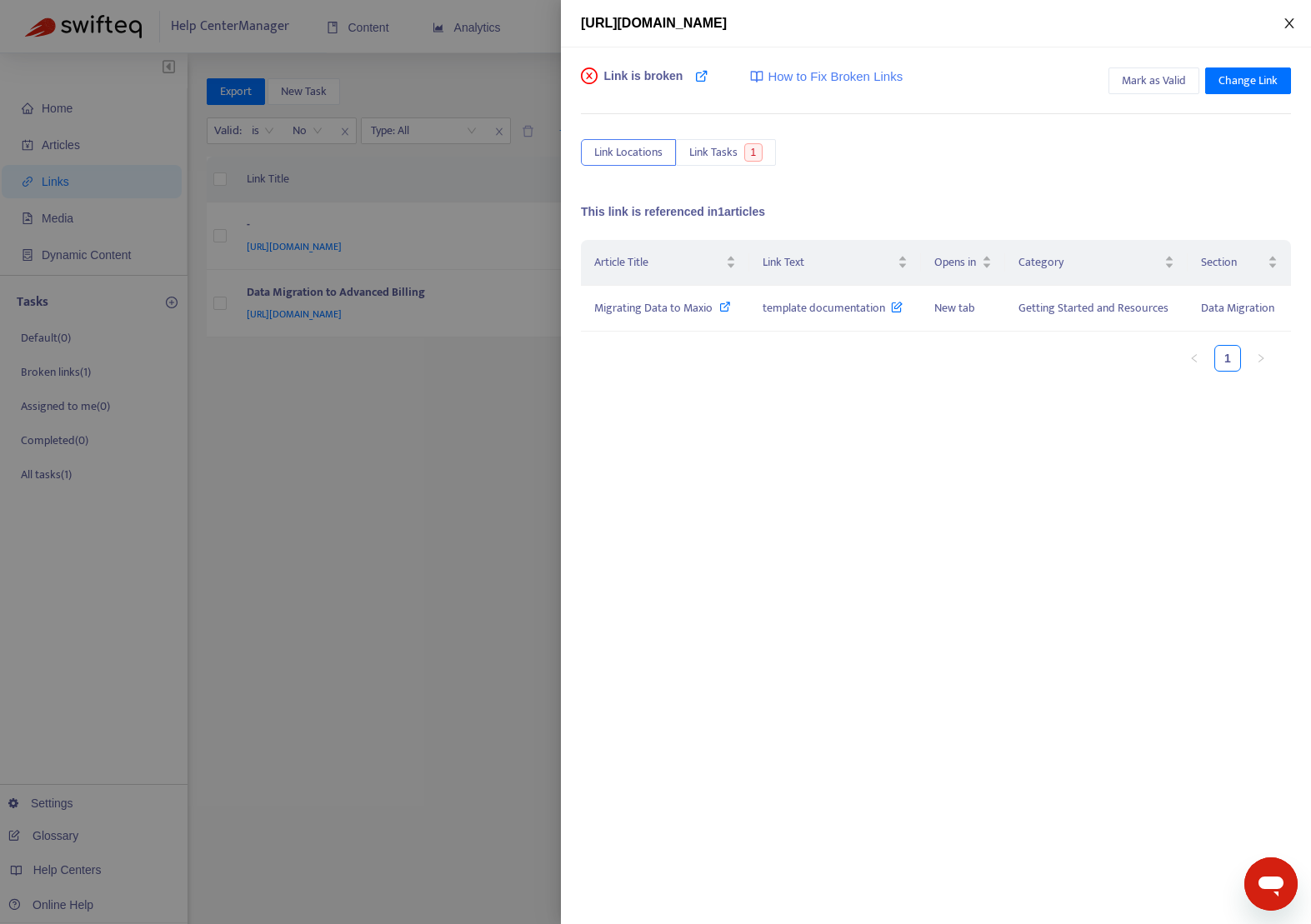
drag, startPoint x: 1291, startPoint y: 19, endPoint x: 1073, endPoint y: 71, distance: 224.1
click at [1291, 19] on icon "close" at bounding box center [1289, 24] width 14 height 14
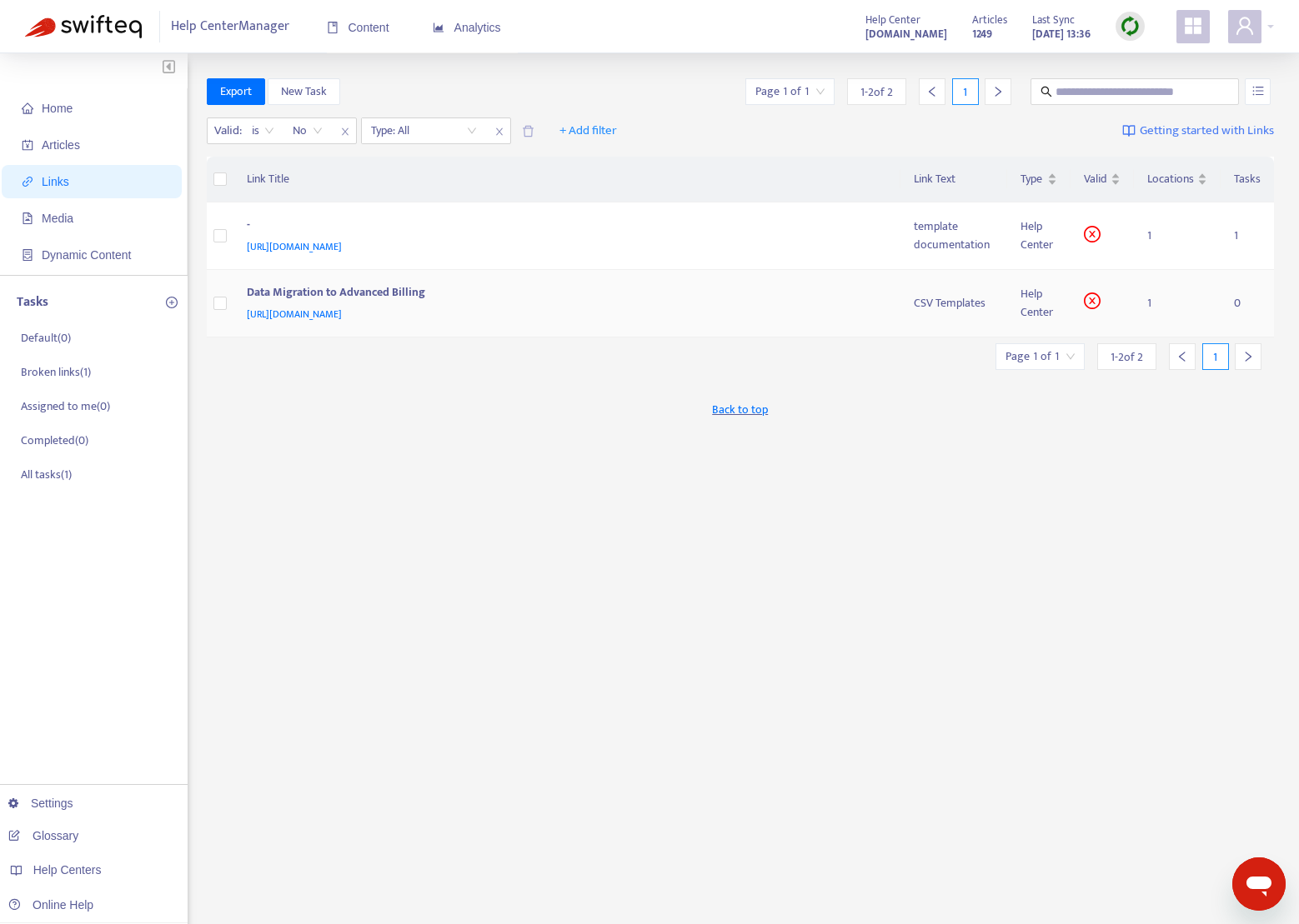
click at [437, 295] on div "Data Migration to Advanced Billing" at bounding box center [564, 295] width 635 height 22
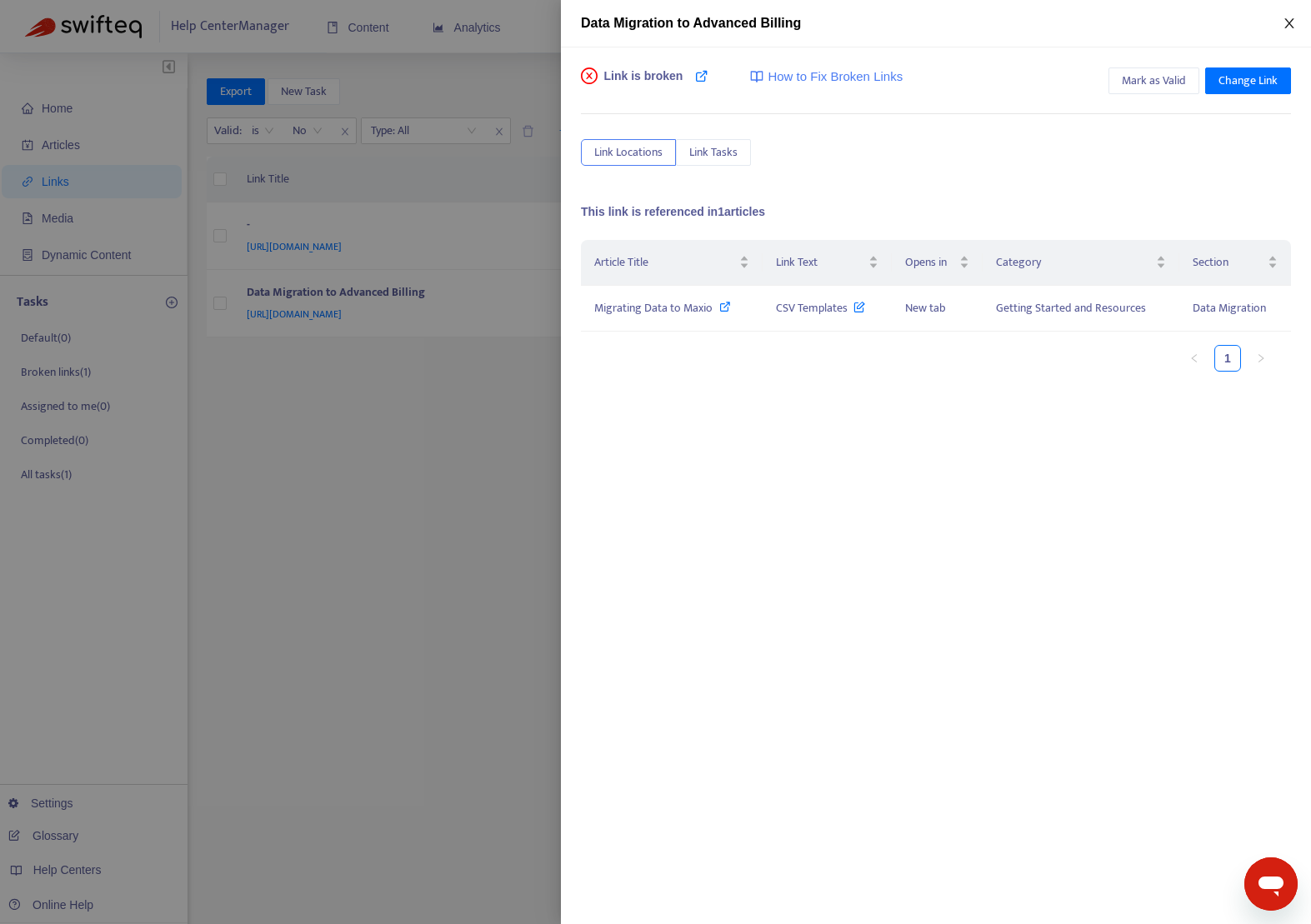
click at [1294, 20] on icon "close" at bounding box center [1289, 24] width 14 height 14
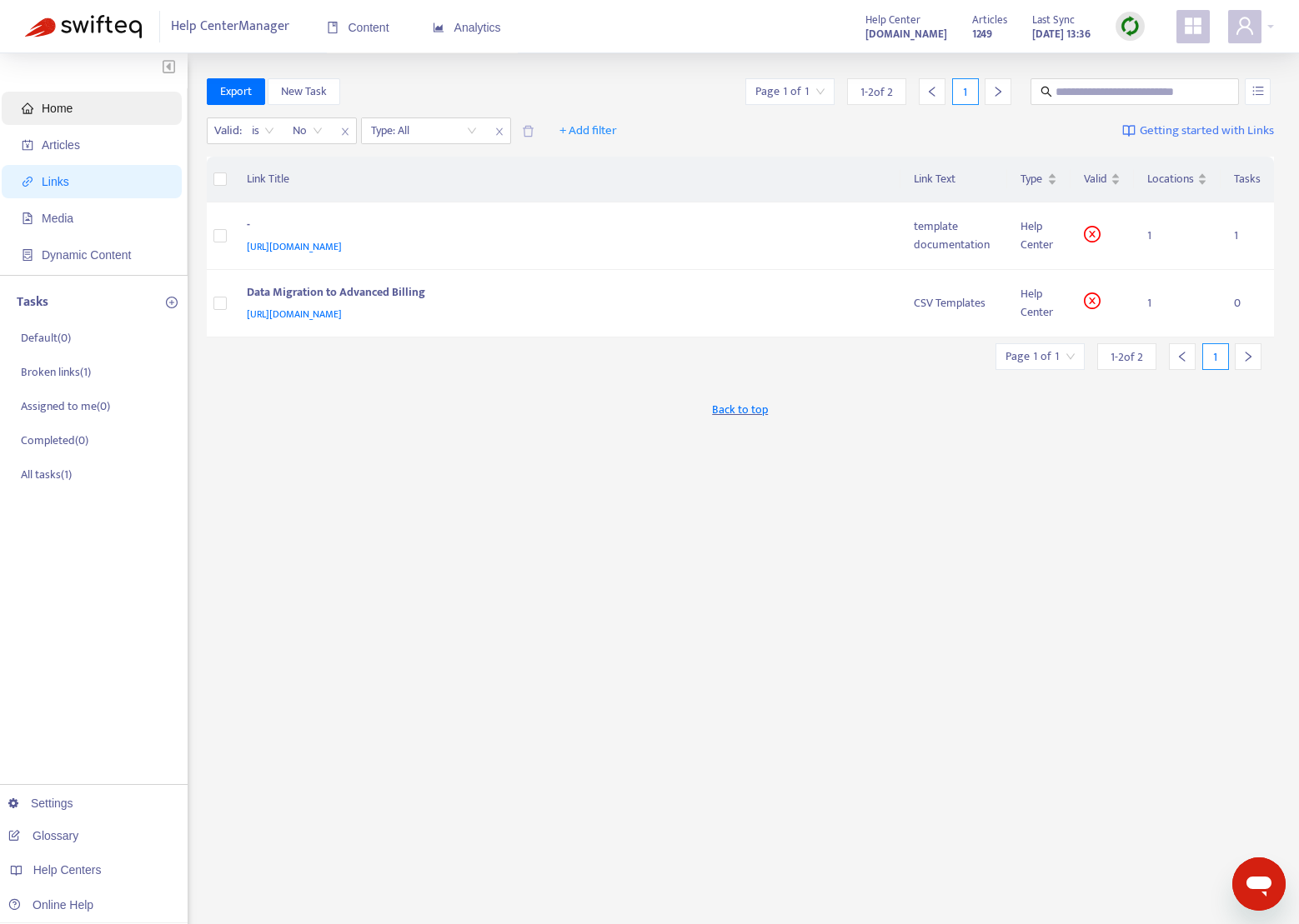
click at [74, 108] on span "Home" at bounding box center [95, 108] width 147 height 33
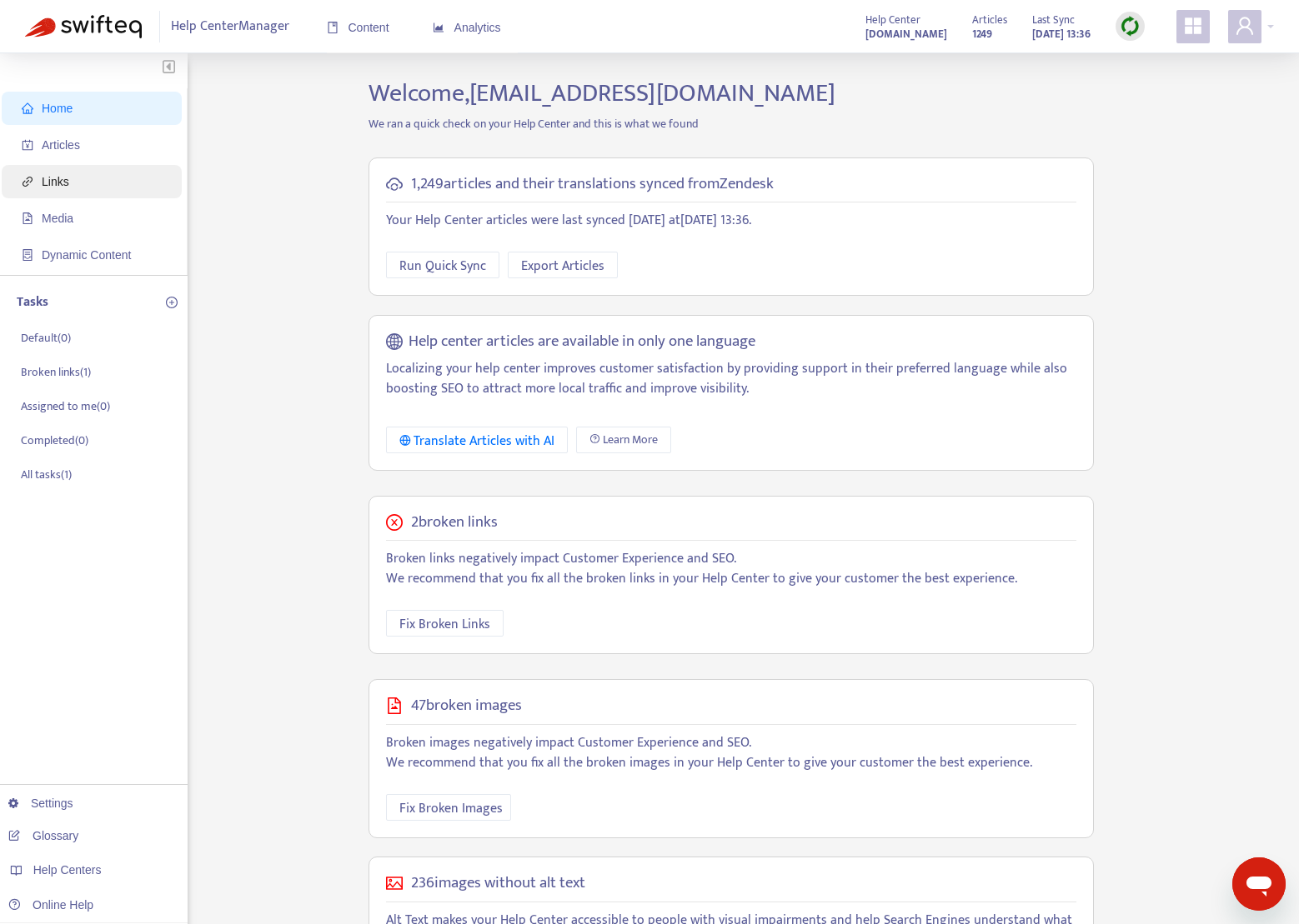
click at [66, 186] on span "Links" at bounding box center [55, 182] width 28 height 14
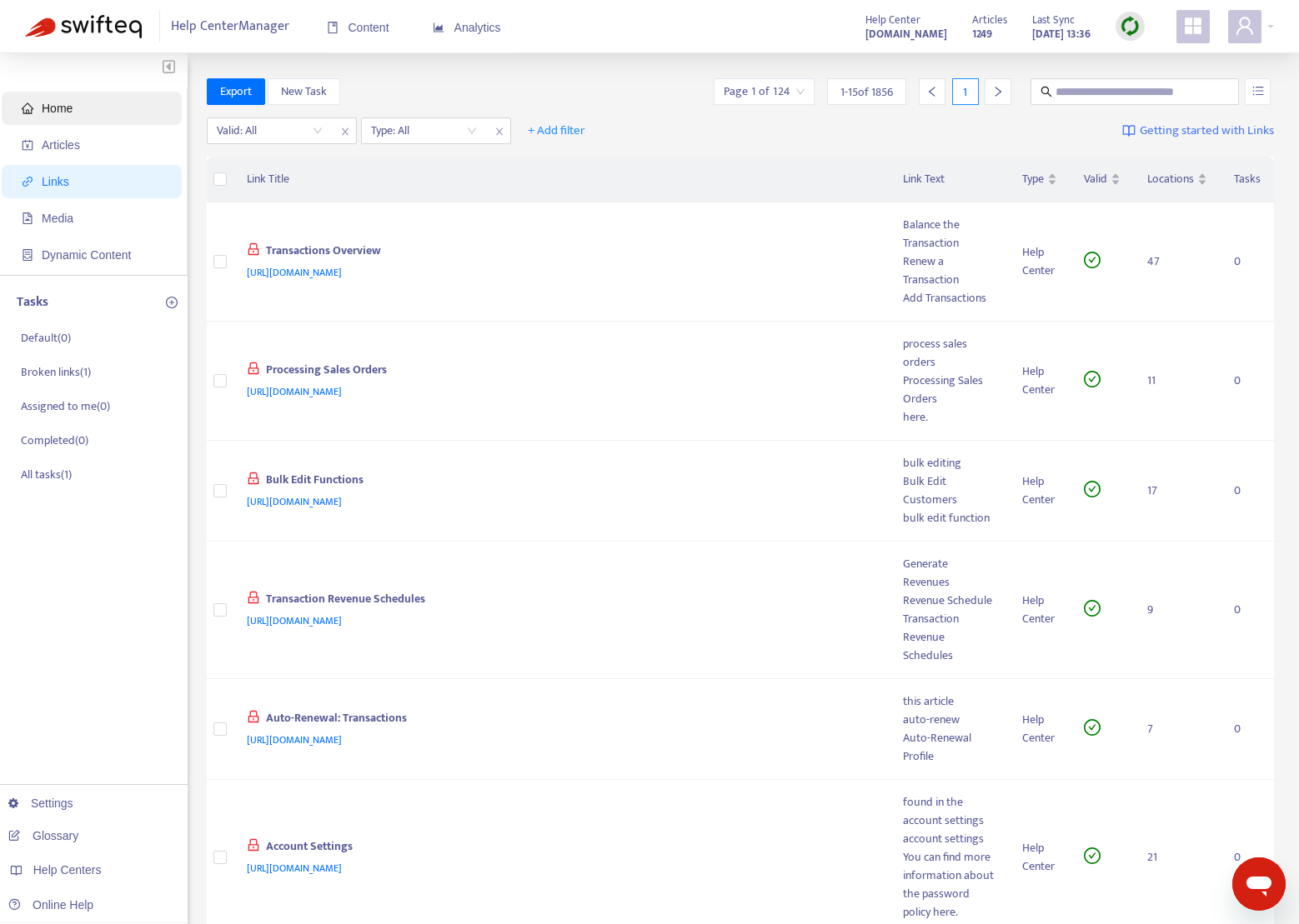
click at [72, 109] on span "Home" at bounding box center [56, 108] width 31 height 14
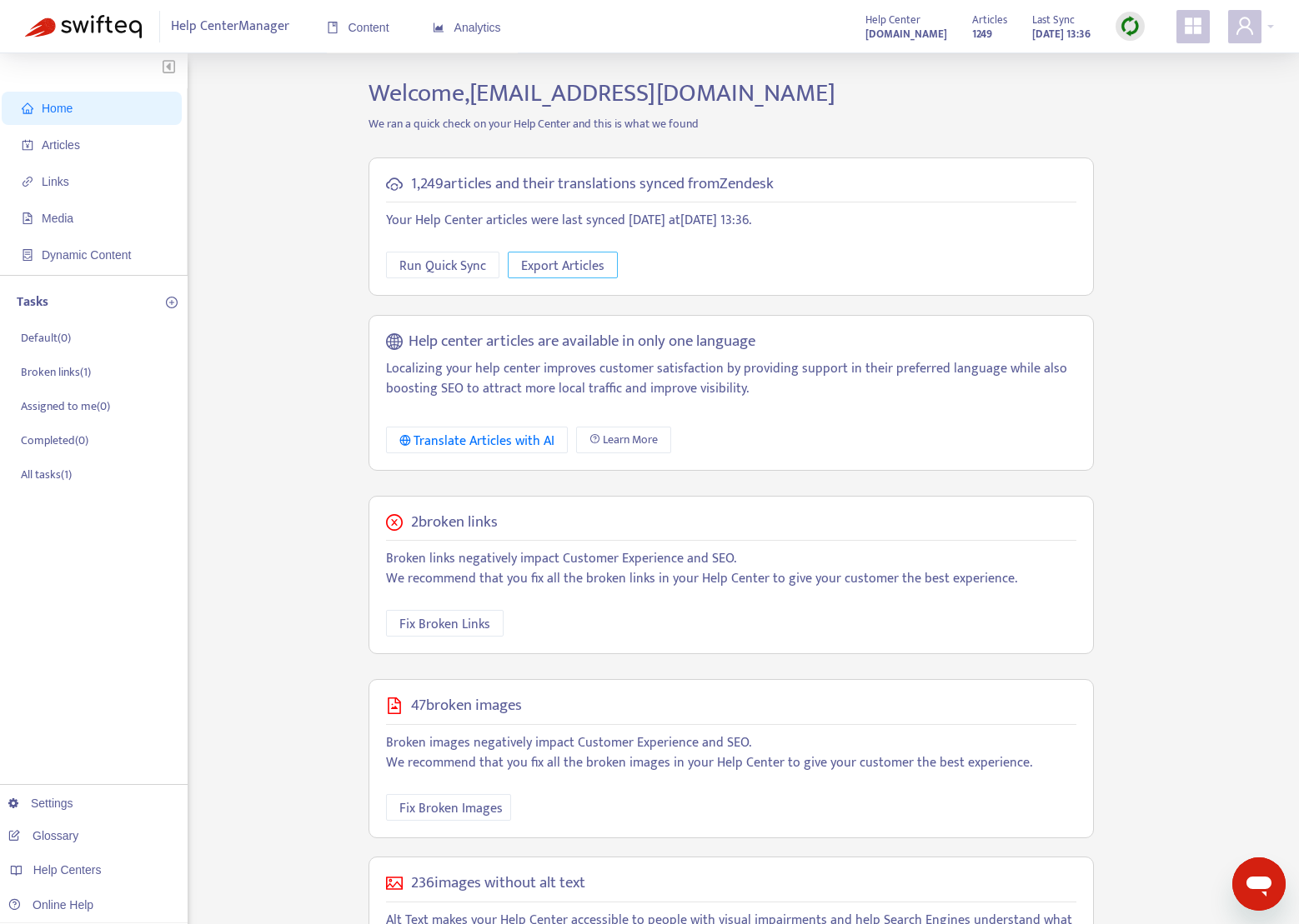
click at [586, 267] on span "Export Articles" at bounding box center [563, 266] width 84 height 21
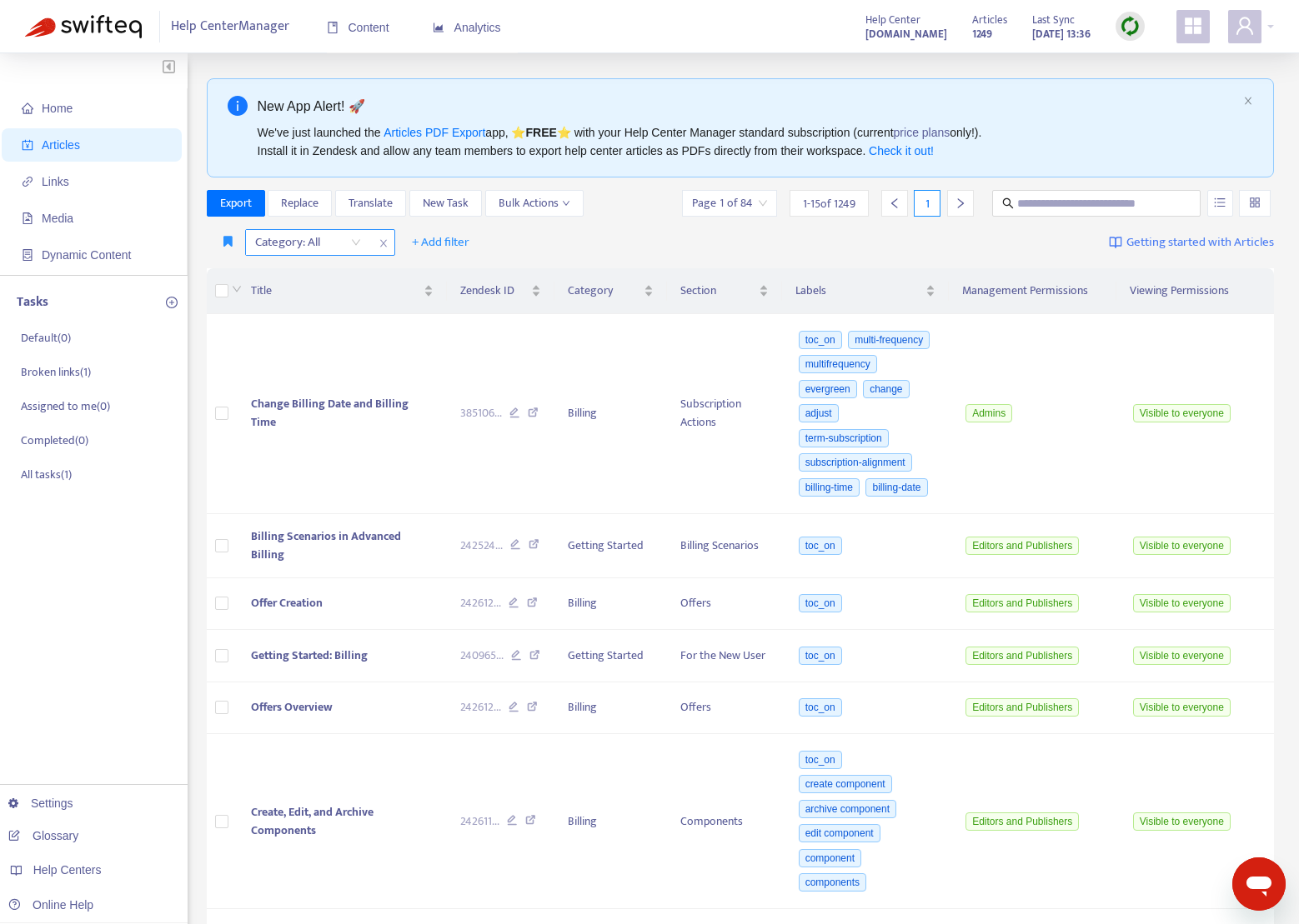
click at [351, 236] on div "Category: All" at bounding box center [308, 241] width 124 height 25
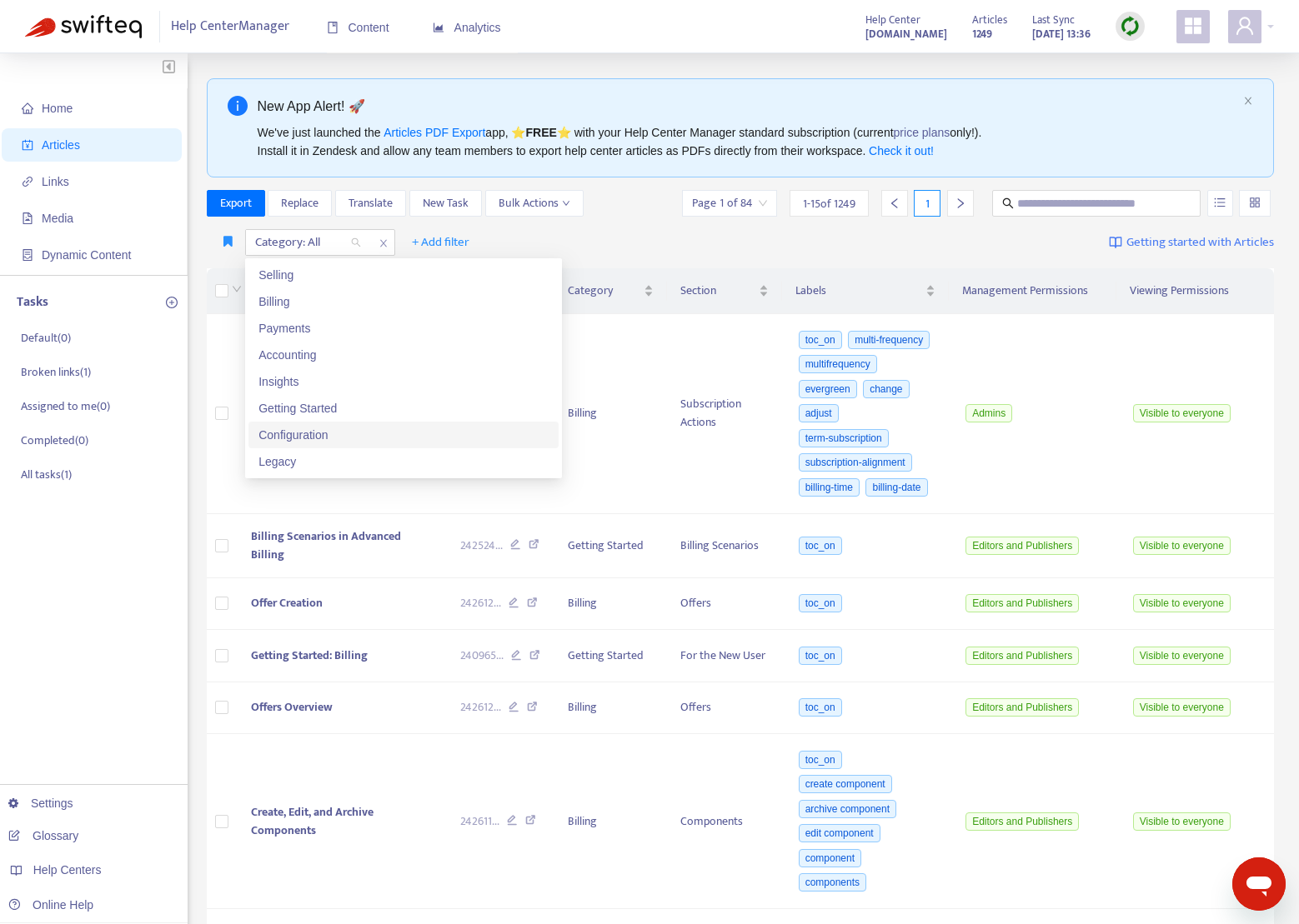
click at [356, 440] on div "Configuration" at bounding box center [403, 434] width 290 height 19
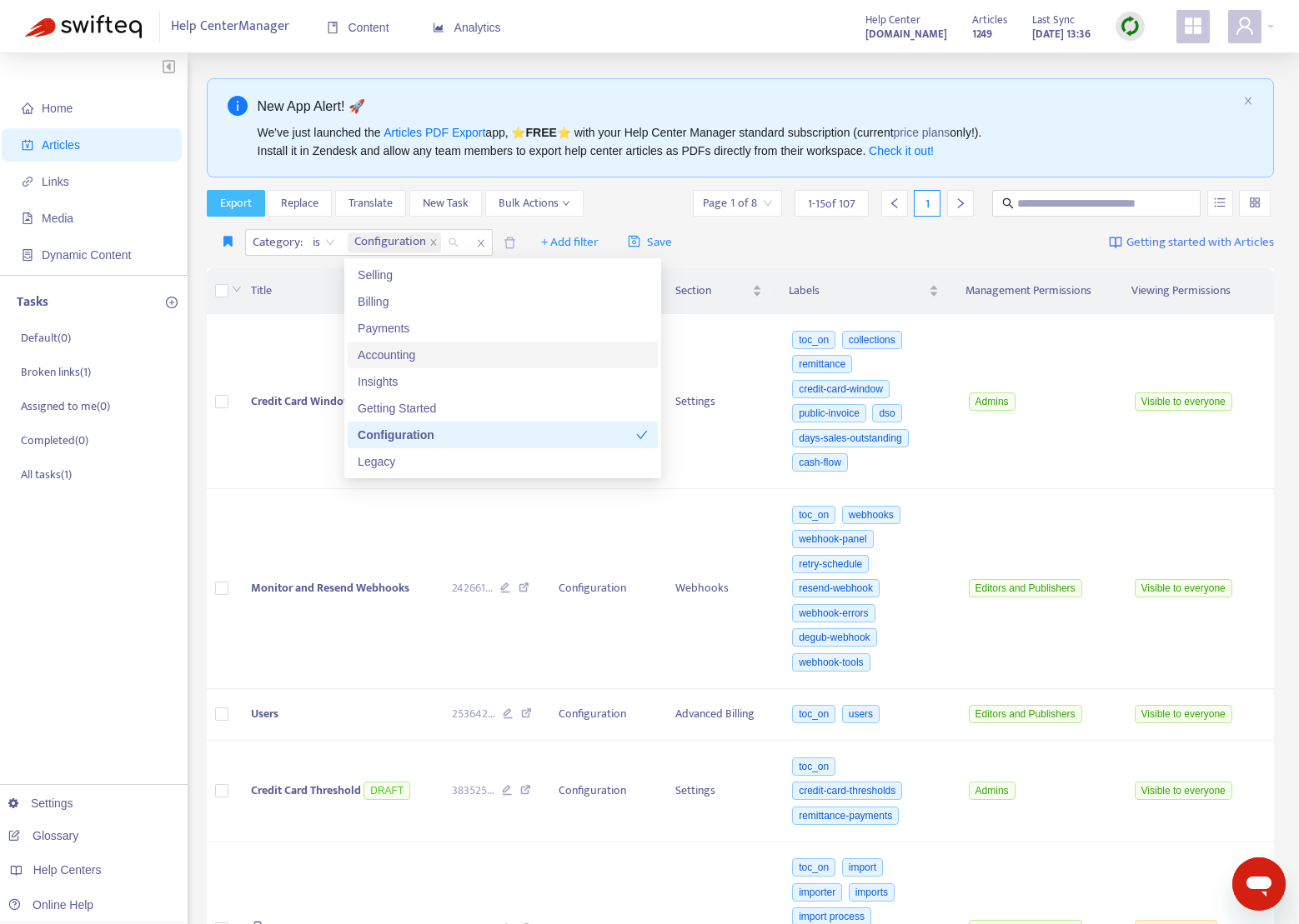
click at [232, 202] on span "Export" at bounding box center [236, 203] width 32 height 19
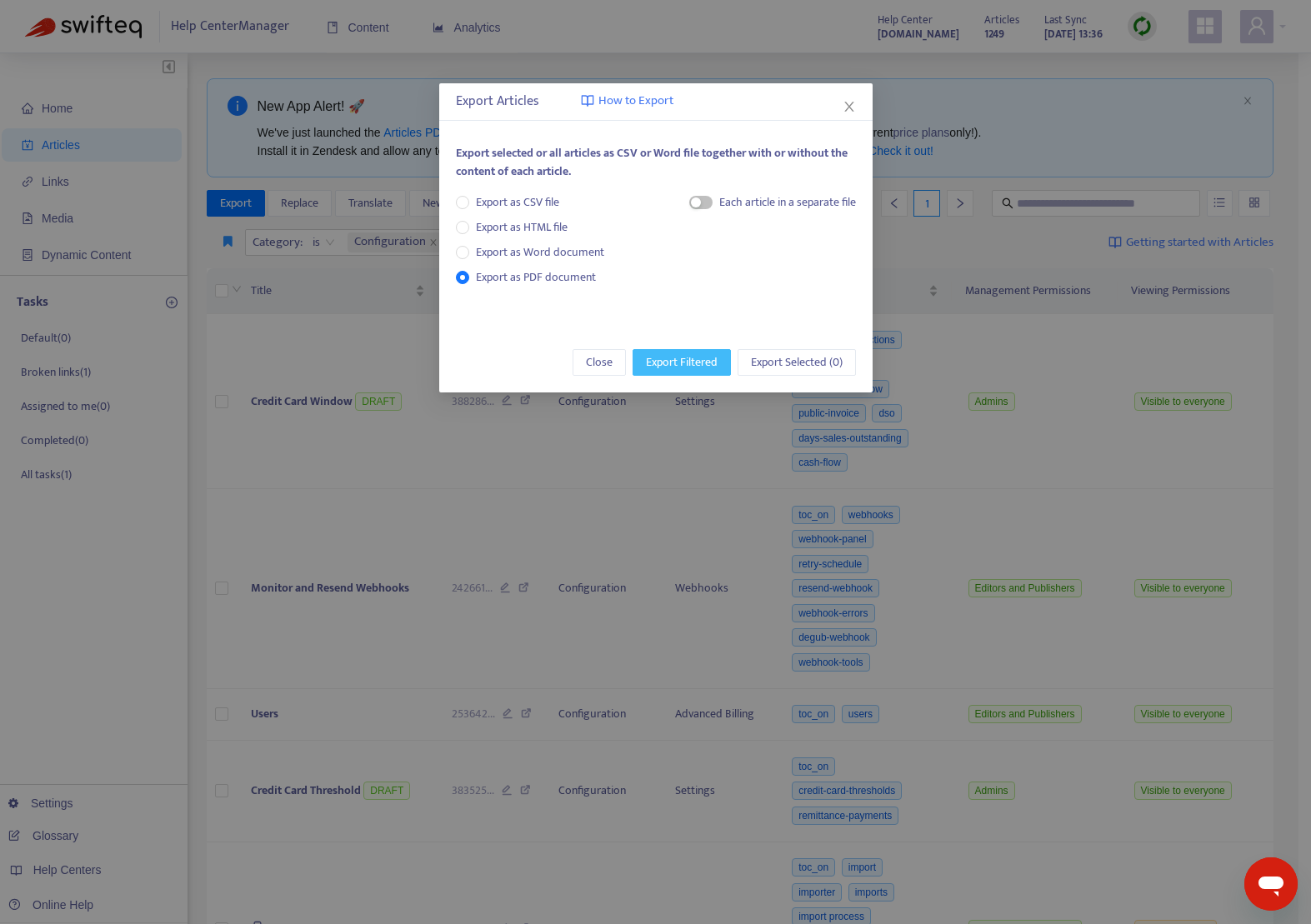
click at [674, 357] on span "Export Filtered" at bounding box center [682, 363] width 72 height 19
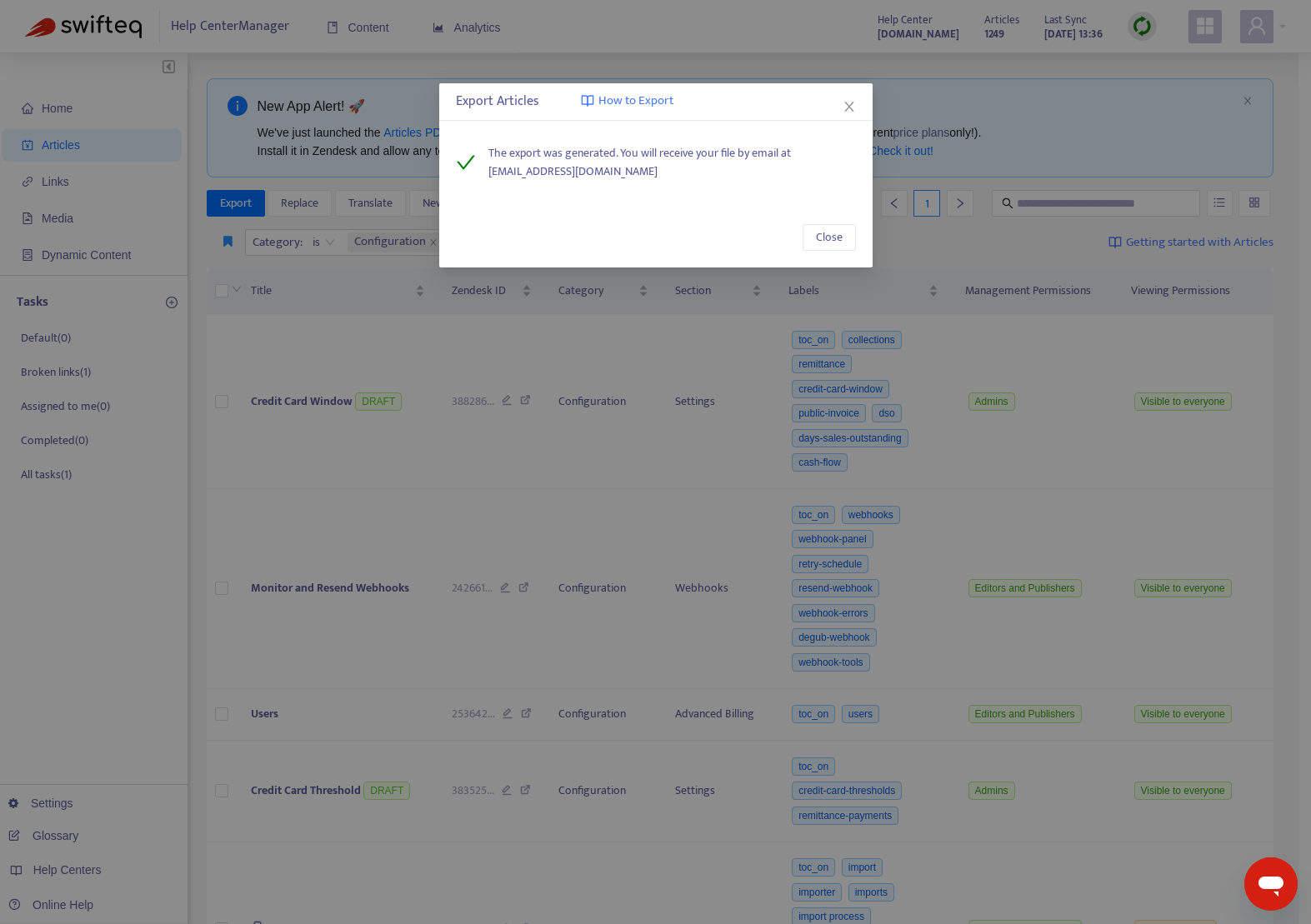
click at [853, 104] on icon "close" at bounding box center [849, 107] width 14 height 14
